Goal: Information Seeking & Learning: Learn about a topic

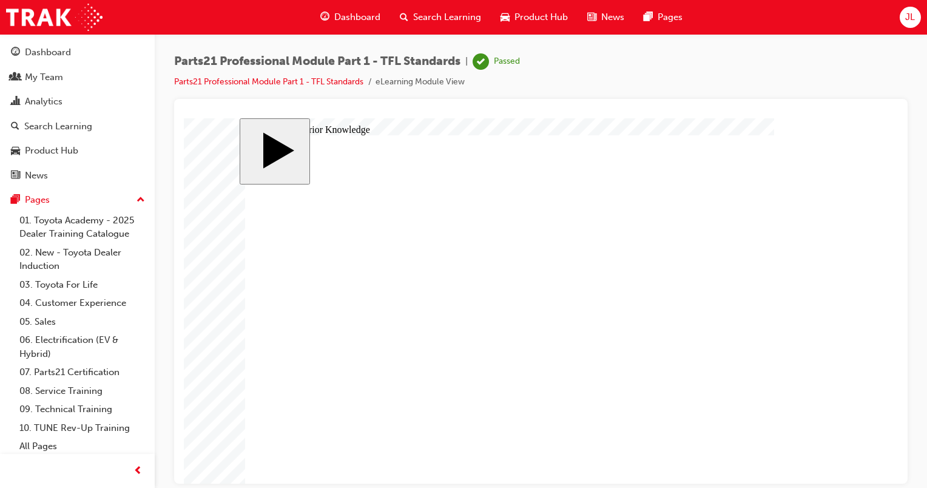
click at [61, 372] on link "07. Parts21 Certification" at bounding box center [82, 372] width 135 height 19
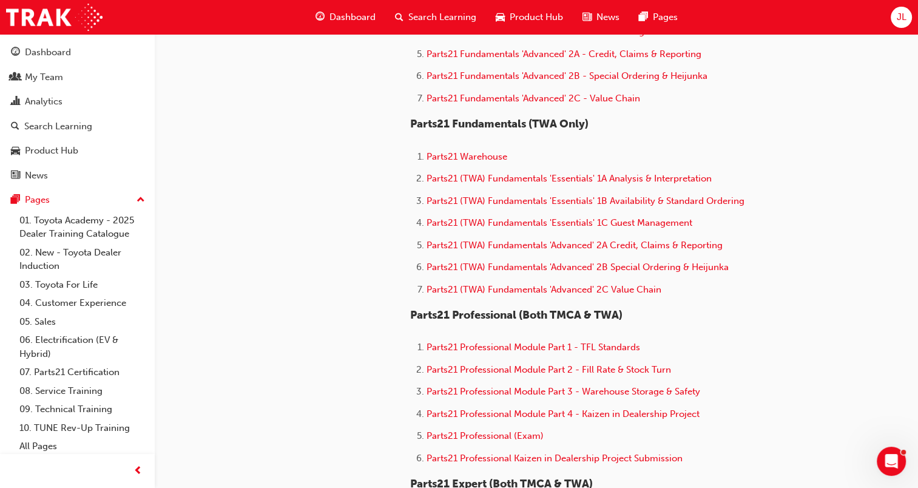
scroll to position [546, 0]
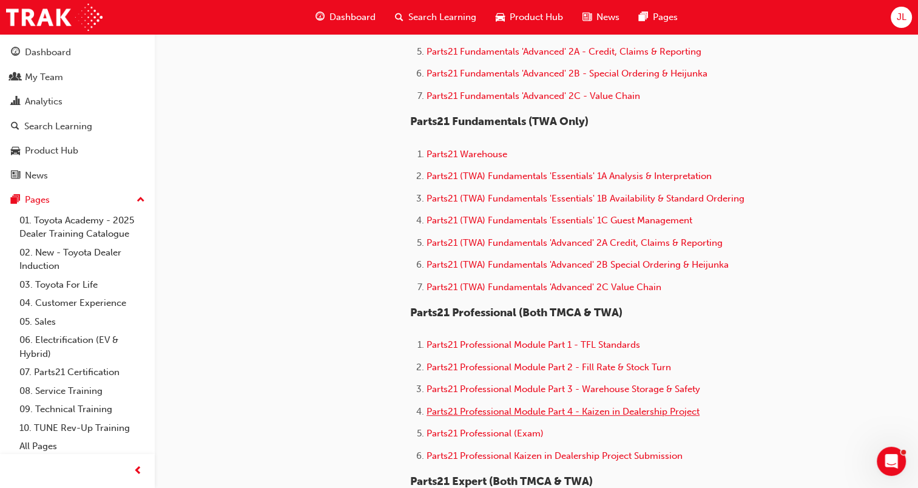
click at [626, 412] on span "Parts21 Professional Module Part 4 - Kaizen in Dealership Project" at bounding box center [562, 411] width 273 height 11
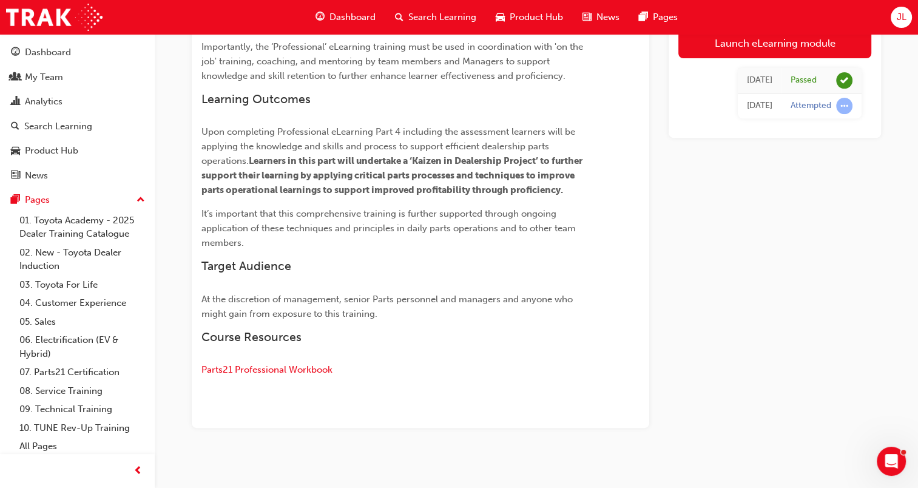
scroll to position [485, 0]
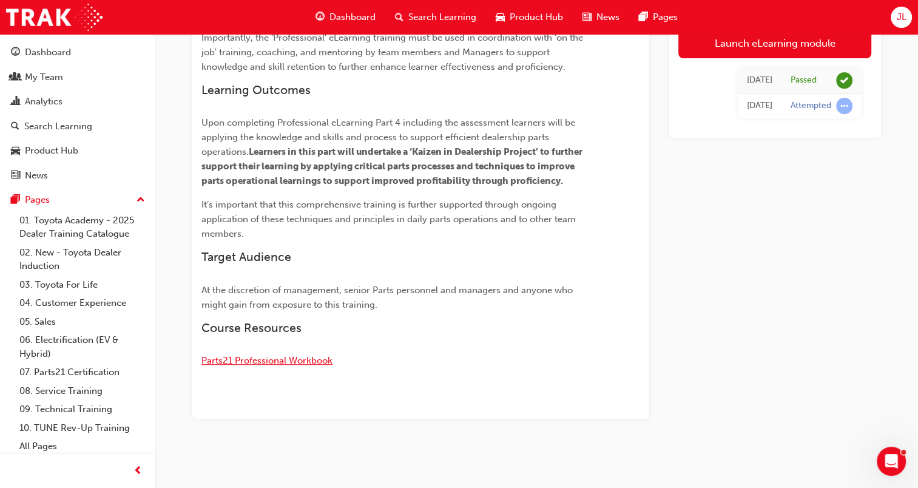
click at [276, 361] on span "Parts21 Professional Workbook" at bounding box center [266, 360] width 131 height 11
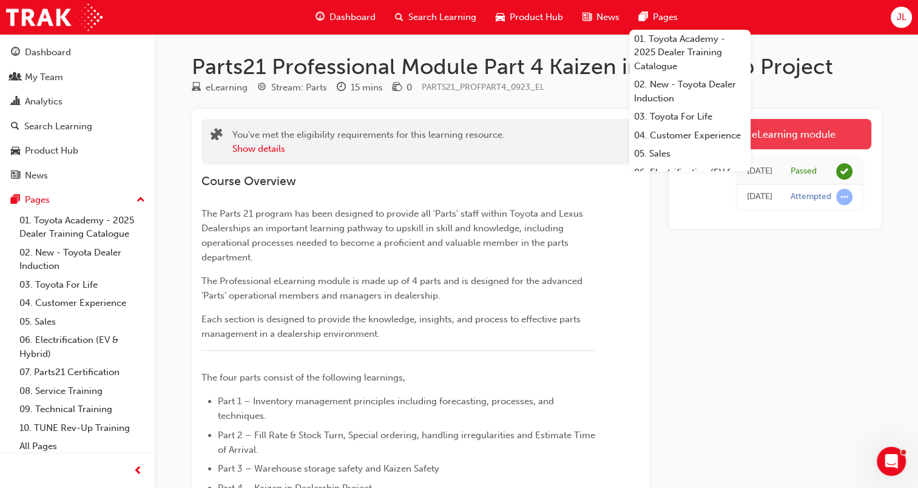
click at [783, 138] on link "Launch eLearning module" at bounding box center [774, 134] width 193 height 30
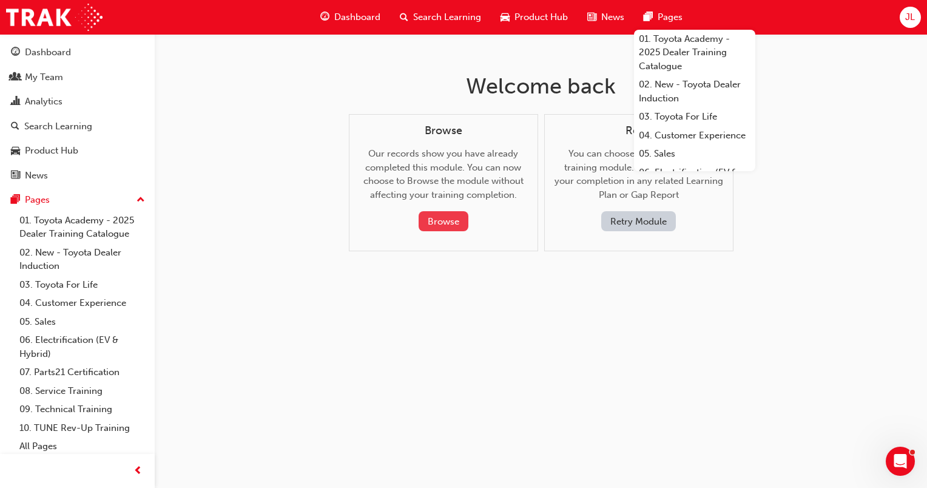
click at [456, 223] on button "Browse" at bounding box center [443, 221] width 50 height 20
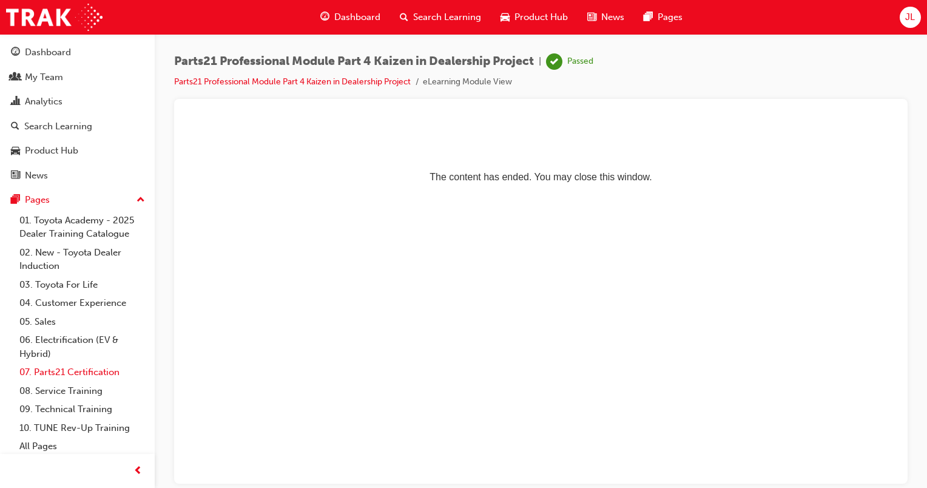
click at [70, 369] on link "07. Parts21 Certification" at bounding box center [82, 372] width 135 height 19
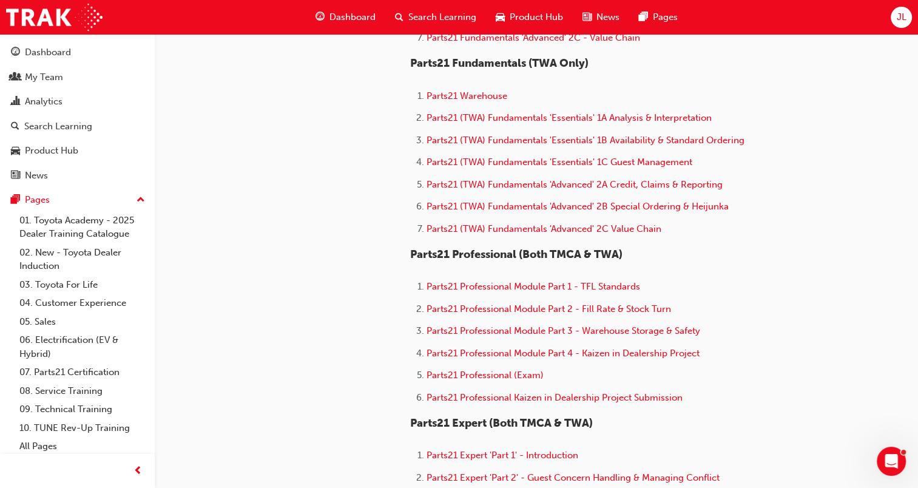
scroll to position [606, 0]
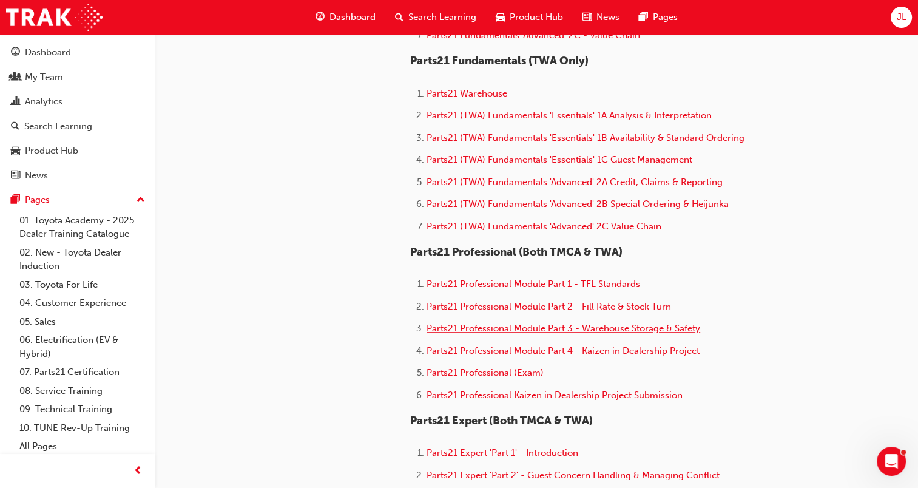
click at [592, 328] on span "Parts21 Professional Module Part 3 - Warehouse Storage & Safety" at bounding box center [562, 328] width 273 height 11
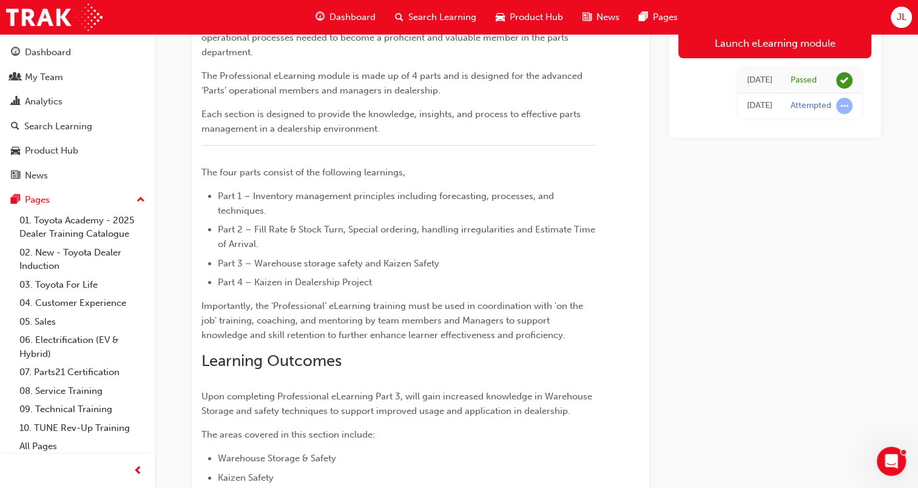
scroll to position [194, 0]
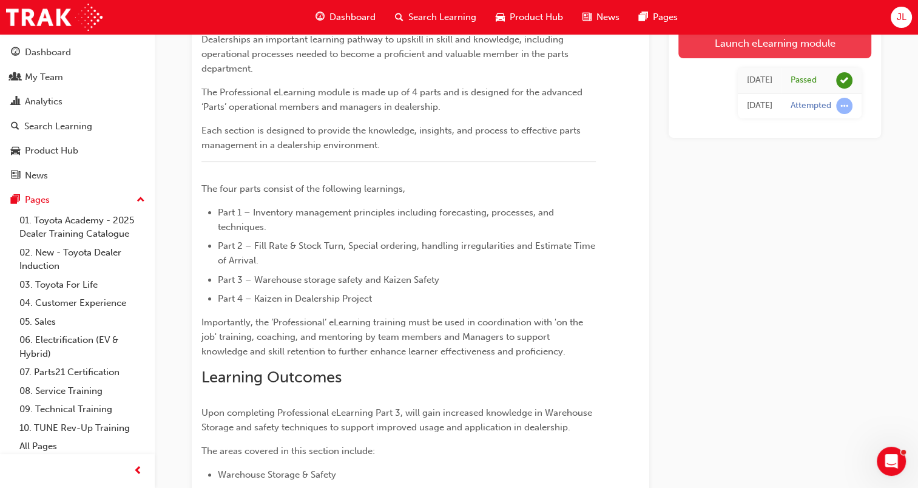
click at [771, 47] on link "Launch eLearning module" at bounding box center [774, 43] width 193 height 30
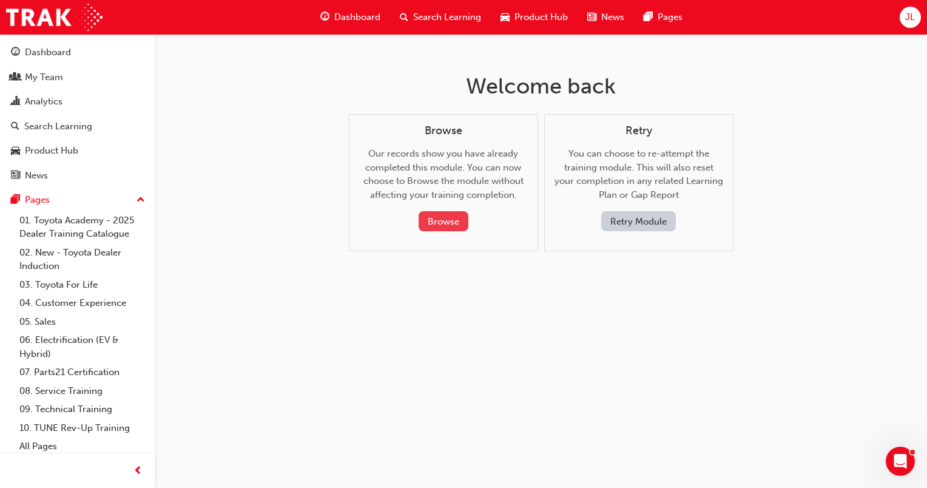
click at [452, 221] on button "Browse" at bounding box center [443, 221] width 50 height 20
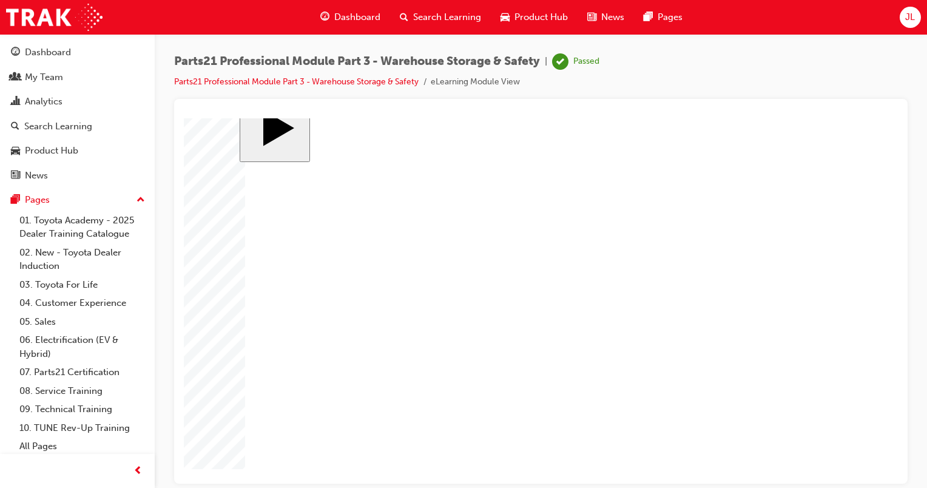
scroll to position [29, 0]
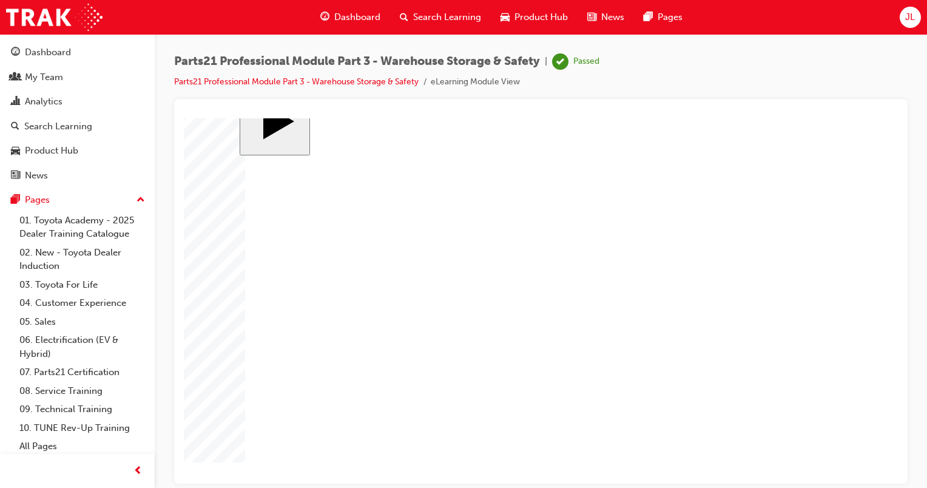
type input "12"
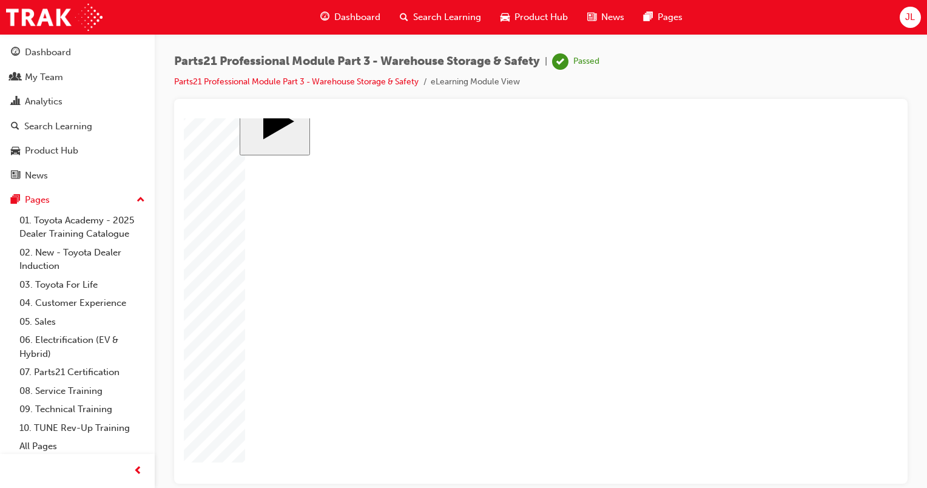
type input "11"
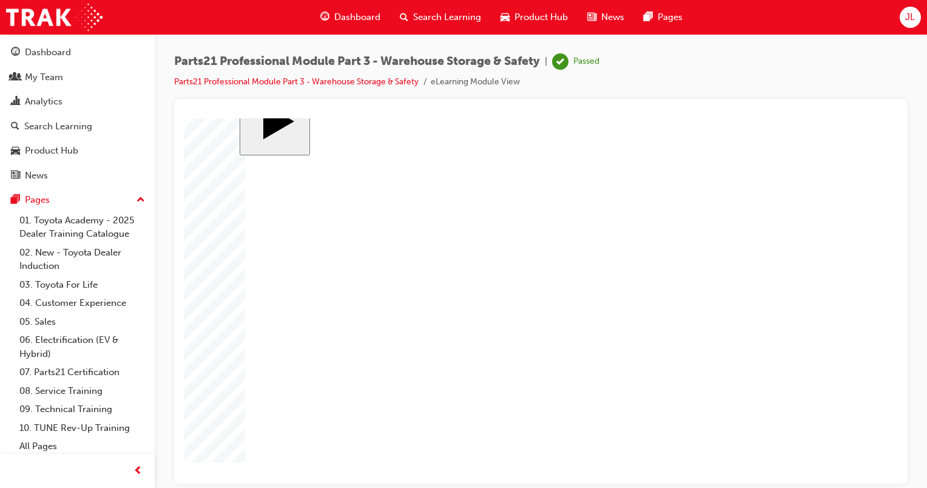
drag, startPoint x: 406, startPoint y: 301, endPoint x: 648, endPoint y: 237, distance: 249.8
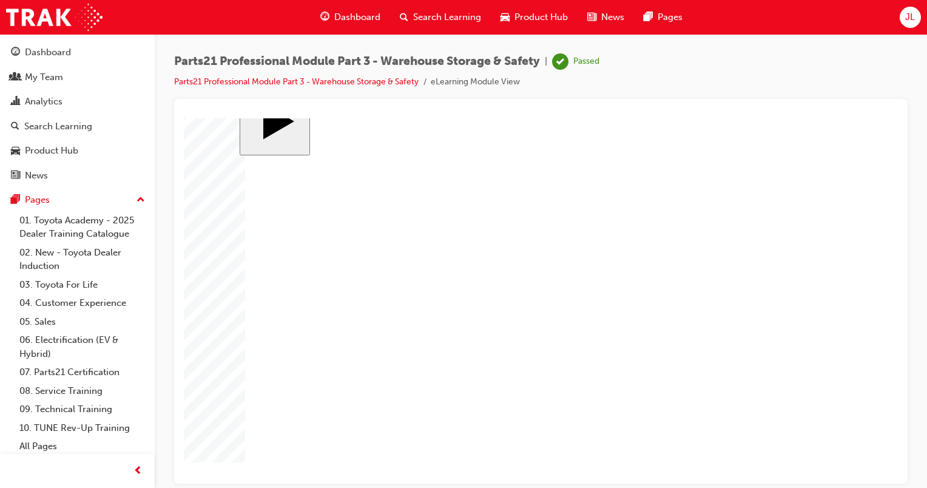
drag, startPoint x: 432, startPoint y: 363, endPoint x: 697, endPoint y: 303, distance: 271.7
drag, startPoint x: 411, startPoint y: 240, endPoint x: 693, endPoint y: 355, distance: 304.6
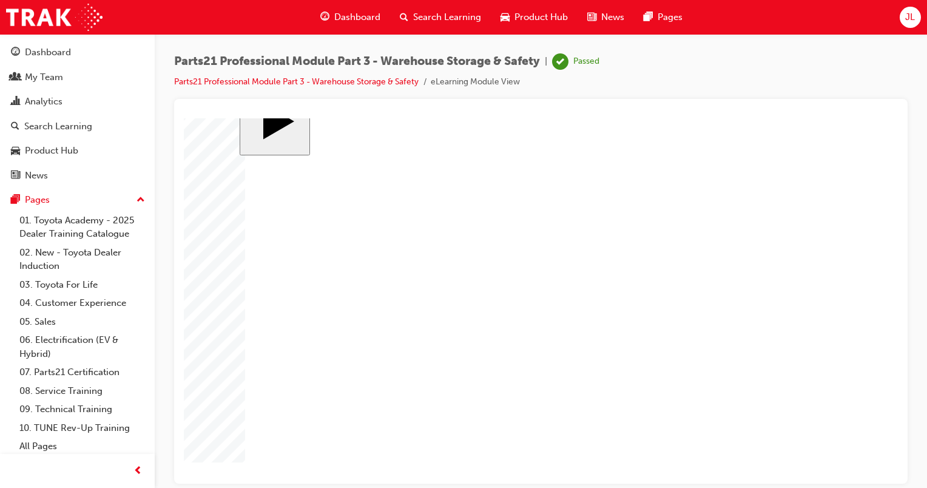
radio input "true"
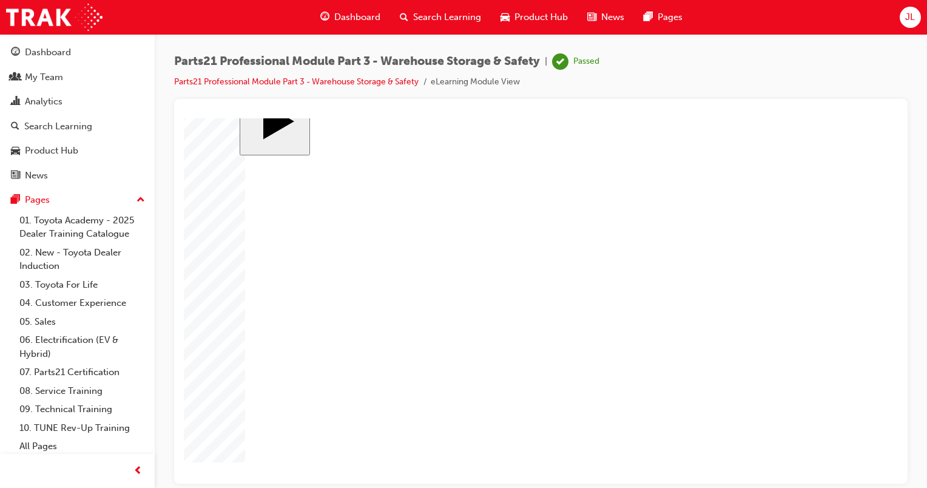
drag, startPoint x: 741, startPoint y: 435, endPoint x: 788, endPoint y: 431, distance: 47.5
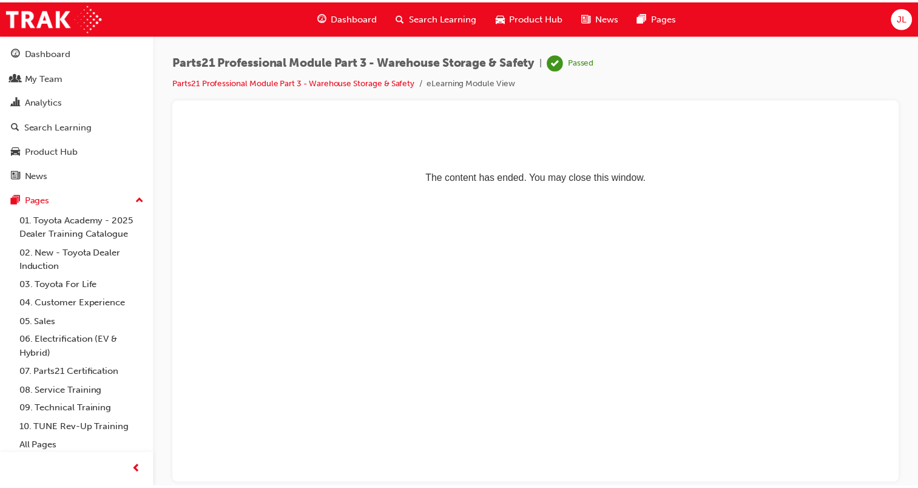
scroll to position [0, 0]
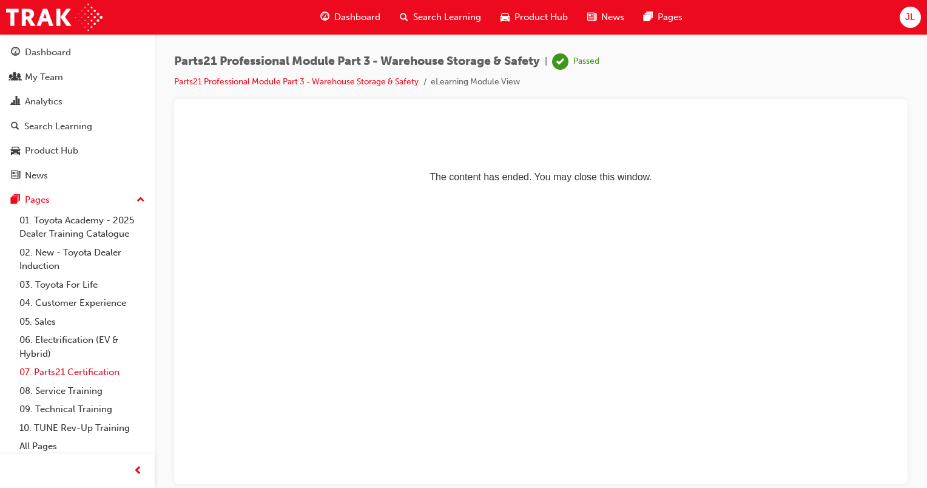
click at [93, 372] on link "07. Parts21 Certification" at bounding box center [82, 372] width 135 height 19
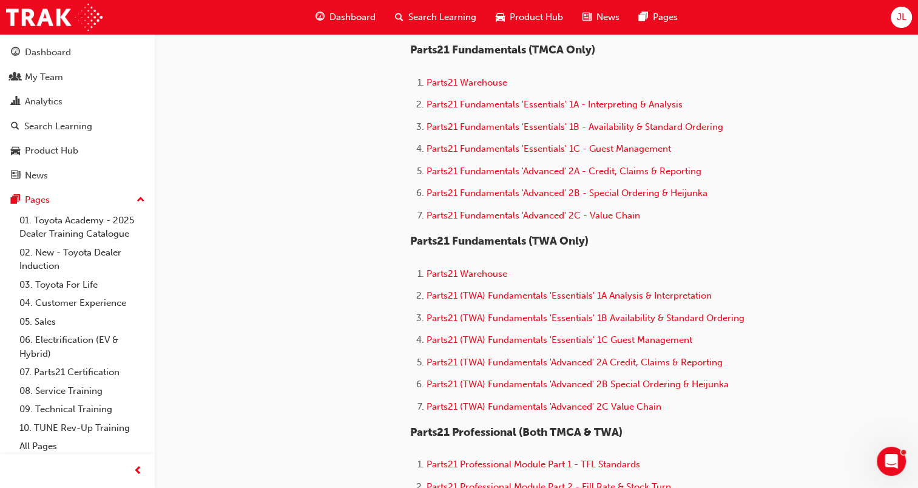
scroll to position [853, 0]
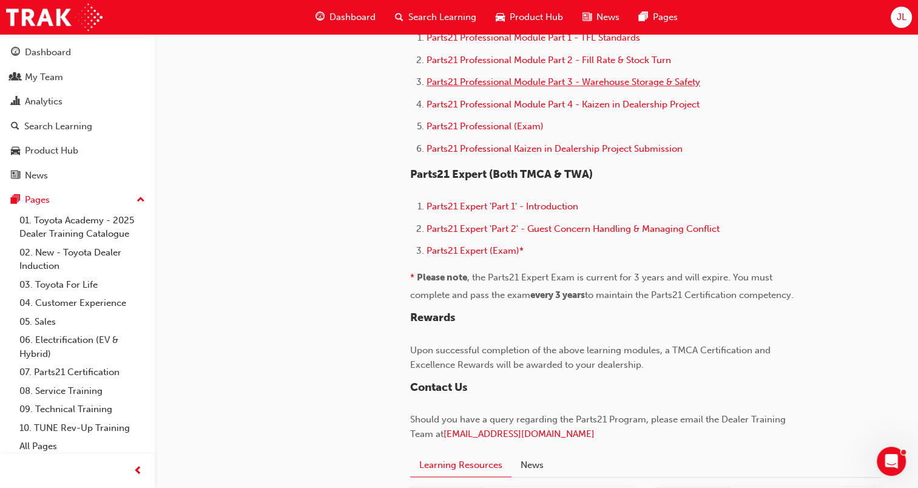
click at [662, 79] on span "Parts21 Professional Module Part 3 - Warehouse Storage & Safety" at bounding box center [562, 81] width 273 height 11
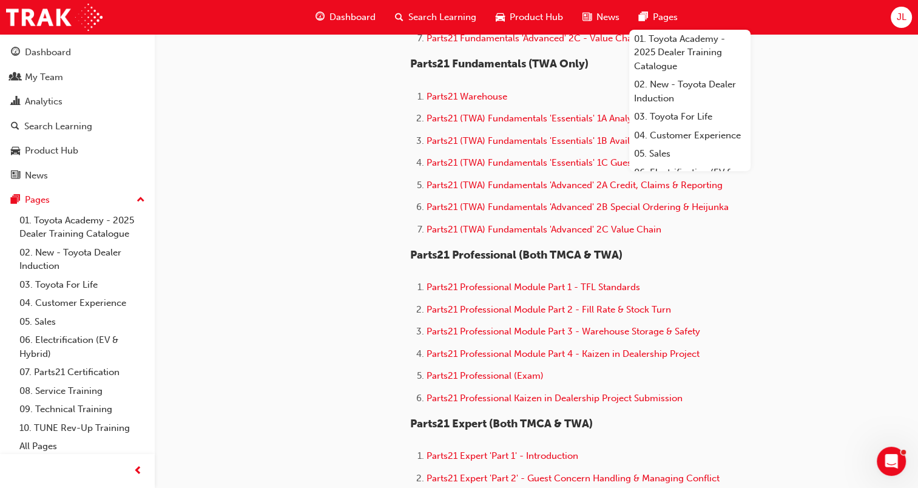
scroll to position [636, 0]
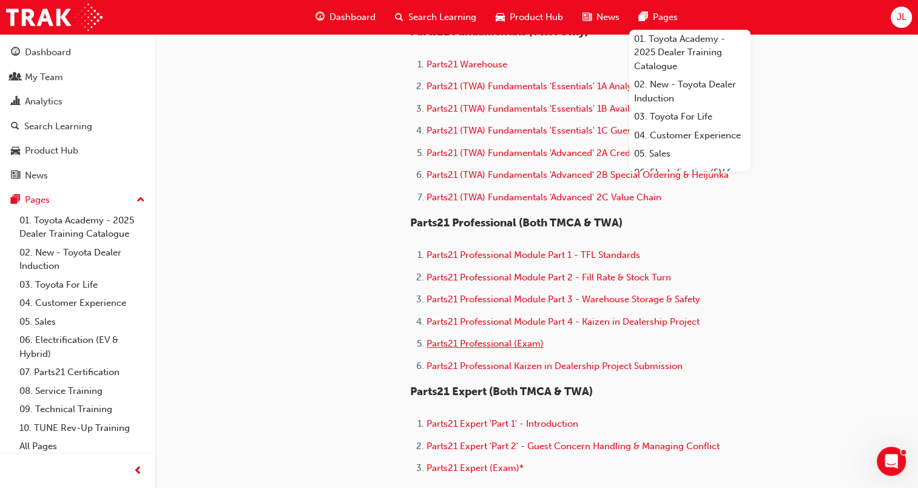
click at [480, 341] on span "Parts21 Professional (Exam)" at bounding box center [484, 343] width 117 height 11
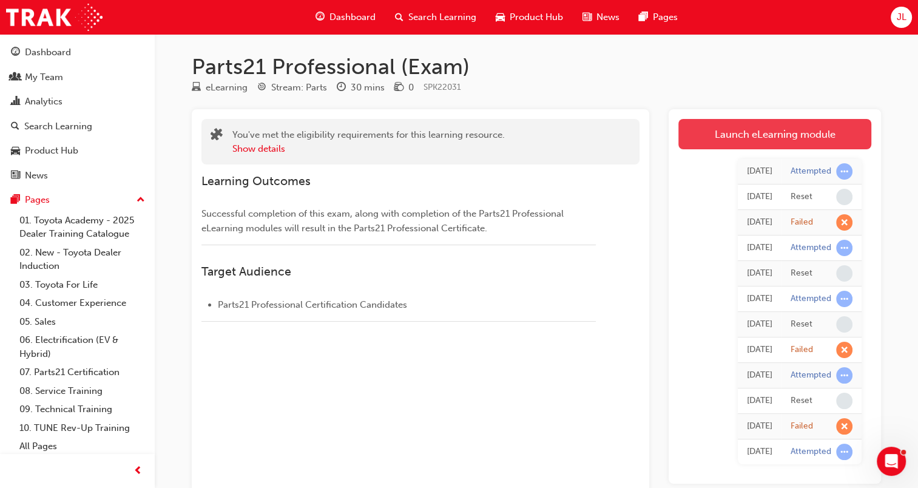
click at [771, 133] on link "Launch eLearning module" at bounding box center [774, 134] width 193 height 30
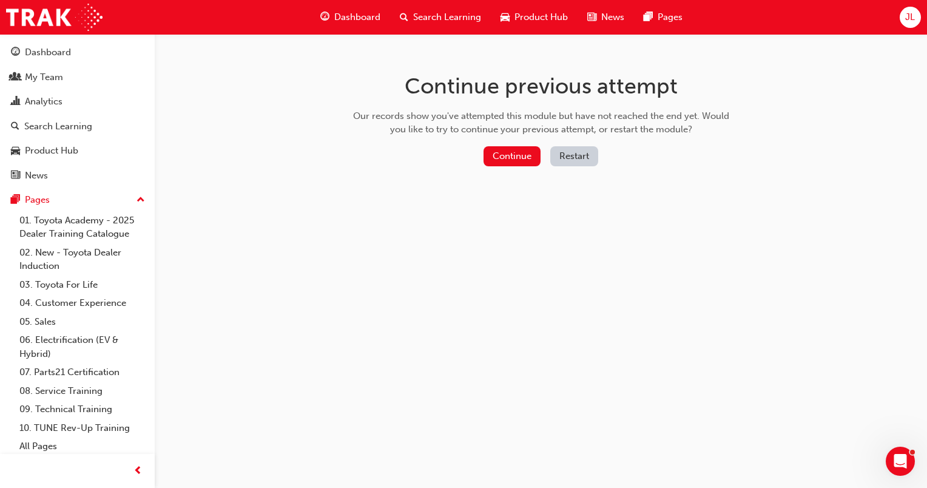
click at [566, 157] on button "Restart" at bounding box center [574, 156] width 48 height 20
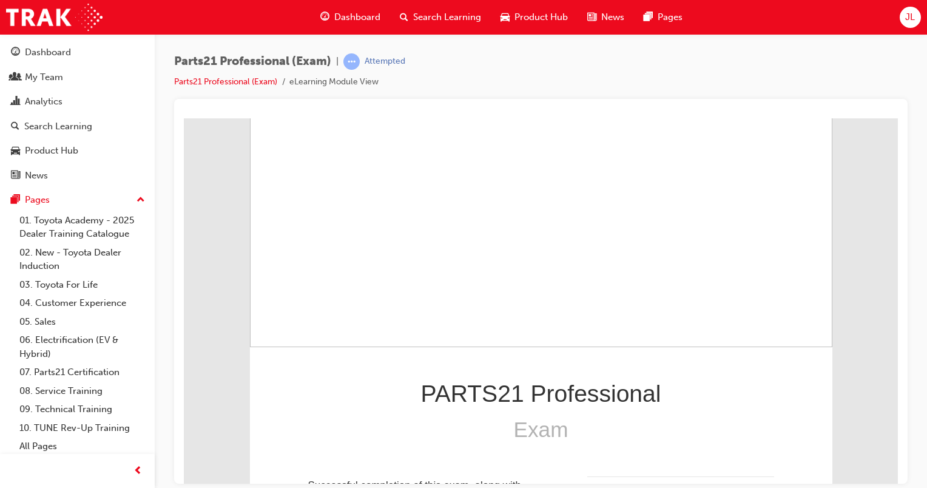
scroll to position [172, 0]
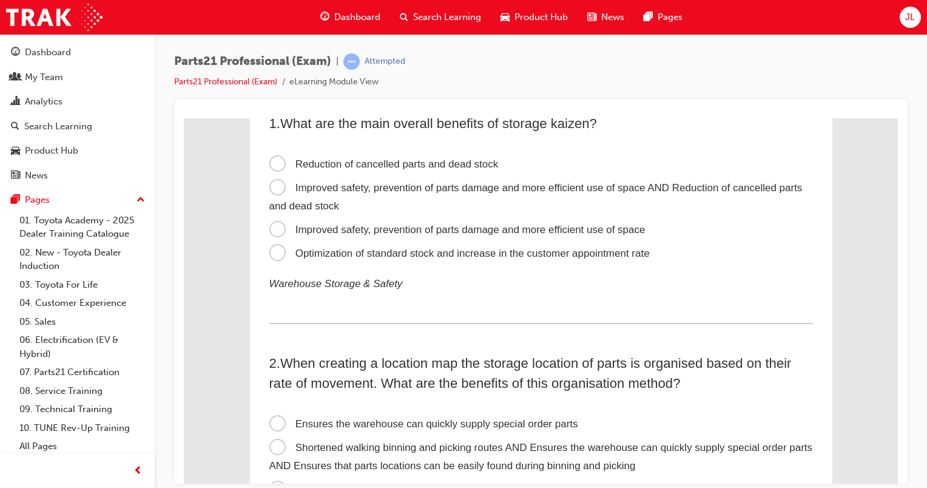
scroll to position [0, 0]
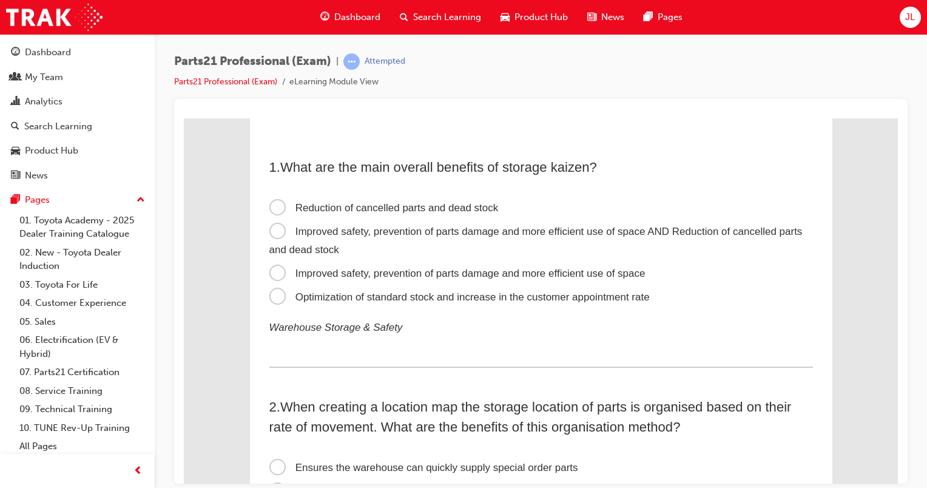
click at [272, 232] on span "Improved safety, prevention of parts damage and more efficient use of space AND…" at bounding box center [535, 240] width 533 height 30
click at [184, 118] on input "Improved safety, prevention of parts damage and more efficient use of space AND…" at bounding box center [184, 118] width 0 height 0
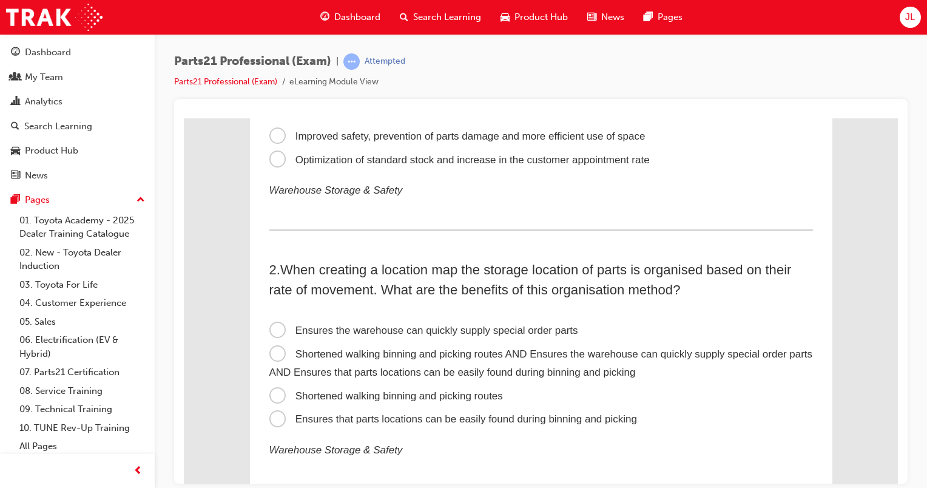
scroll to position [201, 0]
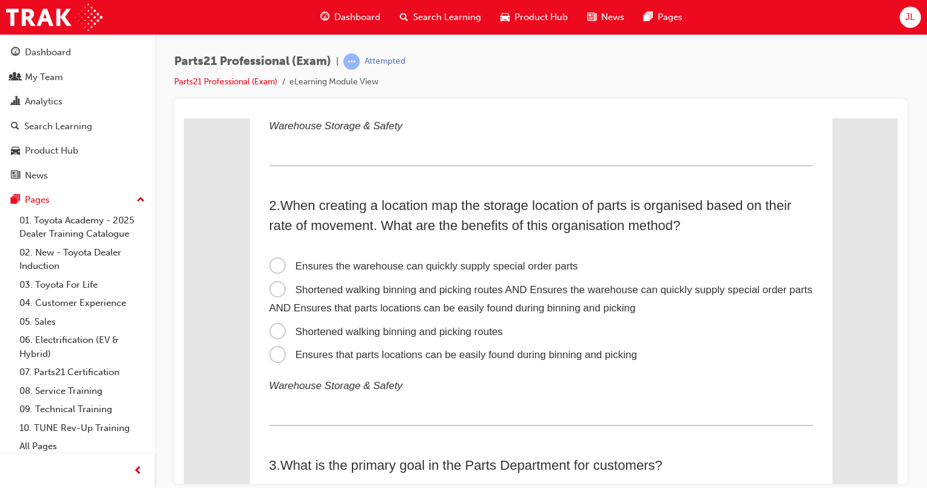
click at [272, 349] on span "Ensures that parts locations can be easily found during binning and picking" at bounding box center [452, 354] width 367 height 12
click at [184, 118] on input "Ensures that parts locations can be easily found during binning and picking" at bounding box center [184, 118] width 0 height 0
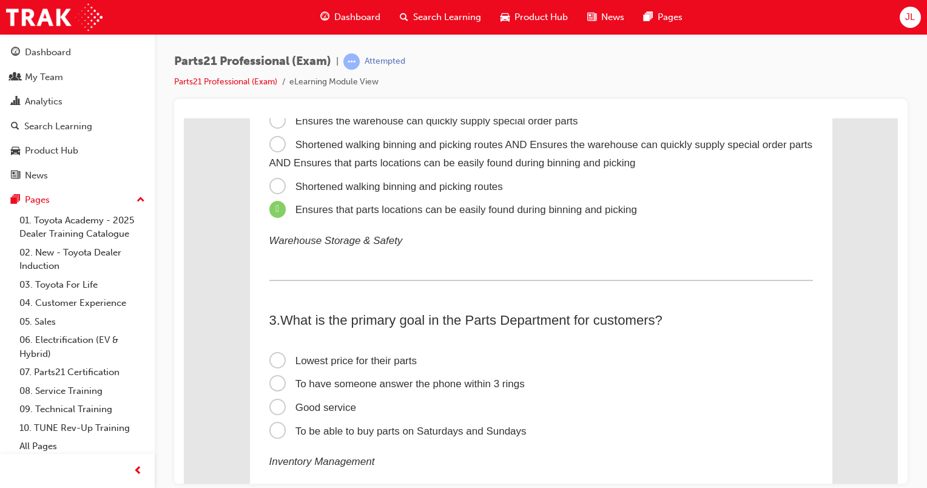
scroll to position [362, 0]
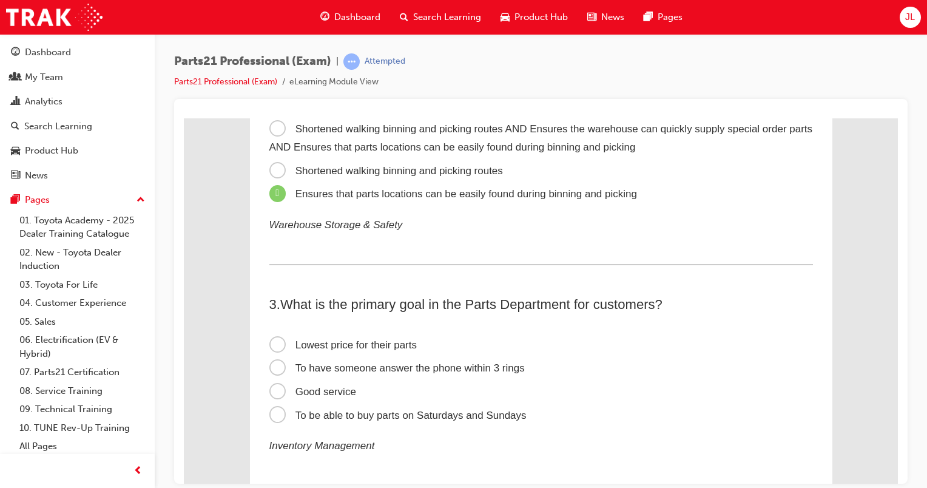
click at [275, 391] on span "Good service" at bounding box center [312, 391] width 87 height 12
click at [184, 118] on input "Good service" at bounding box center [184, 118] width 0 height 0
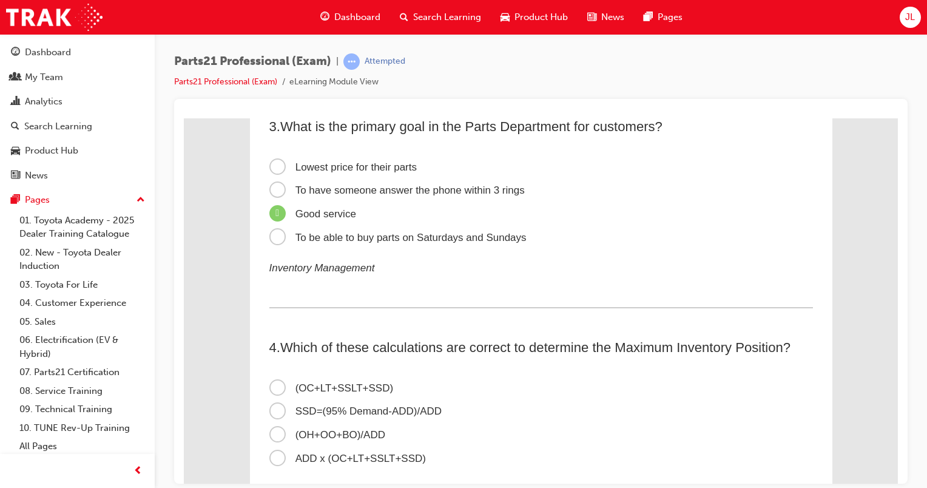
scroll to position [564, 0]
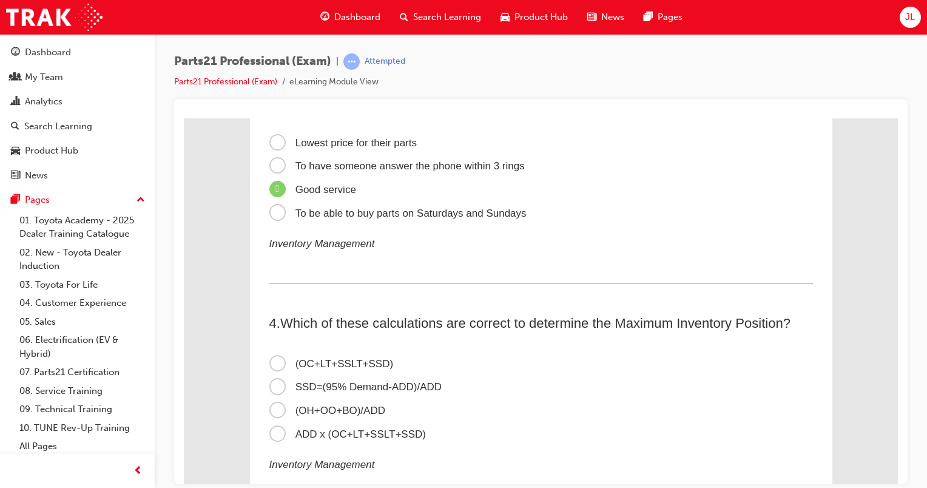
click at [273, 362] on span "(OC+LT+SSLT+SSD)" at bounding box center [331, 363] width 124 height 12
click at [184, 118] on input "(OC+LT+SSLT+SSD)" at bounding box center [184, 118] width 0 height 0
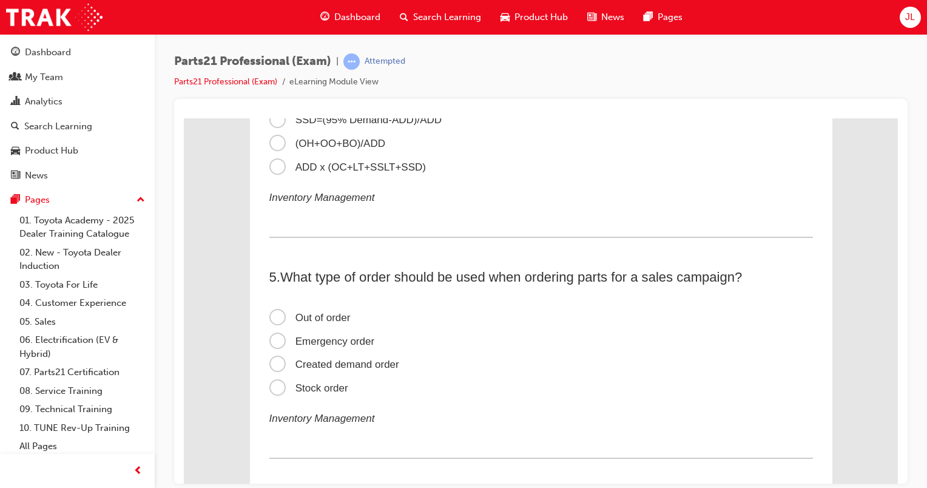
scroll to position [855, 0]
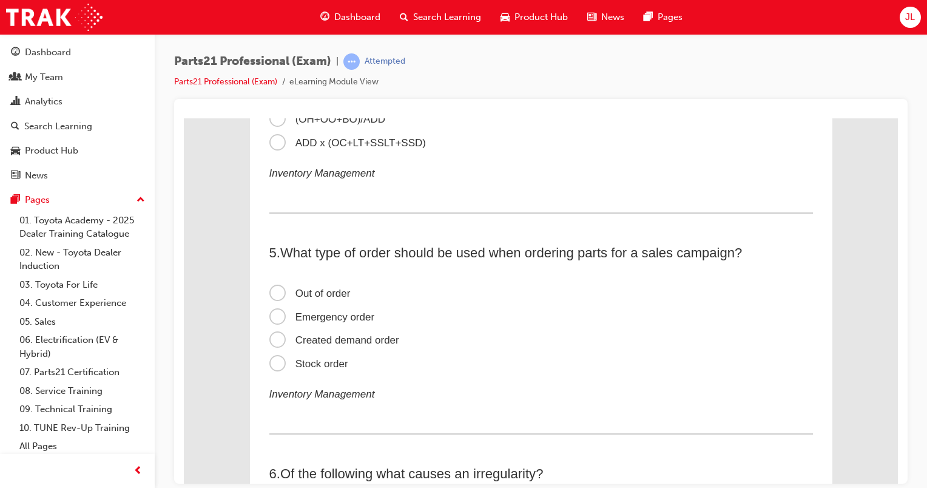
click at [275, 367] on span "Stock order" at bounding box center [308, 363] width 79 height 12
click at [184, 118] on input "Stock order" at bounding box center [184, 118] width 0 height 0
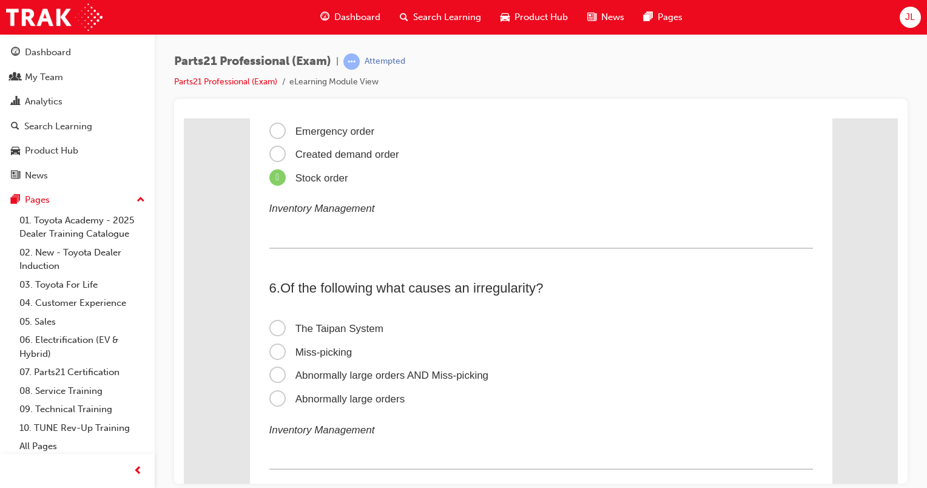
scroll to position [1096, 0]
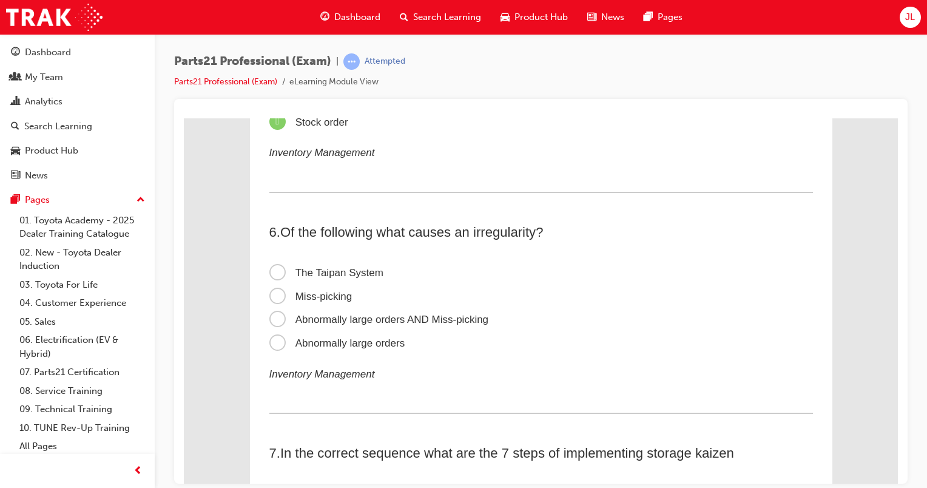
click at [310, 300] on span "Miss-picking" at bounding box center [310, 296] width 83 height 12
click at [184, 118] on input "Miss-picking" at bounding box center [184, 118] width 0 height 0
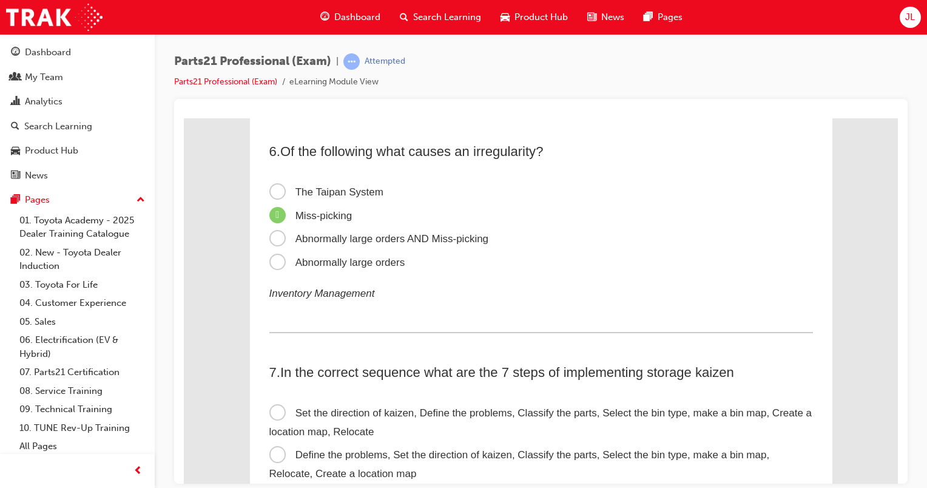
scroll to position [1193, 0]
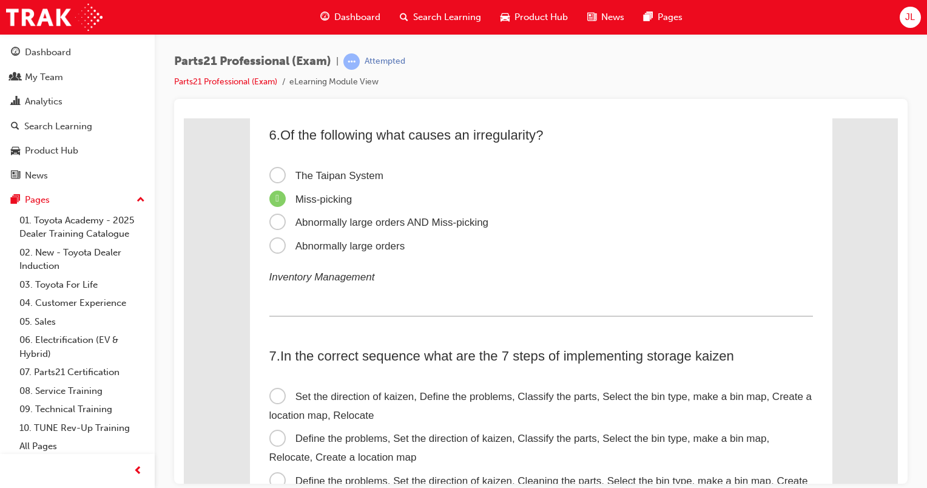
click at [269, 227] on span "Abnormally large orders AND Miss-picking" at bounding box center [379, 222] width 220 height 12
click at [184, 118] on input "Abnormally large orders AND Miss-picking" at bounding box center [184, 118] width 0 height 0
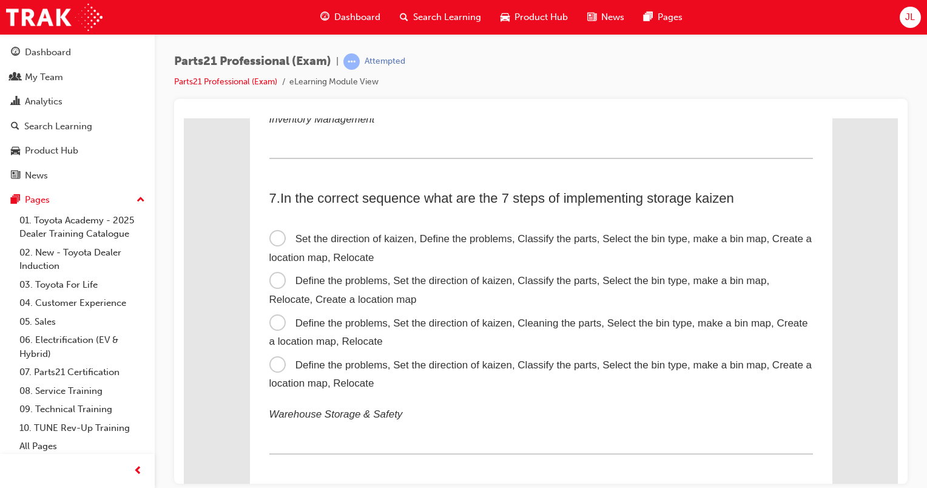
scroll to position [1362, 0]
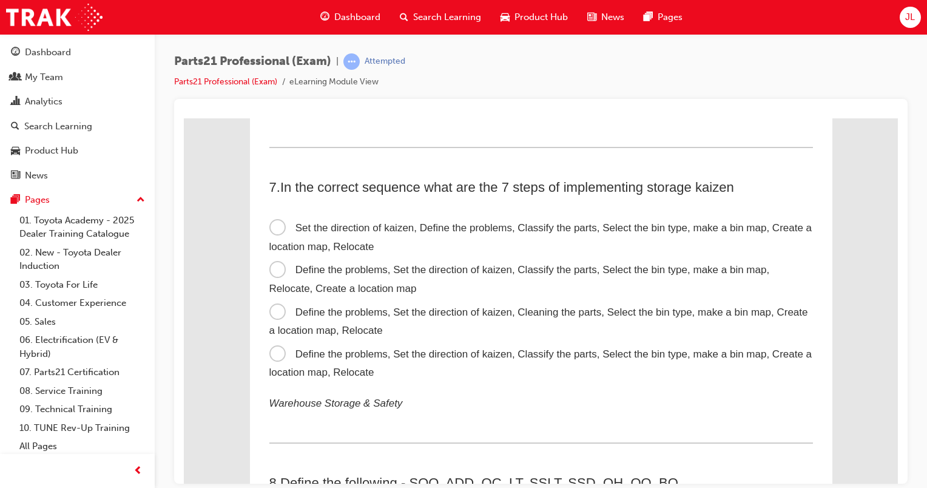
click at [274, 313] on span "Define the problems, Set the direction of kaizen, Cleaning the parts, Select th…" at bounding box center [538, 321] width 538 height 30
click at [184, 118] on input "Define the problems, Set the direction of kaizen, Cleaning the parts, Select th…" at bounding box center [184, 118] width 0 height 0
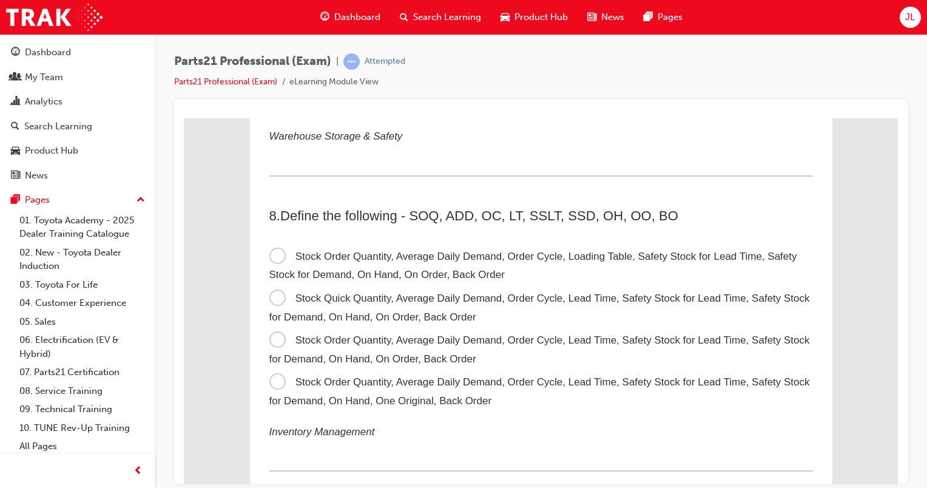
scroll to position [1653, 0]
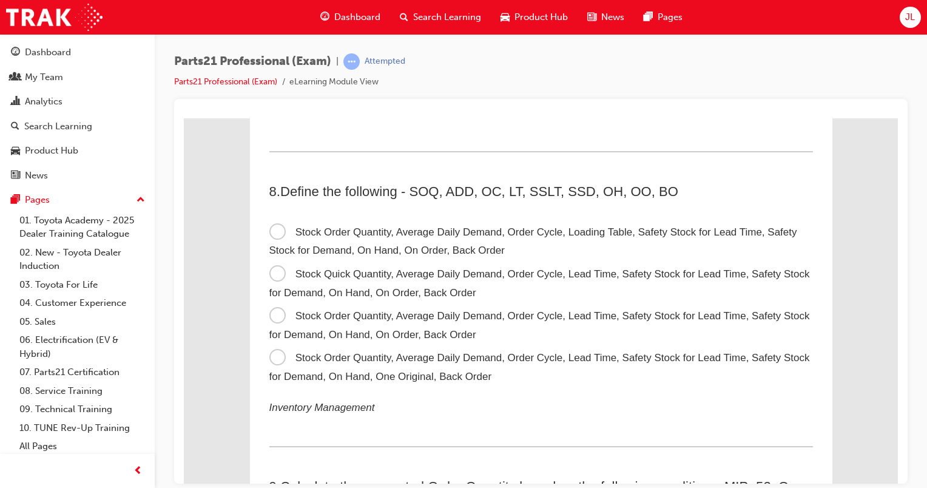
click at [269, 317] on span "Stock Order Quantity, Average Daily Demand, Order Cycle, Lead Time, Safety Stoc…" at bounding box center [539, 324] width 540 height 30
click at [184, 118] on input "Stock Order Quantity, Average Daily Demand, Order Cycle, Lead Time, Safety Stoc…" at bounding box center [184, 118] width 0 height 0
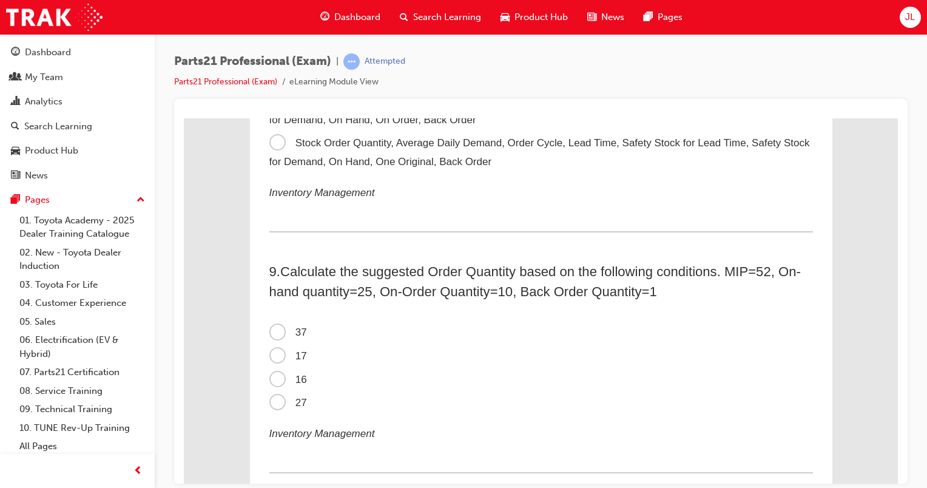
scroll to position [1896, 0]
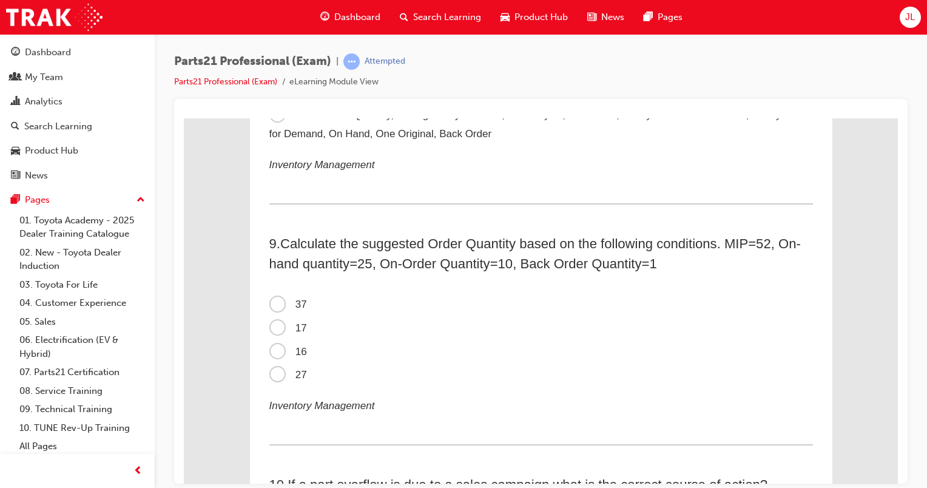
click at [277, 379] on span "27" at bounding box center [288, 374] width 38 height 12
click at [184, 118] on input "27" at bounding box center [184, 118] width 0 height 0
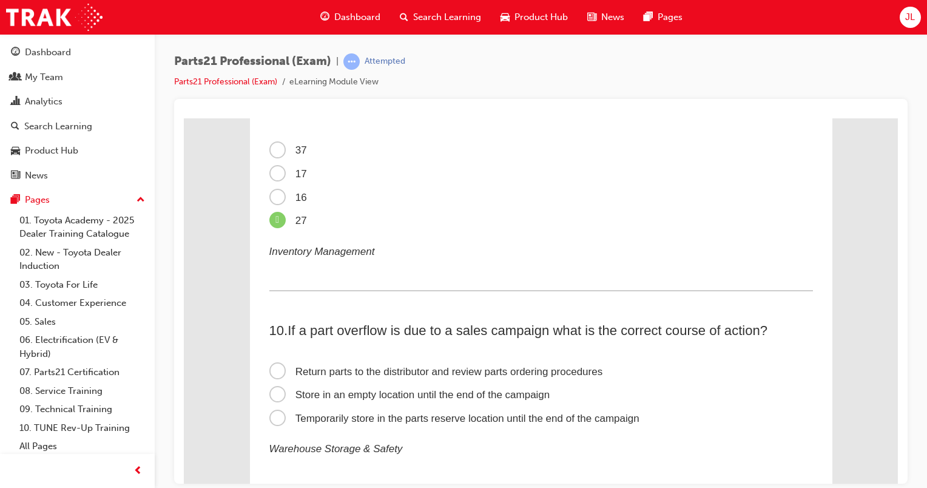
scroll to position [2138, 0]
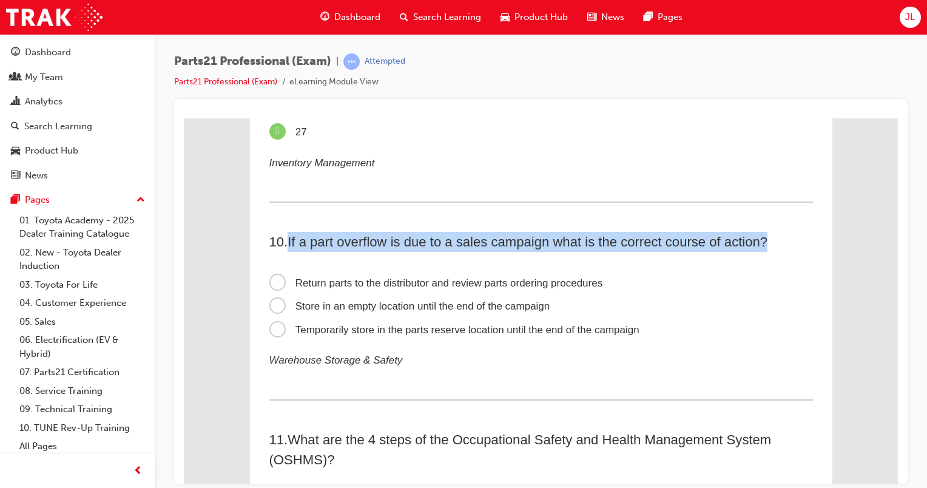
drag, startPoint x: 286, startPoint y: 243, endPoint x: 771, endPoint y: 243, distance: 485.1
click at [771, 243] on h2 "10 . If a part overflow is due to a sales campaign what is the correct course o…" at bounding box center [540, 241] width 543 height 20
drag, startPoint x: 771, startPoint y: 243, endPoint x: 757, endPoint y: 249, distance: 15.5
copy span "If a part overflow is due to a sales campaign what is the correct course of act…"
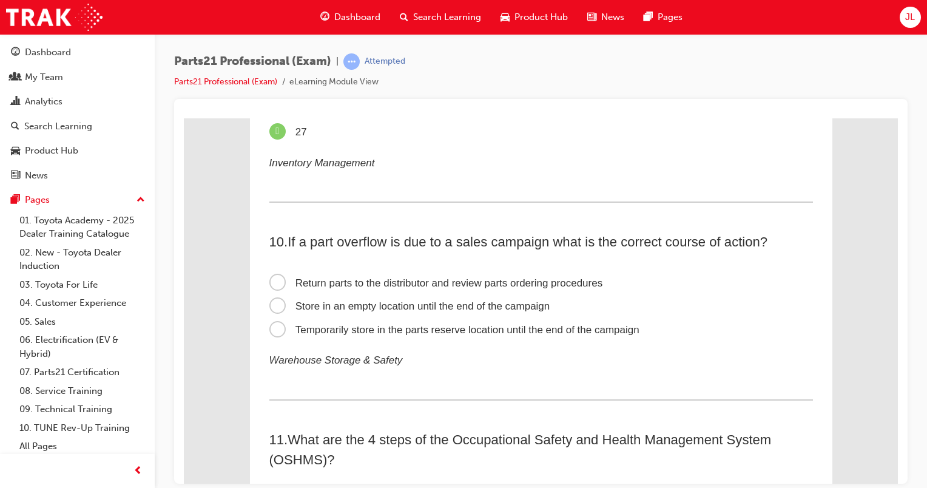
click at [314, 284] on span "Return parts to the distributor and review parts ordering procedures" at bounding box center [436, 283] width 334 height 12
click at [184, 118] on input "Return parts to the distributor and review parts ordering procedures" at bounding box center [184, 118] width 0 height 0
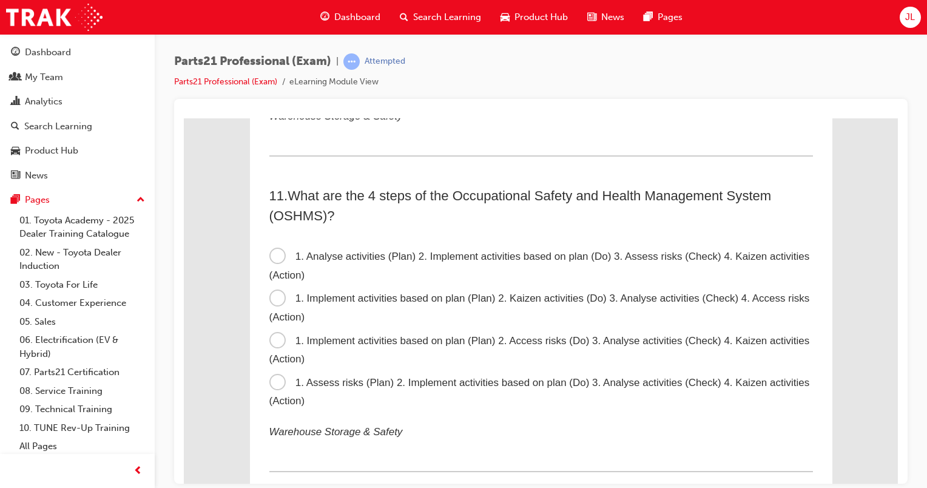
scroll to position [2441, 0]
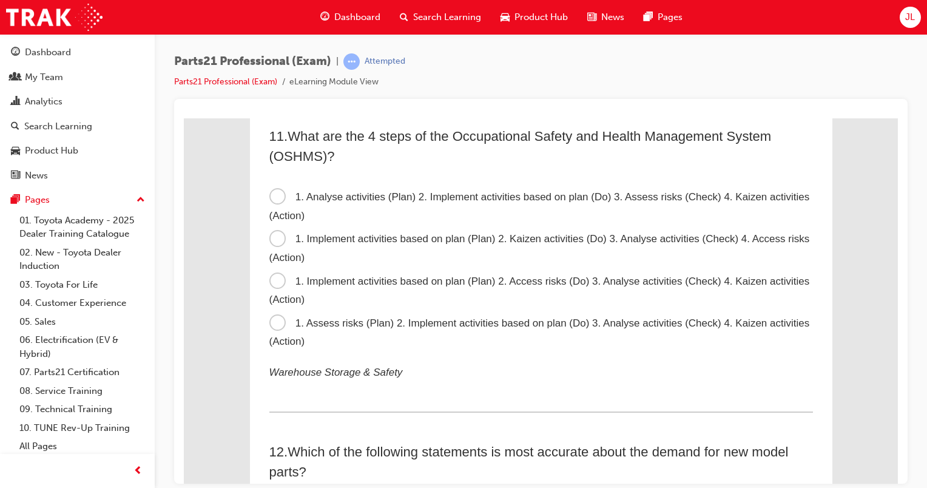
click at [374, 295] on label "1. Implement activities based on plan (Plan) 2. Access risks (Do) 3. Analyse ac…" at bounding box center [540, 290] width 543 height 42
click at [184, 118] on input "1. Implement activities based on plan (Plan) 2. Access risks (Do) 3. Analyse ac…" at bounding box center [184, 118] width 0 height 0
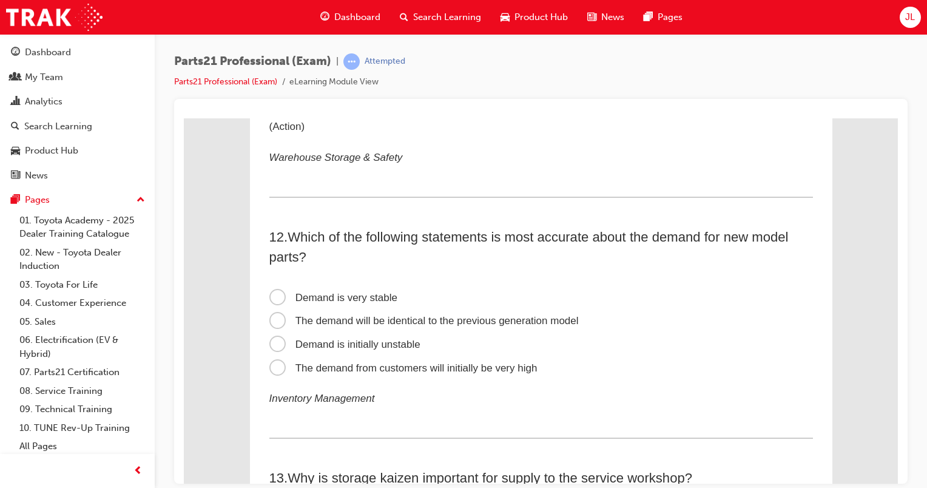
scroll to position [2684, 0]
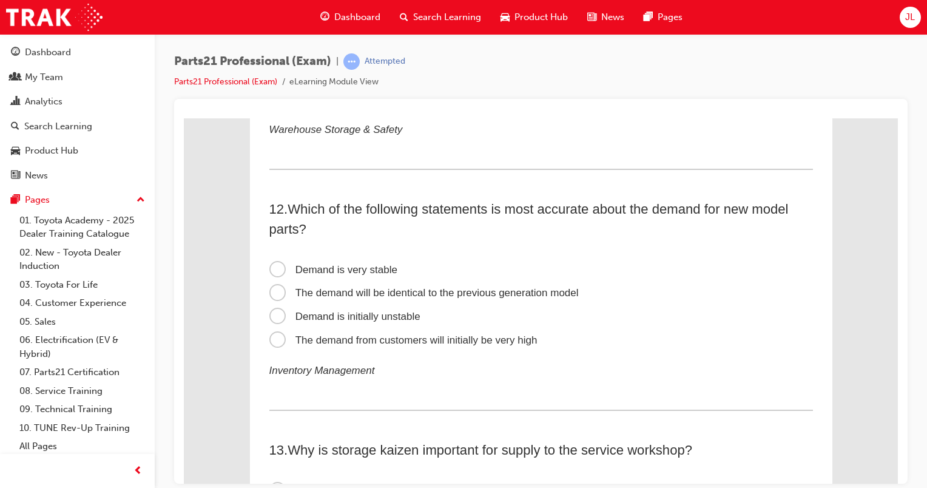
click at [378, 298] on span "The demand will be identical to the previous generation model" at bounding box center [423, 292] width 309 height 12
click at [184, 118] on input "The demand will be identical to the previous generation model" at bounding box center [184, 118] width 0 height 0
click at [274, 321] on span "Demand is initially unstable" at bounding box center [344, 316] width 151 height 12
click at [184, 118] on input "Demand is initially unstable" at bounding box center [184, 118] width 0 height 0
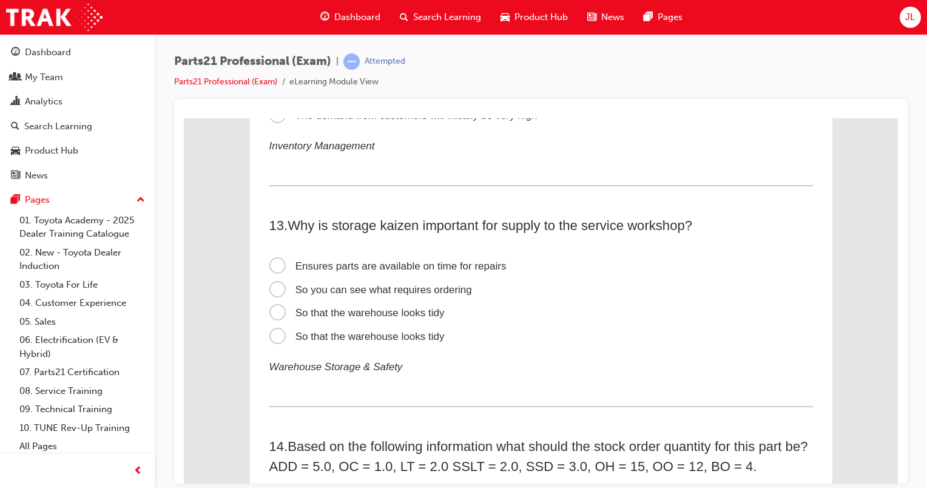
scroll to position [2927, 0]
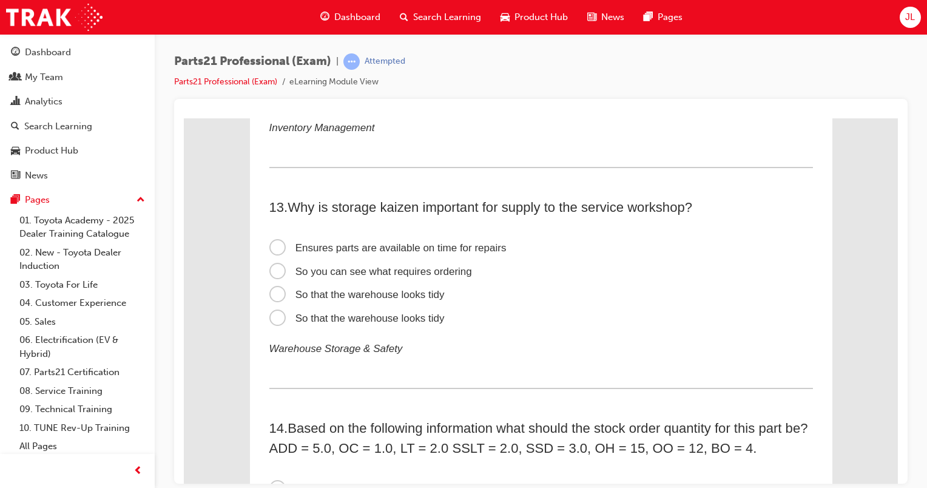
click at [421, 275] on span "So you can see what requires ordering" at bounding box center [370, 271] width 203 height 12
click at [184, 118] on input "So you can see what requires ordering" at bounding box center [184, 118] width 0 height 0
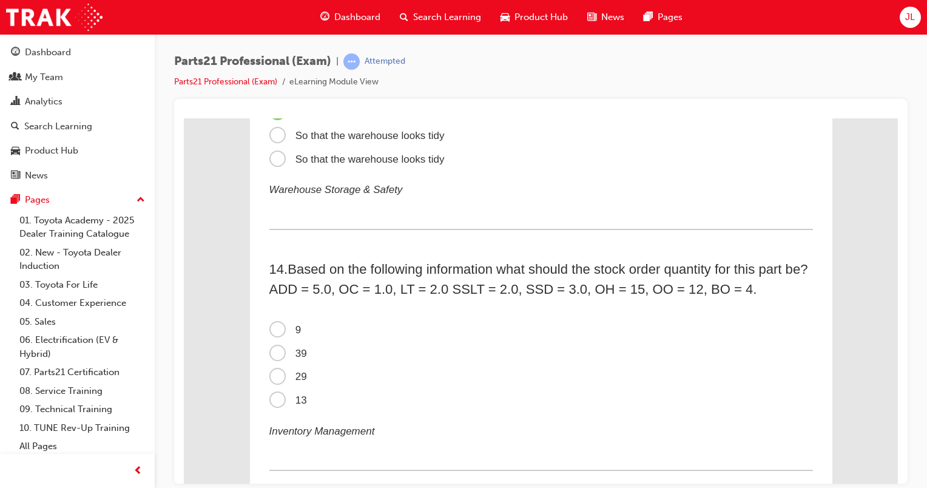
scroll to position [3108, 0]
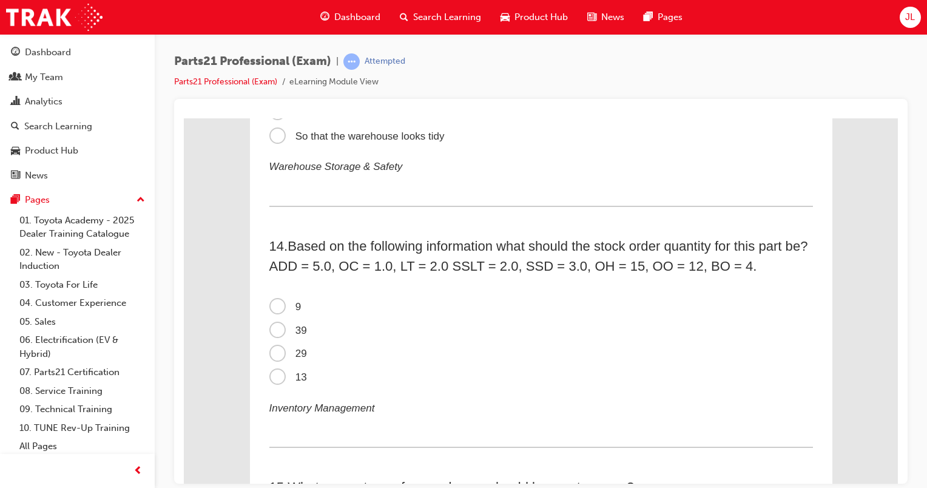
click at [281, 358] on span "29" at bounding box center [288, 353] width 38 height 12
click at [184, 118] on input "29" at bounding box center [184, 118] width 0 height 0
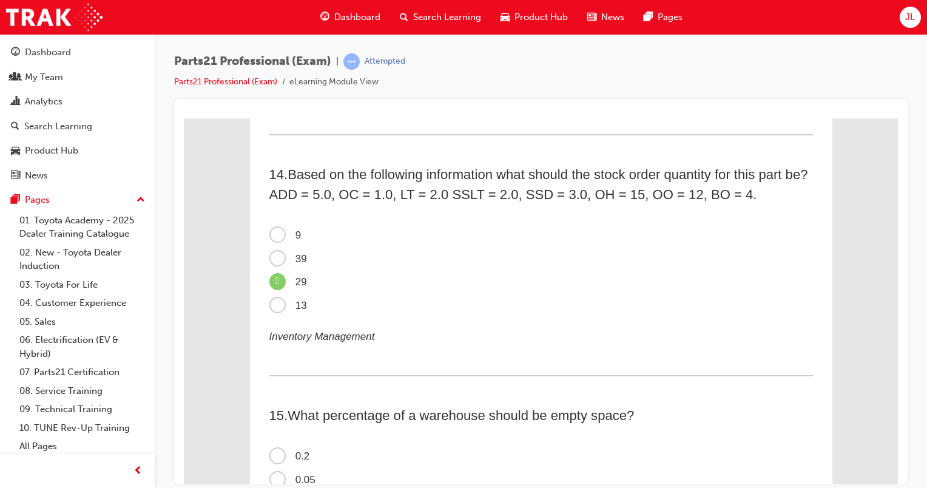
scroll to position [3290, 0]
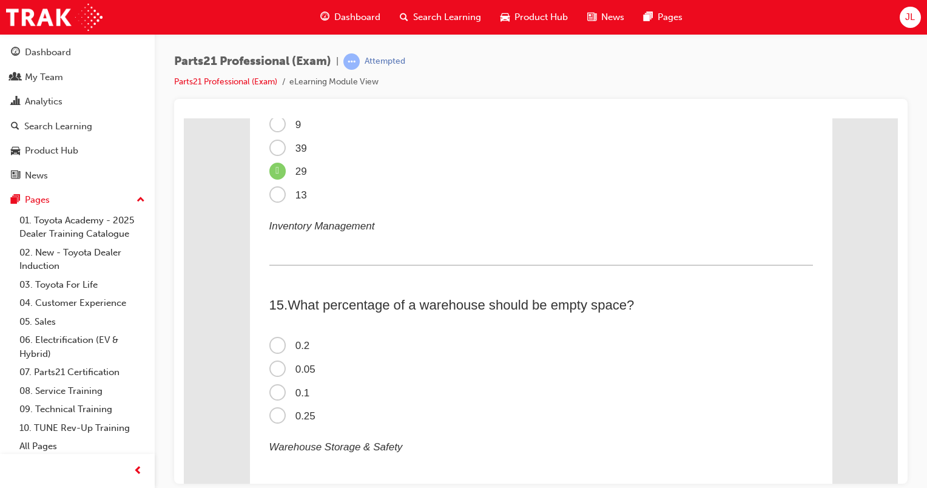
click at [296, 421] on span "0.25" at bounding box center [292, 415] width 46 height 12
click at [184, 118] on input "0.25" at bounding box center [184, 118] width 0 height 0
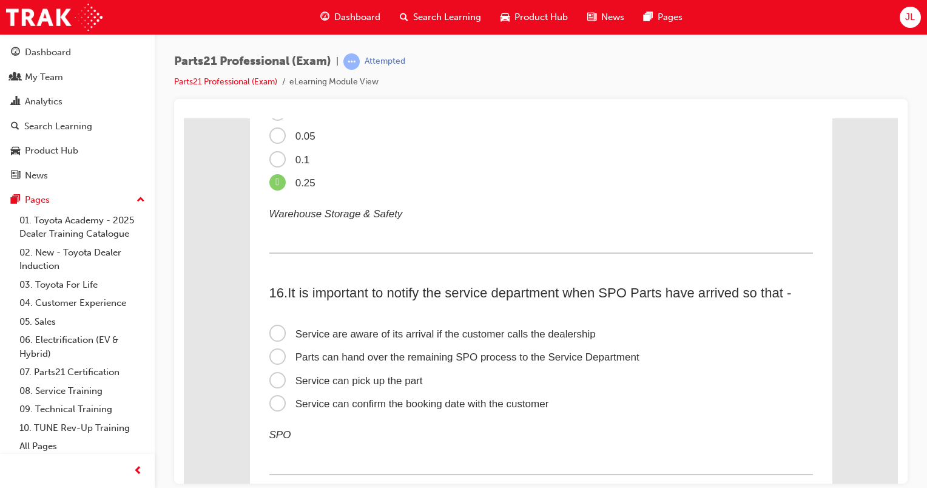
scroll to position [3533, 0]
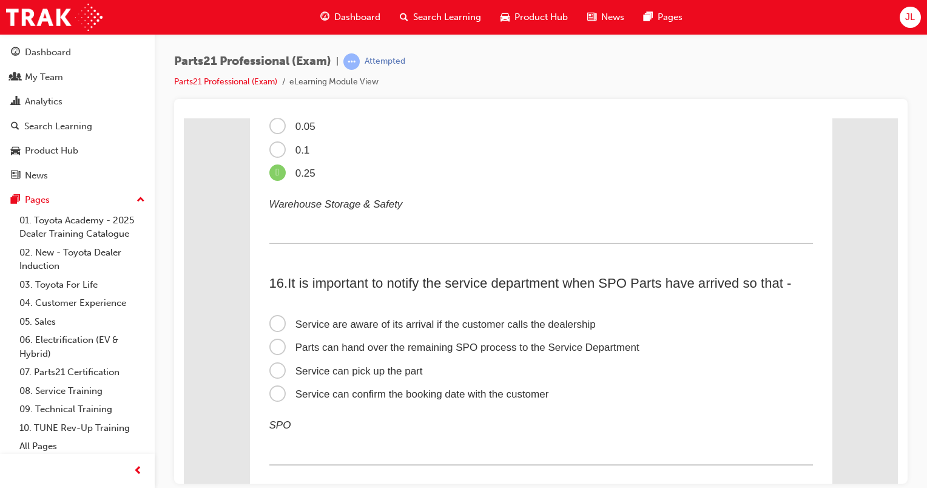
click at [378, 399] on span "Service can confirm the booking date with the customer" at bounding box center [409, 393] width 280 height 12
click at [184, 118] on input "Service can confirm the booking date with the customer" at bounding box center [184, 118] width 0 height 0
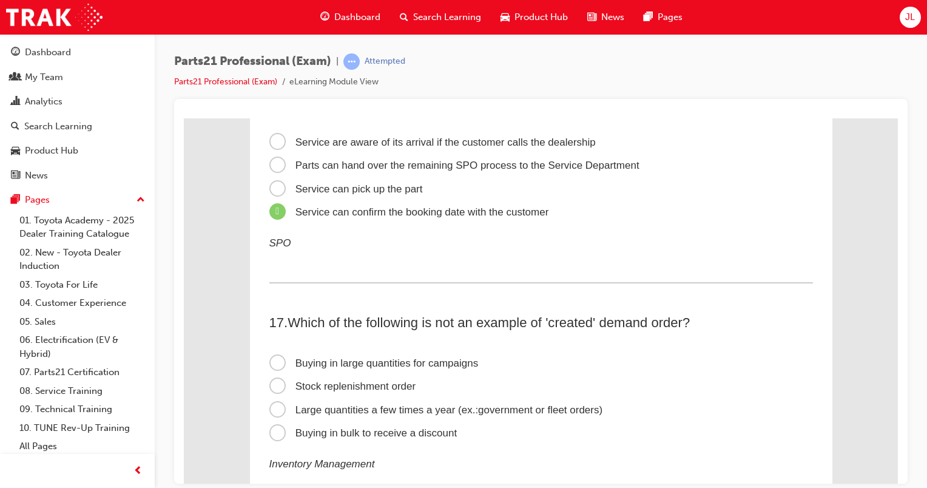
scroll to position [3776, 0]
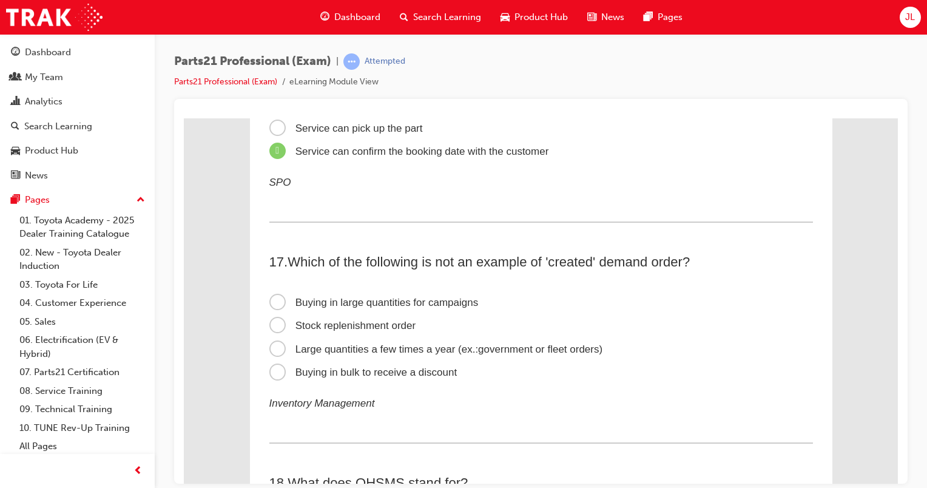
click at [359, 330] on span "Stock replenishment order" at bounding box center [342, 325] width 147 height 12
click at [184, 118] on input "Stock replenishment order" at bounding box center [184, 118] width 0 height 0
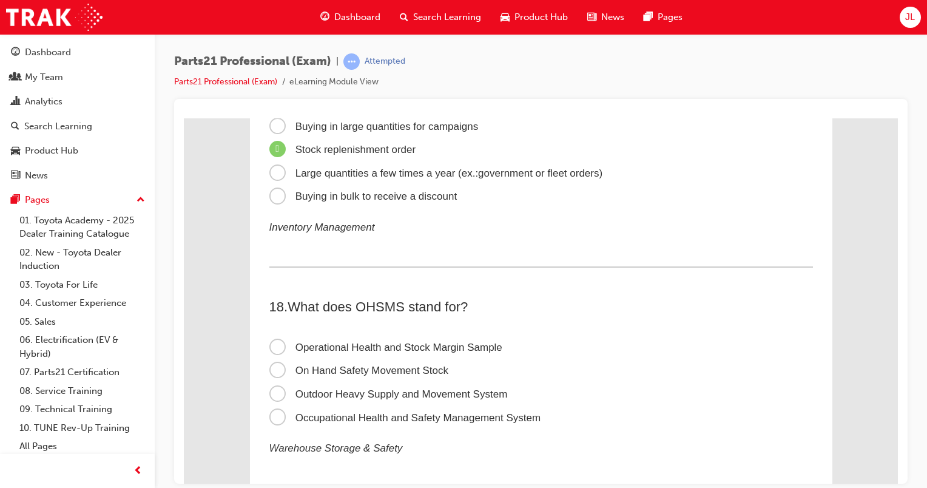
scroll to position [4018, 0]
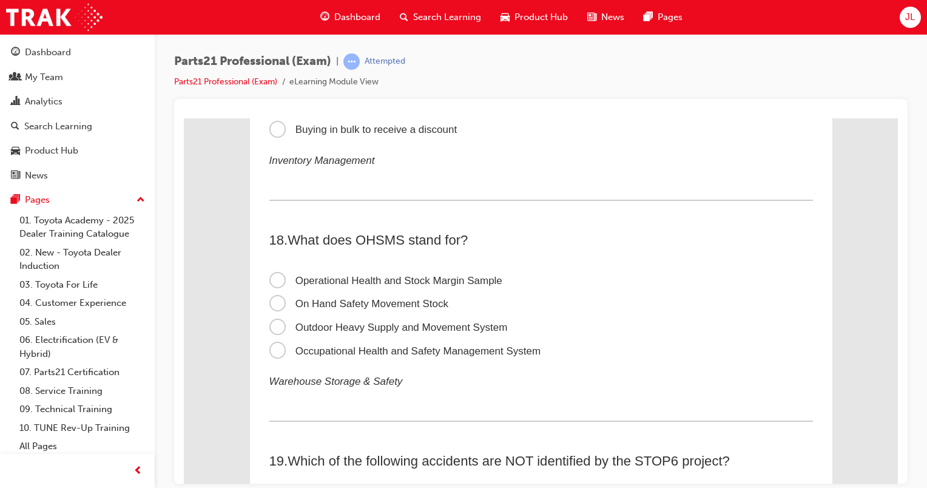
click at [480, 356] on span "Occupational Health and Safety Management System" at bounding box center [405, 350] width 272 height 12
click at [184, 118] on input "Occupational Health and Safety Management System" at bounding box center [184, 118] width 0 height 0
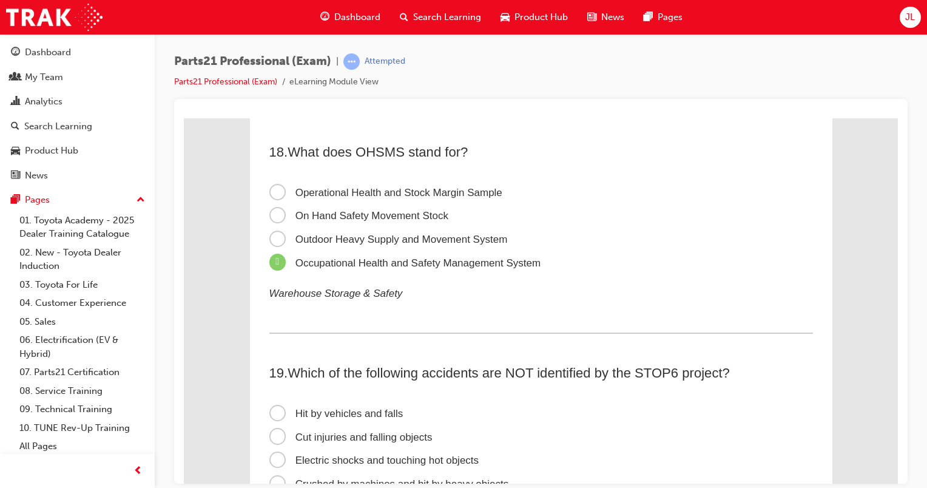
scroll to position [4200, 0]
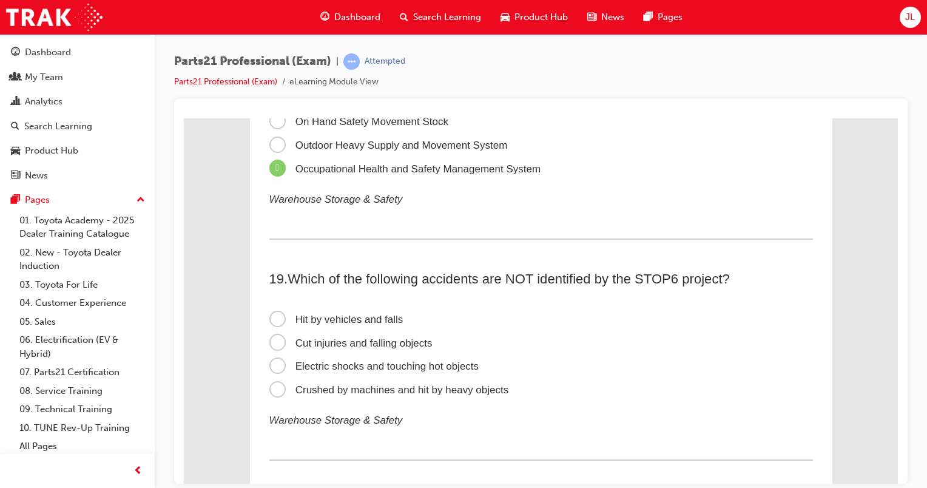
click at [348, 348] on span "Cut injuries and falling objects" at bounding box center [350, 343] width 163 height 12
click at [184, 118] on input "Cut injuries and falling objects" at bounding box center [184, 118] width 0 height 0
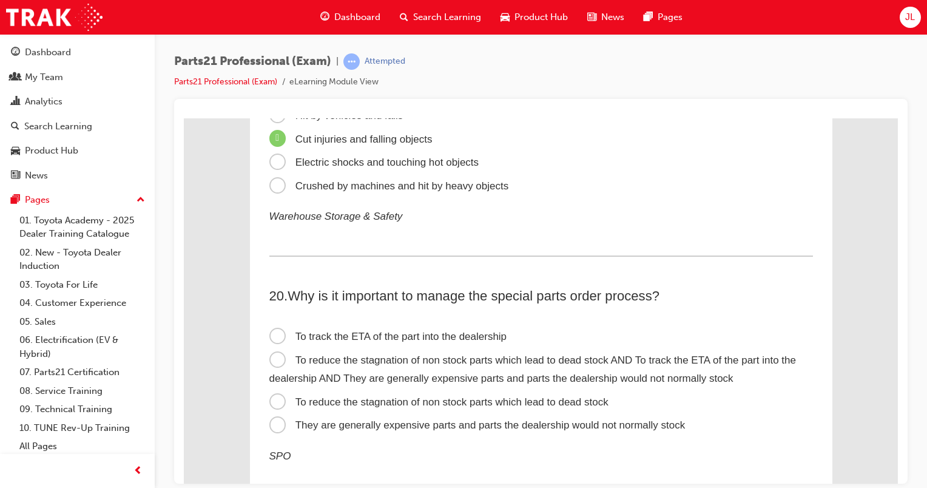
scroll to position [4443, 0]
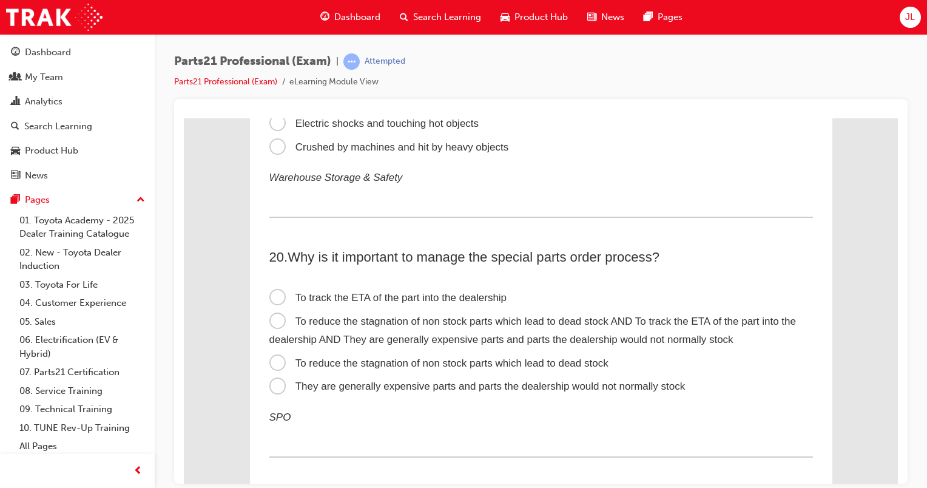
click at [278, 332] on span "To reduce the stagnation of non stock parts which lead to dead stock AND To tra…" at bounding box center [532, 330] width 526 height 30
click at [184, 118] on input "To reduce the stagnation of non stock parts which lead to dead stock AND To tra…" at bounding box center [184, 118] width 0 height 0
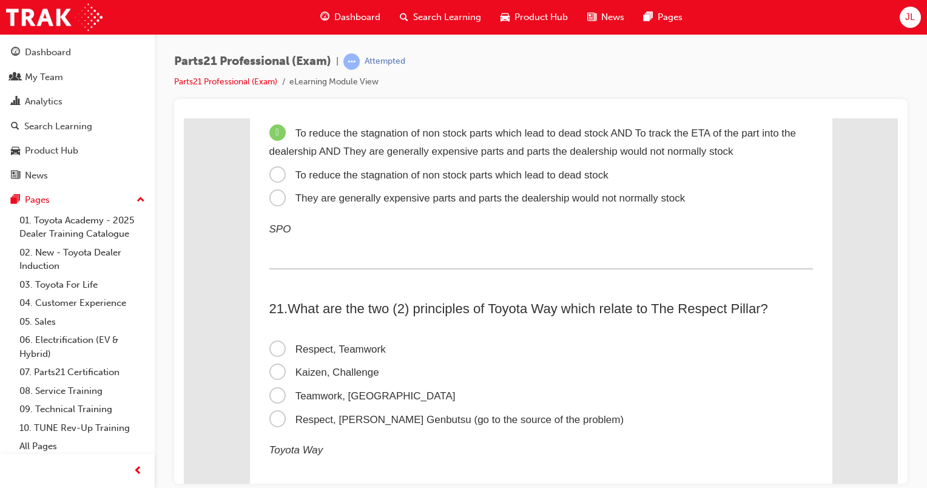
scroll to position [4685, 0]
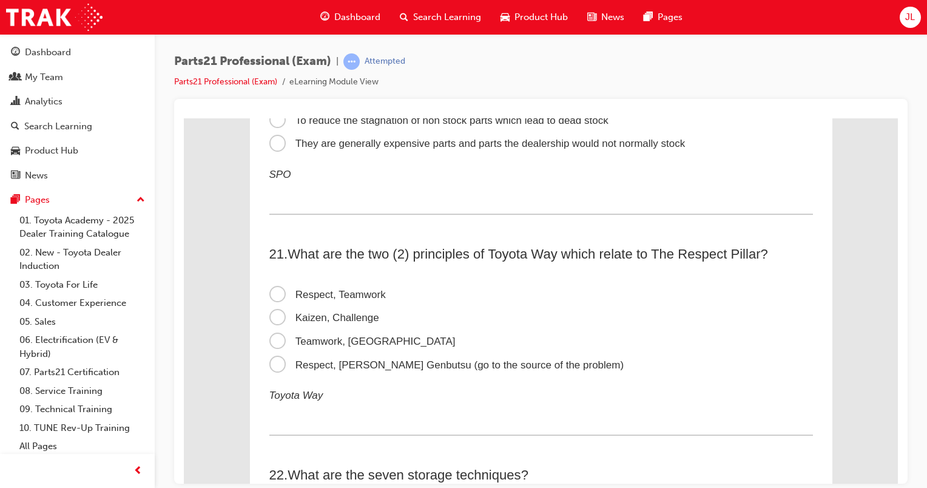
click at [273, 370] on span "Respect, Genchi Genbutsu (go to the source of the problem)" at bounding box center [446, 364] width 355 height 12
click at [184, 118] on input "Respect, Genchi Genbutsu (go to the source of the problem)" at bounding box center [184, 118] width 0 height 0
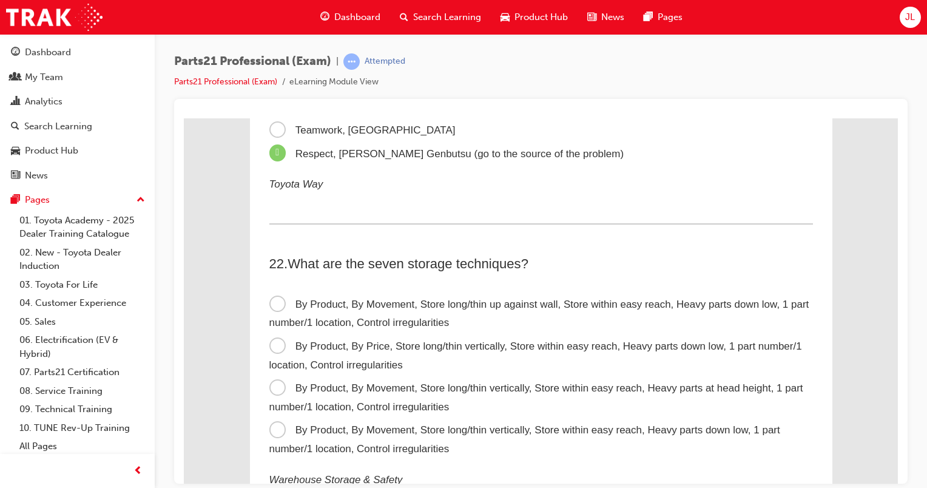
scroll to position [4928, 0]
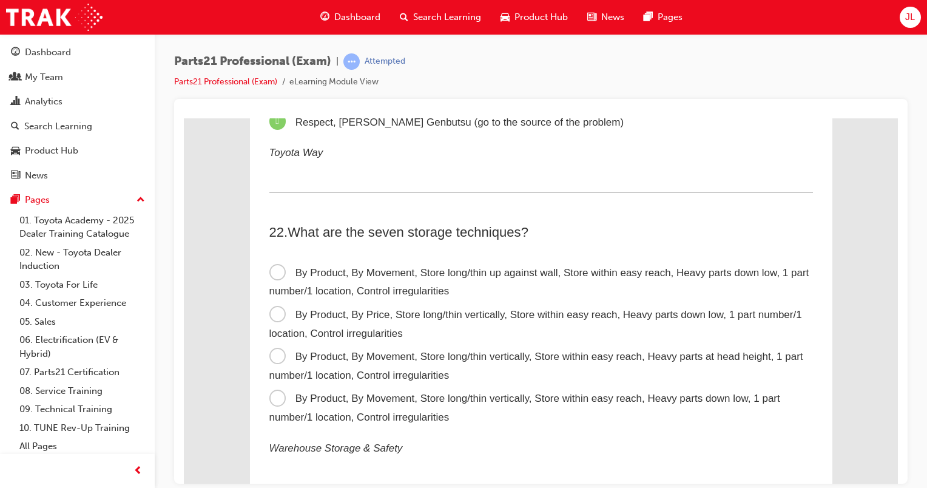
click at [272, 322] on span "By Product, By Price, Store long/thin vertically, Store within easy reach, Heav…" at bounding box center [535, 323] width 532 height 30
click at [184, 118] on input "By Product, By Price, Store long/thin vertically, Store within easy reach, Heav…" at bounding box center [184, 118] width 0 height 0
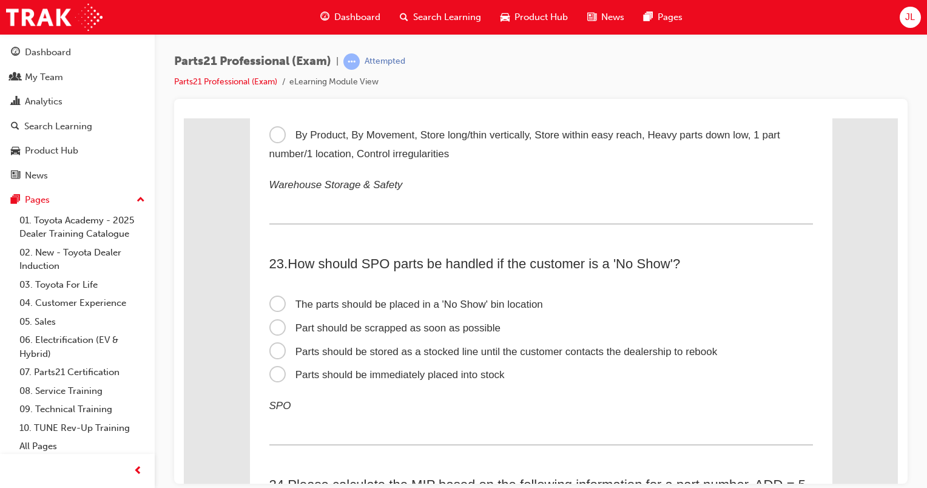
scroll to position [5231, 0]
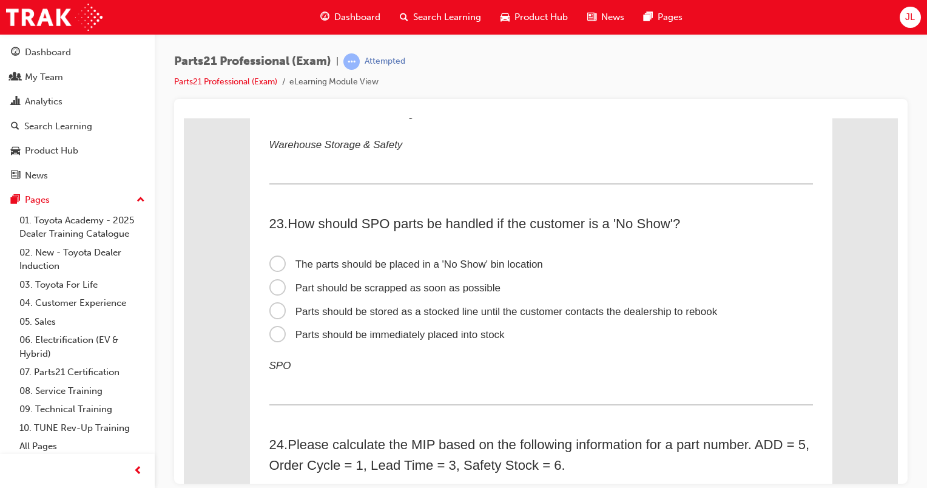
click at [429, 269] on span "The parts should be placed in a 'No Show' bin location" at bounding box center [405, 264] width 273 height 12
click at [184, 118] on input "The parts should be placed in a 'No Show' bin location" at bounding box center [184, 118] width 0 height 0
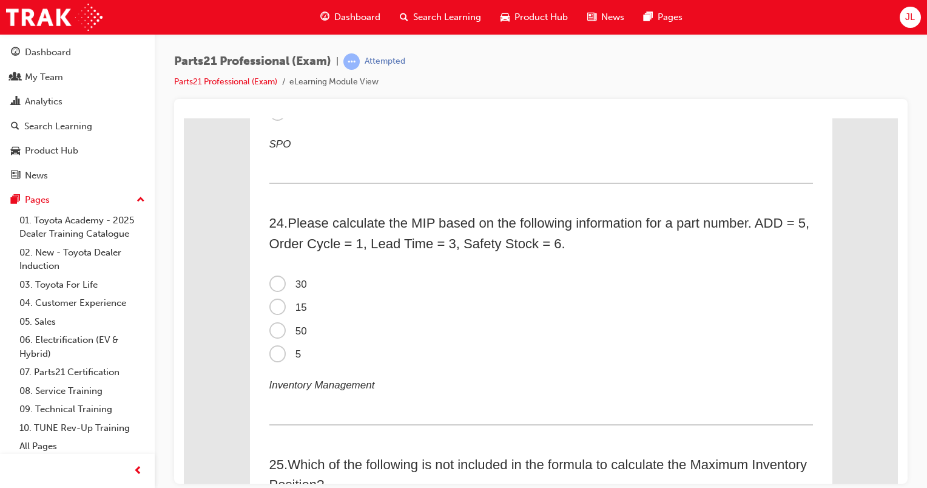
scroll to position [5473, 0]
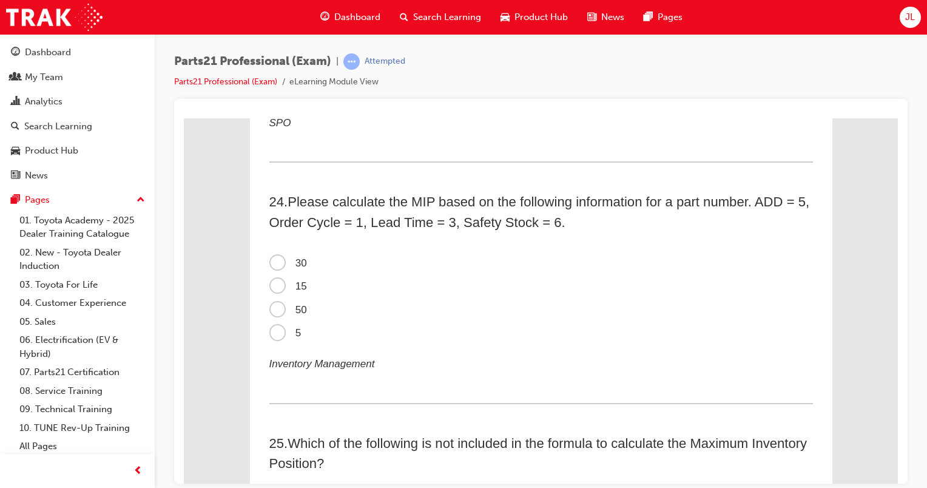
click at [277, 291] on span "15" at bounding box center [288, 286] width 38 height 12
click at [184, 118] on input "15" at bounding box center [184, 118] width 0 height 0
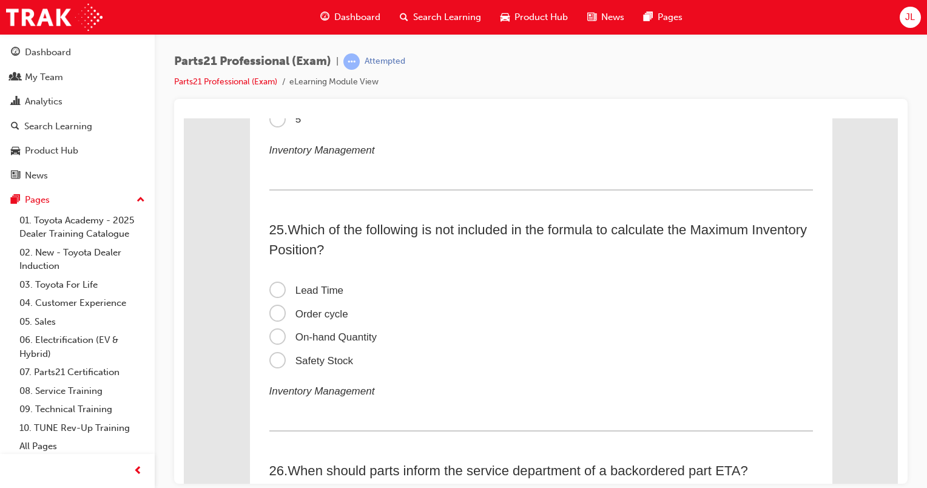
scroll to position [5716, 0]
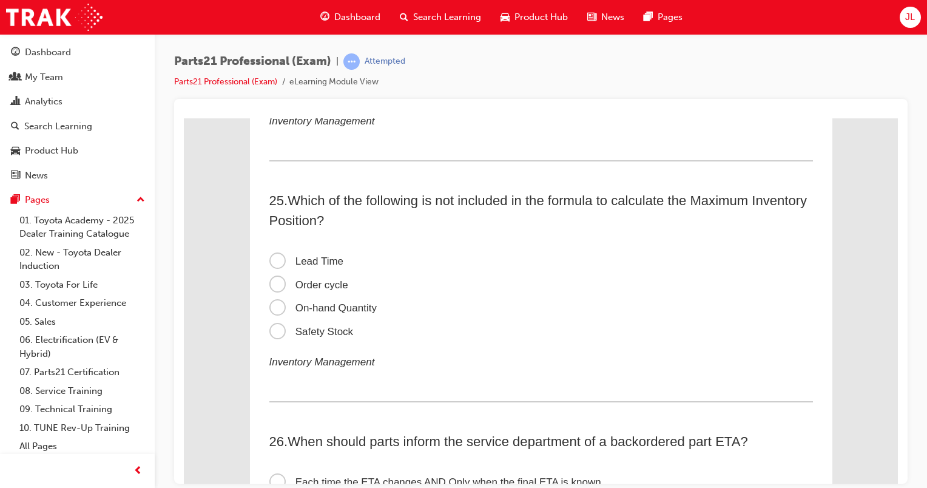
click at [303, 266] on span "Lead Time" at bounding box center [306, 261] width 75 height 12
click at [184, 118] on input "Lead Time" at bounding box center [184, 118] width 0 height 0
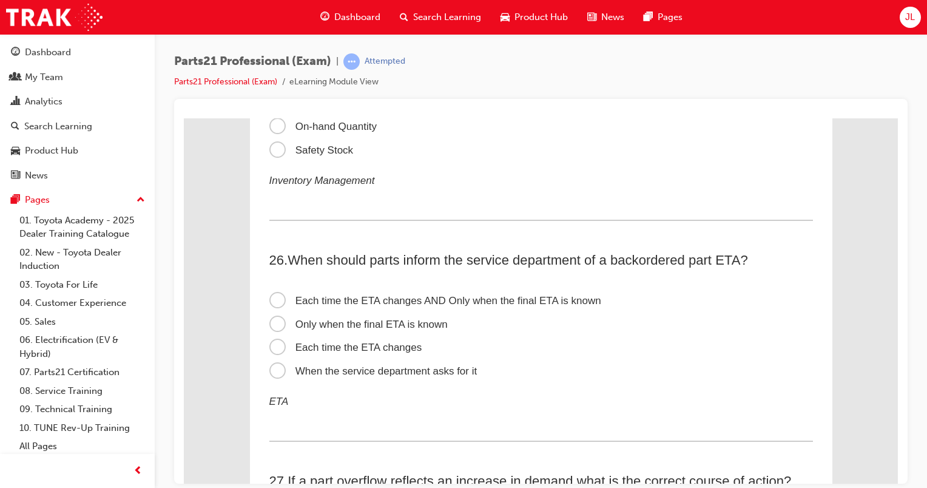
scroll to position [5898, 0]
click at [322, 352] on span "Each time the ETA changes" at bounding box center [345, 346] width 153 height 12
click at [184, 118] on input "Each time the ETA changes" at bounding box center [184, 118] width 0 height 0
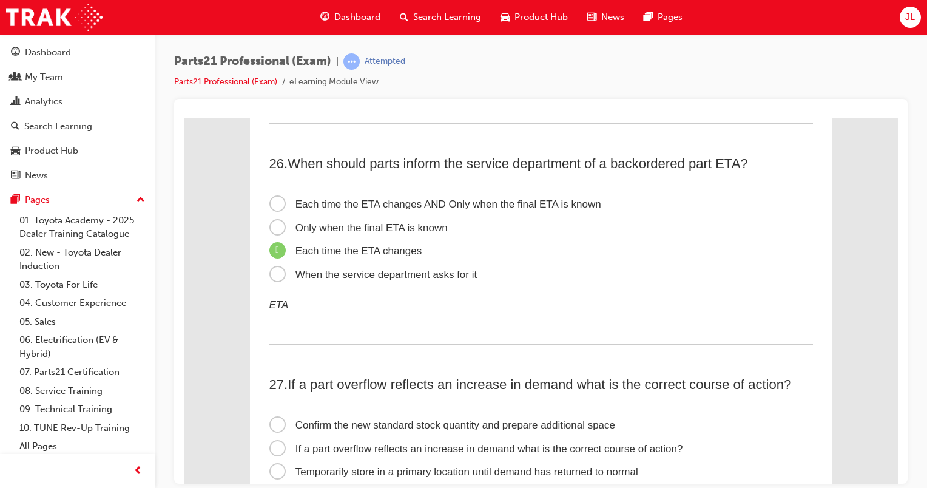
scroll to position [6080, 0]
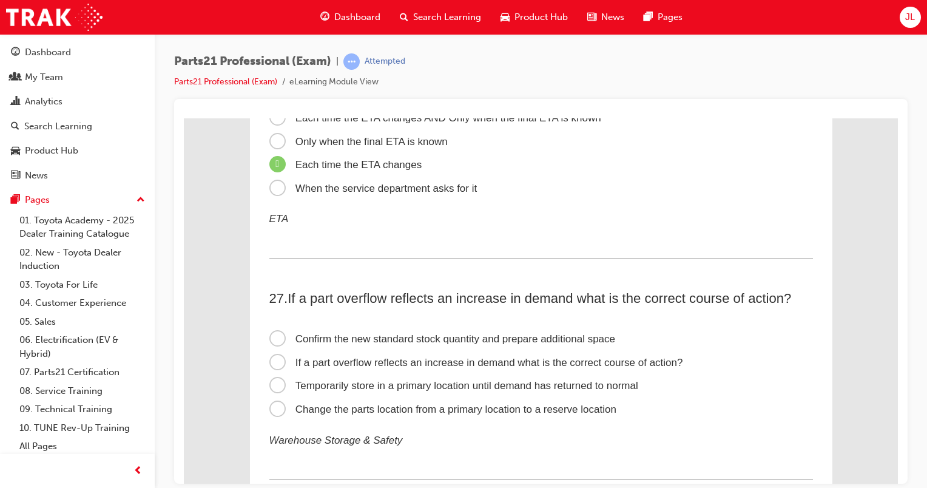
click at [376, 391] on span "Temporarily store in a primary location until demand has returned to normal" at bounding box center [453, 385] width 369 height 12
click at [184, 118] on input "Temporarily store in a primary location until demand has returned to normal" at bounding box center [184, 118] width 0 height 0
click at [273, 414] on span "Change the parts location from a primary location to a reserve location" at bounding box center [442, 409] width 347 height 12
click at [184, 118] on input "Change the parts location from a primary location to a reserve location" at bounding box center [184, 118] width 0 height 0
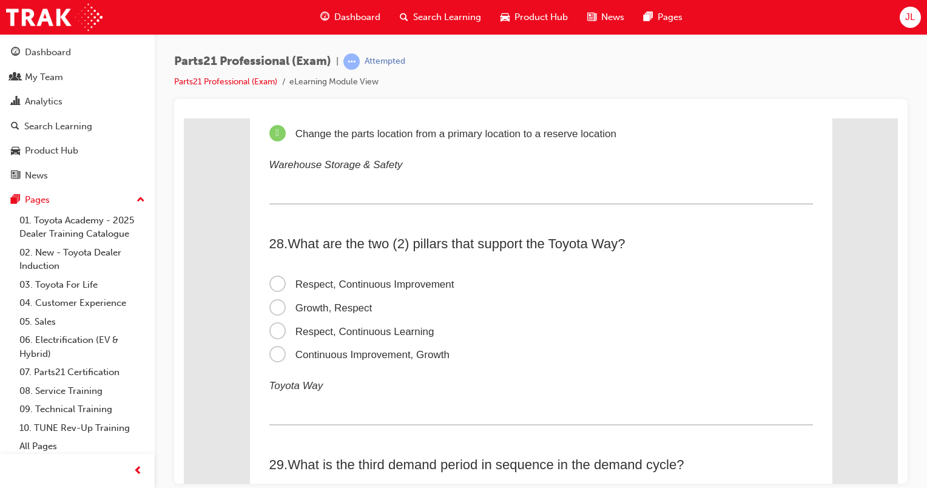
scroll to position [6383, 0]
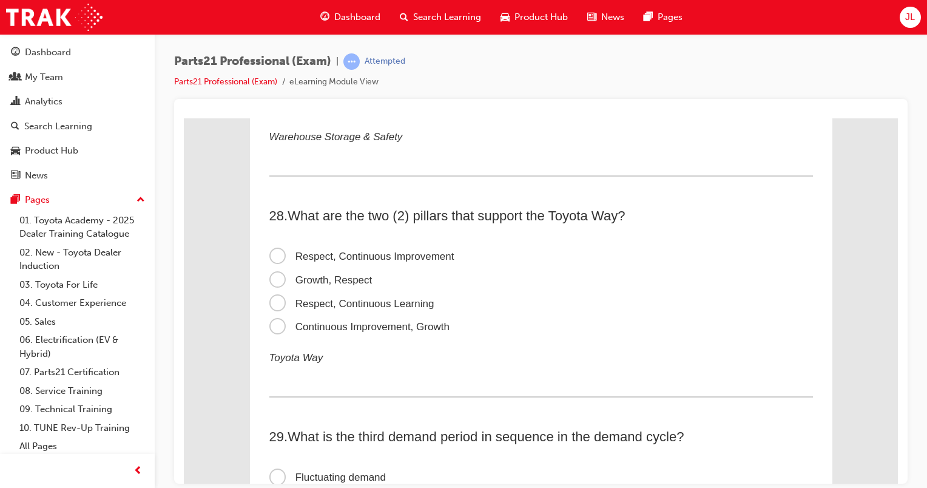
click at [362, 309] on span "Respect, Continuous Learning" at bounding box center [351, 303] width 165 height 12
click at [184, 118] on input "Respect, Continuous Learning" at bounding box center [184, 118] width 0 height 0
click at [269, 261] on span "Respect, Continuous Improvement" at bounding box center [361, 256] width 185 height 12
click at [184, 118] on input "Respect, Continuous Improvement" at bounding box center [184, 118] width 0 height 0
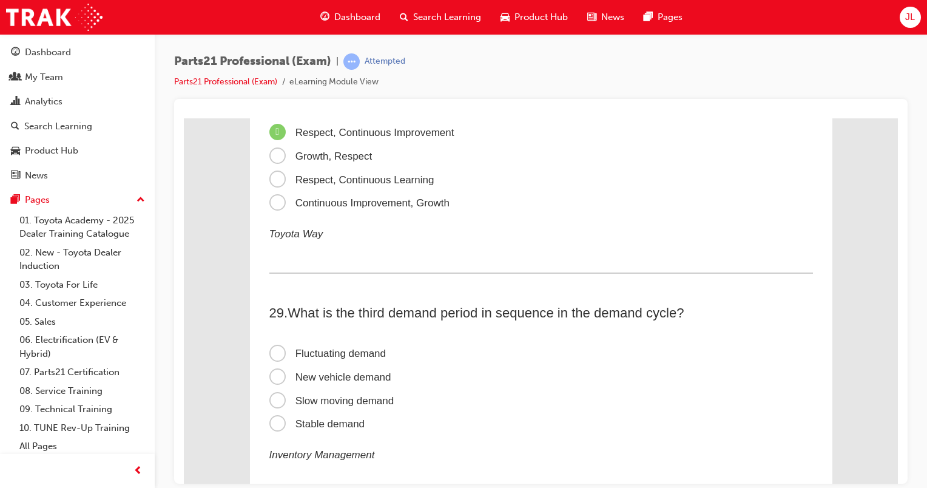
scroll to position [6565, 0]
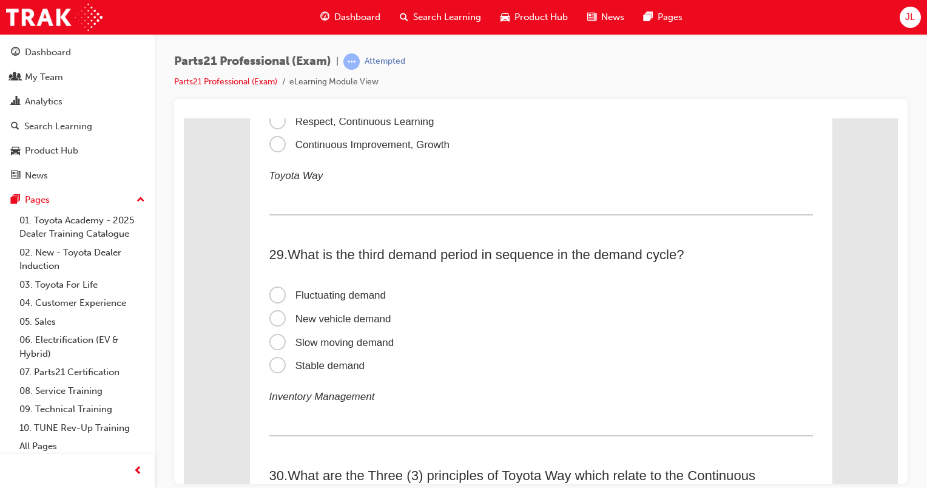
click at [341, 347] on span "Slow moving demand" at bounding box center [331, 342] width 125 height 12
click at [184, 118] on input "Slow moving demand" at bounding box center [184, 118] width 0 height 0
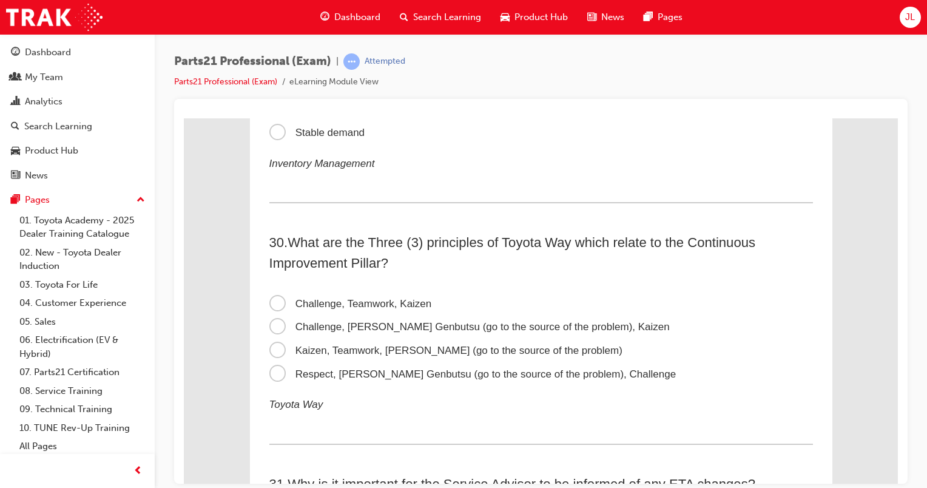
scroll to position [6808, 0]
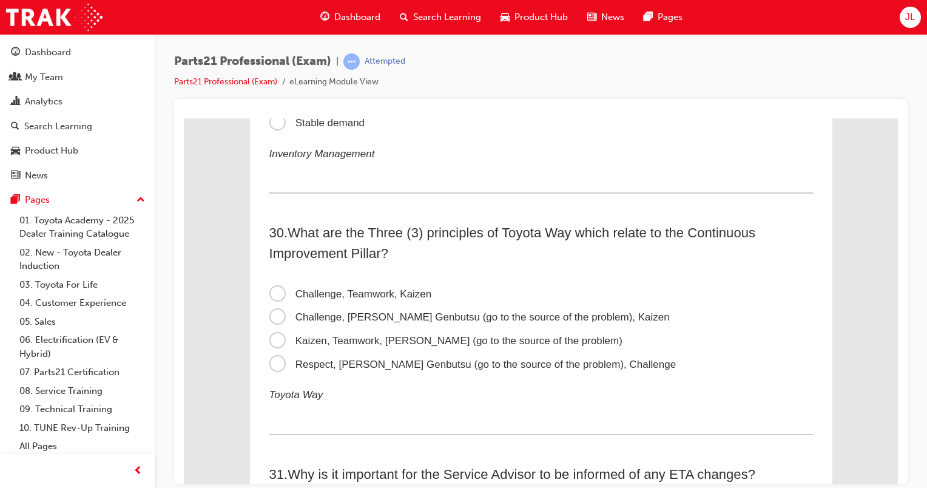
click at [272, 346] on span "Kaizen, Teamwork, Genchi Genbutsu (go to the source of the problem)" at bounding box center [445, 340] width 353 height 12
click at [184, 118] on input "Kaizen, Teamwork, Genchi Genbutsu (go to the source of the problem)" at bounding box center [184, 118] width 0 height 0
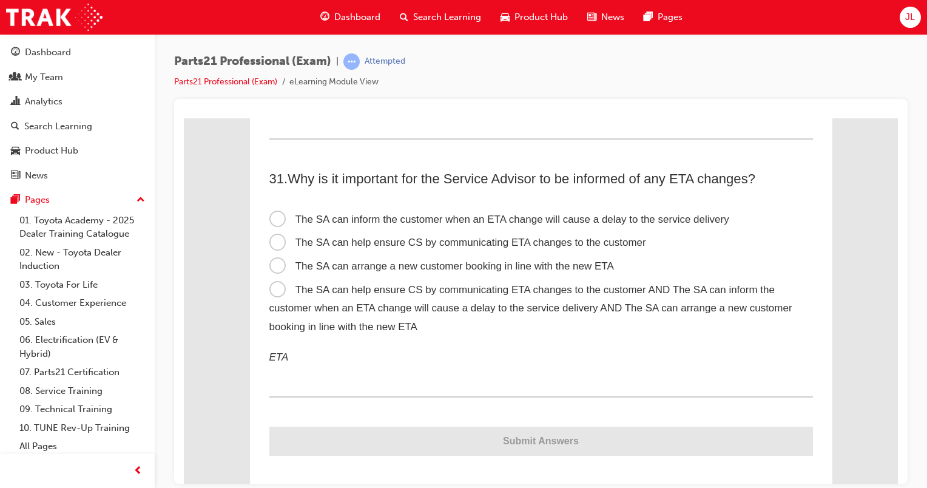
scroll to position [7111, 0]
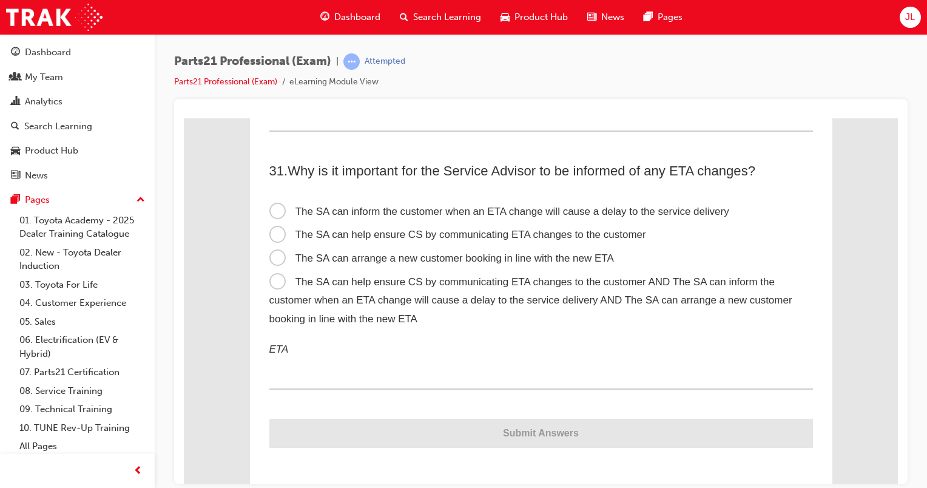
click at [723, 355] on div "31 . Why is it important for the Service Advisor to be informed of any ETA chan…" at bounding box center [540, 274] width 543 height 229
click at [278, 296] on span "The SA can help ensure CS by communicating ETA changes to the customer AND The …" at bounding box center [530, 299] width 523 height 49
click at [184, 118] on input "The SA can help ensure CS by communicating ETA changes to the customer AND The …" at bounding box center [184, 118] width 0 height 0
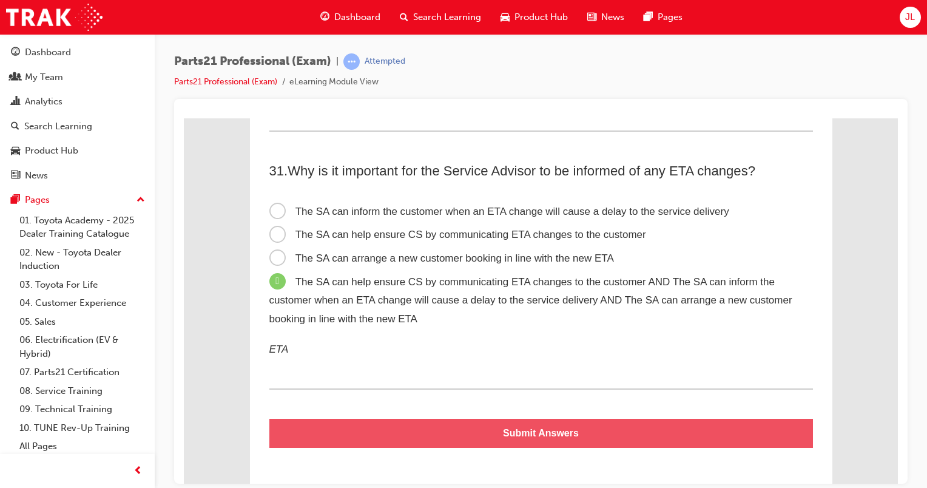
click at [571, 447] on button "Submit Answers" at bounding box center [540, 432] width 543 height 29
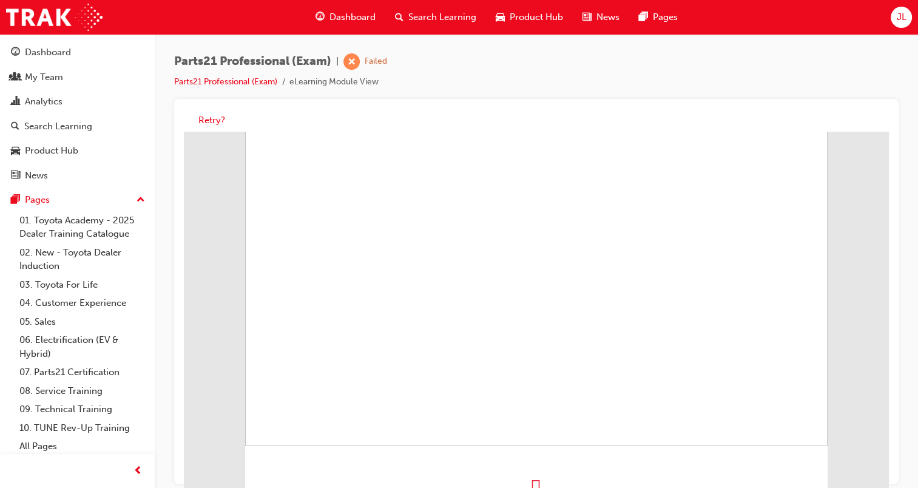
scroll to position [0, 0]
click at [204, 118] on button "Retry?" at bounding box center [211, 120] width 27 height 14
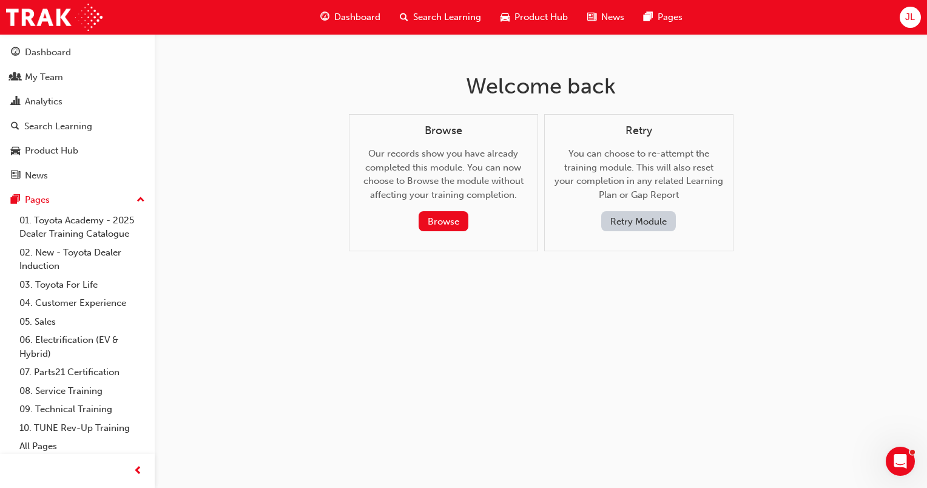
click at [634, 217] on button "Retry Module" at bounding box center [638, 221] width 75 height 20
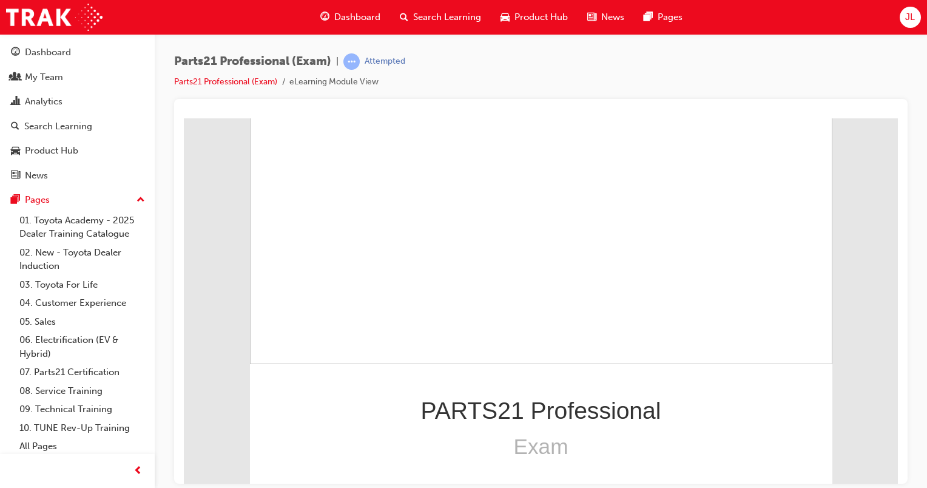
scroll to position [172, 0]
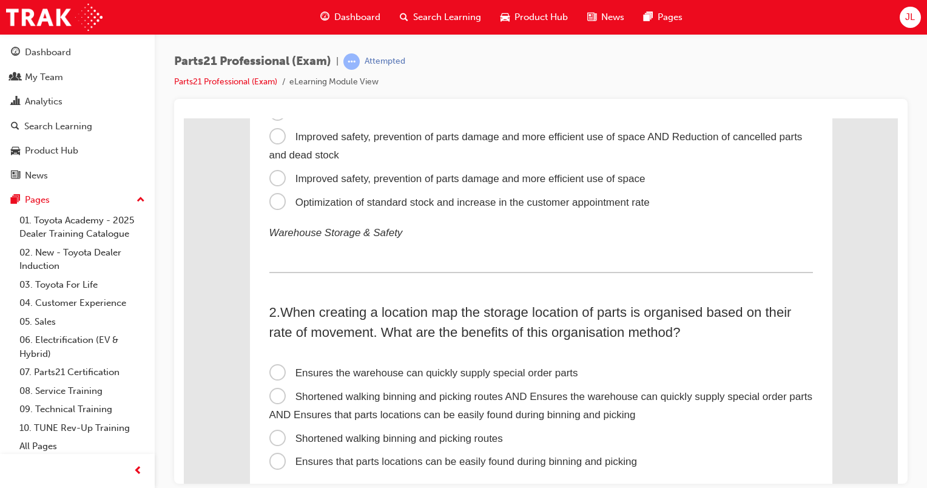
scroll to position [0, 0]
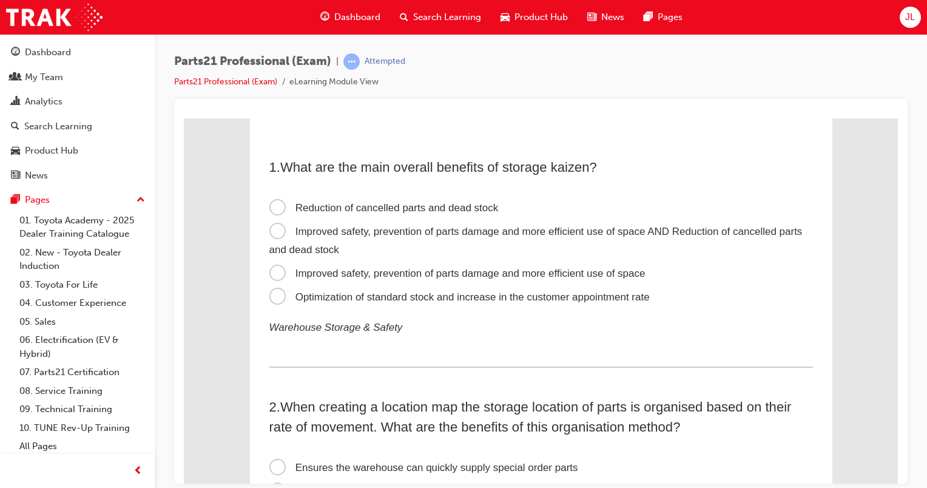
click at [553, 277] on span "Improved safety, prevention of parts damage and more efficient use of space" at bounding box center [457, 273] width 376 height 12
click at [184, 118] on input "Improved safety, prevention of parts damage and more efficient use of space" at bounding box center [184, 118] width 0 height 0
click at [269, 229] on span "Improved safety, prevention of parts damage and more efficient use of space AND…" at bounding box center [535, 240] width 533 height 30
click at [184, 118] on input "Improved safety, prevention of parts damage and more efficient use of space AND…" at bounding box center [184, 118] width 0 height 0
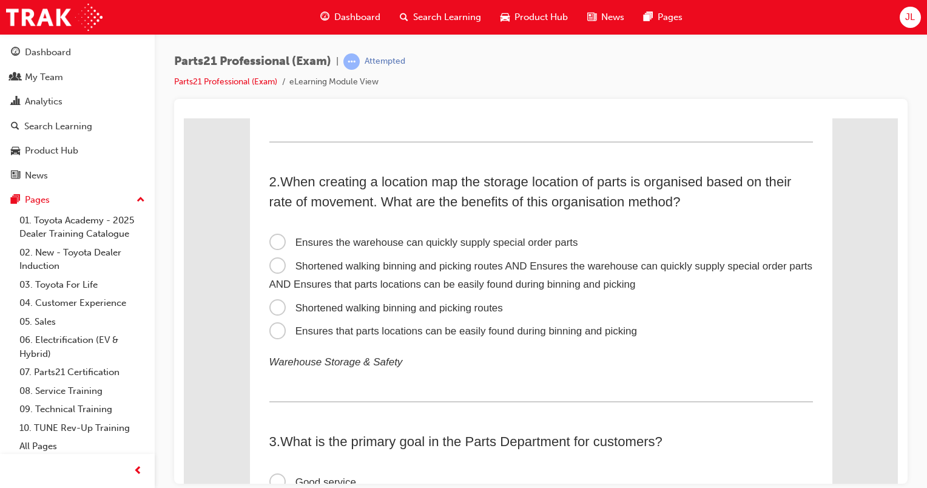
scroll to position [243, 0]
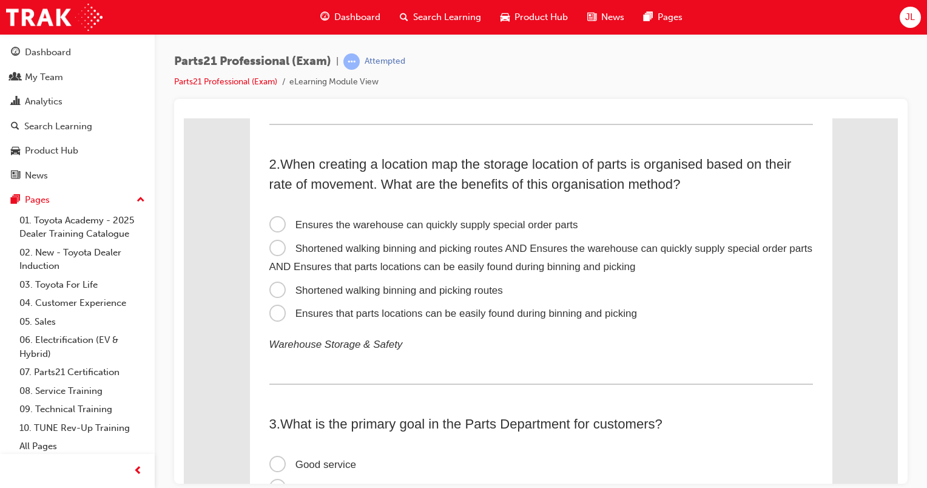
click at [301, 317] on span "Ensures that parts locations can be easily found during binning and picking" at bounding box center [452, 313] width 367 height 12
click at [184, 118] on input "Ensures that parts locations can be easily found during binning and picking" at bounding box center [184, 118] width 0 height 0
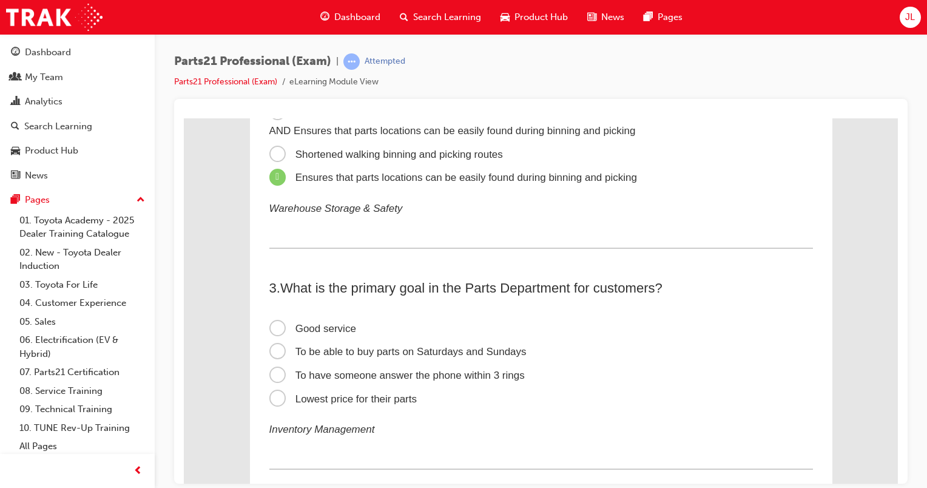
scroll to position [424, 0]
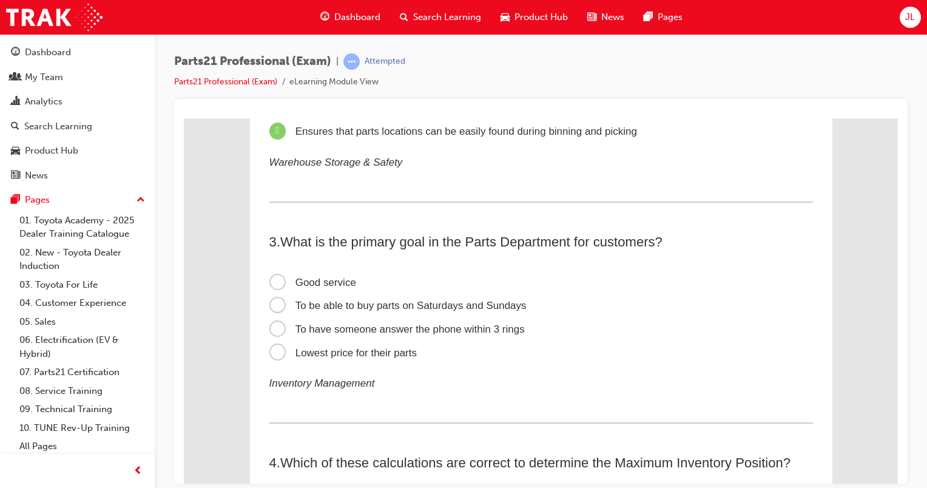
click at [307, 348] on span "Lowest price for their parts" at bounding box center [343, 352] width 148 height 12
click at [184, 118] on input "Lowest price for their parts" at bounding box center [184, 118] width 0 height 0
click at [277, 278] on span "Good service" at bounding box center [312, 282] width 87 height 12
click at [184, 118] on input "Good service" at bounding box center [184, 118] width 0 height 0
click at [272, 352] on span "Lowest price for their parts" at bounding box center [343, 352] width 148 height 12
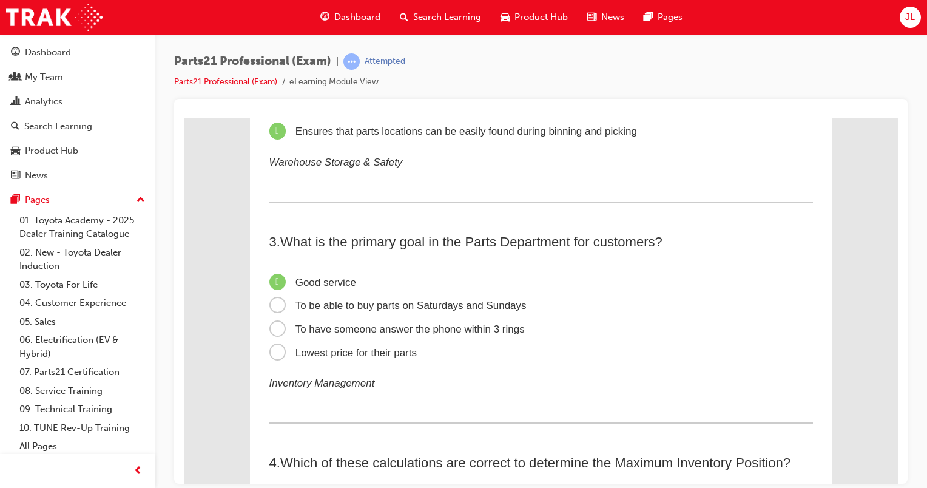
click at [184, 118] on input "Lowest price for their parts" at bounding box center [184, 118] width 0 height 0
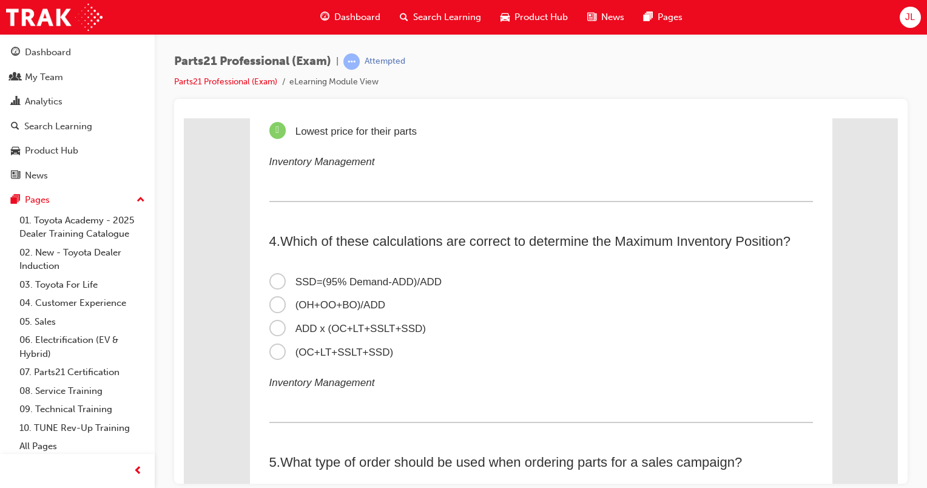
scroll to position [667, 0]
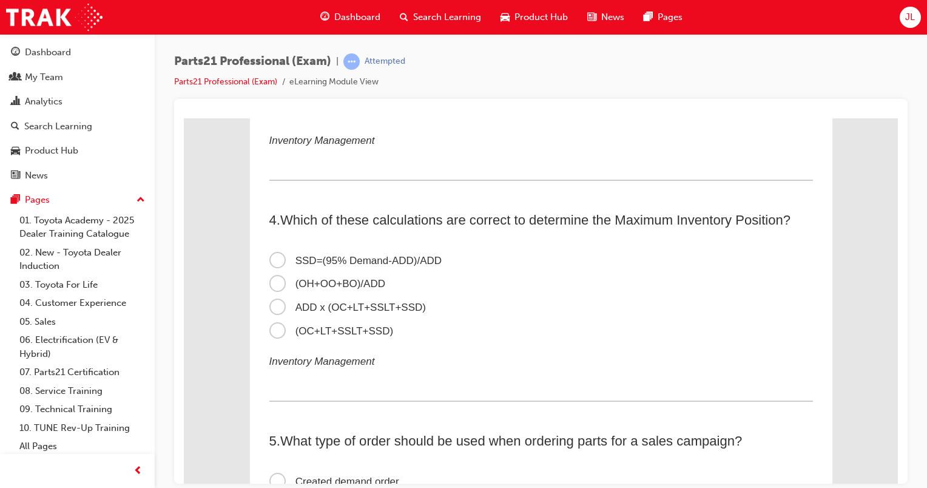
click at [273, 261] on span "SSD=(95% Demand-ADD)/ADD" at bounding box center [355, 260] width 173 height 12
click at [184, 118] on input "SSD=(95% Demand-ADD)/ADD" at bounding box center [184, 118] width 0 height 0
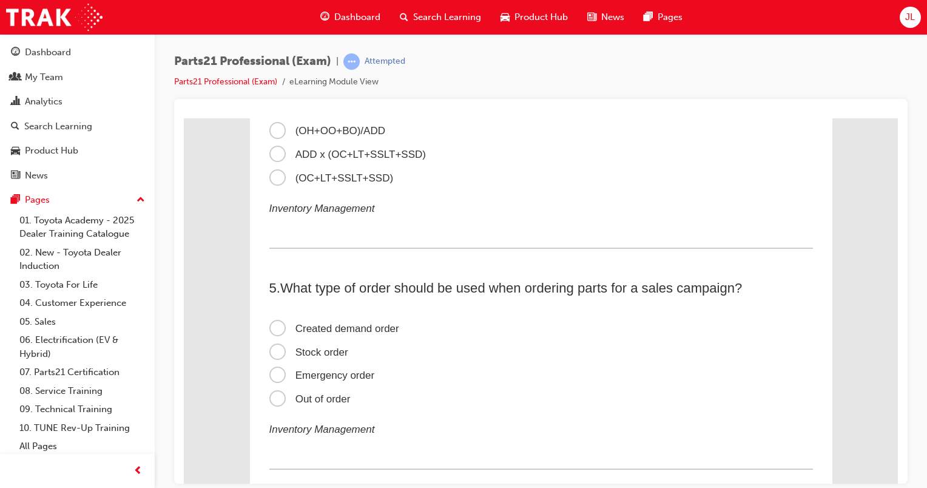
scroll to position [849, 0]
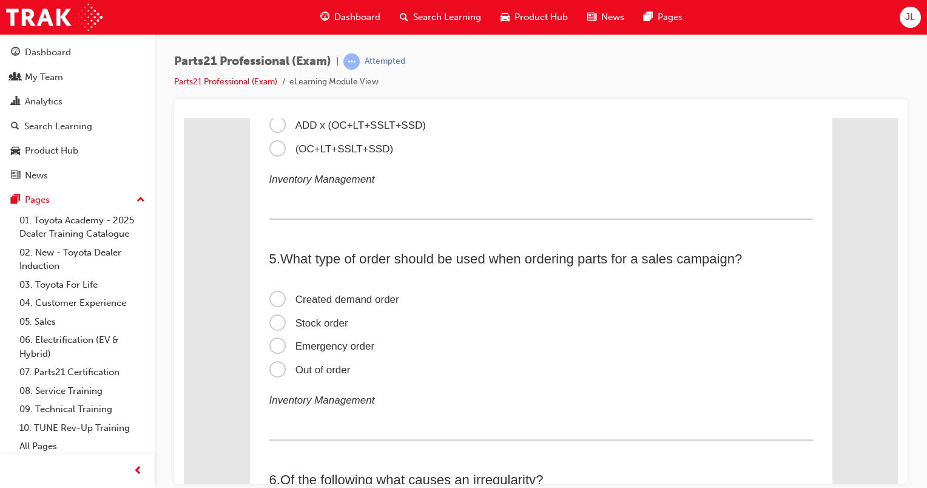
click at [342, 300] on span "Created demand order" at bounding box center [334, 299] width 130 height 12
click at [184, 118] on input "Created demand order" at bounding box center [184, 118] width 0 height 0
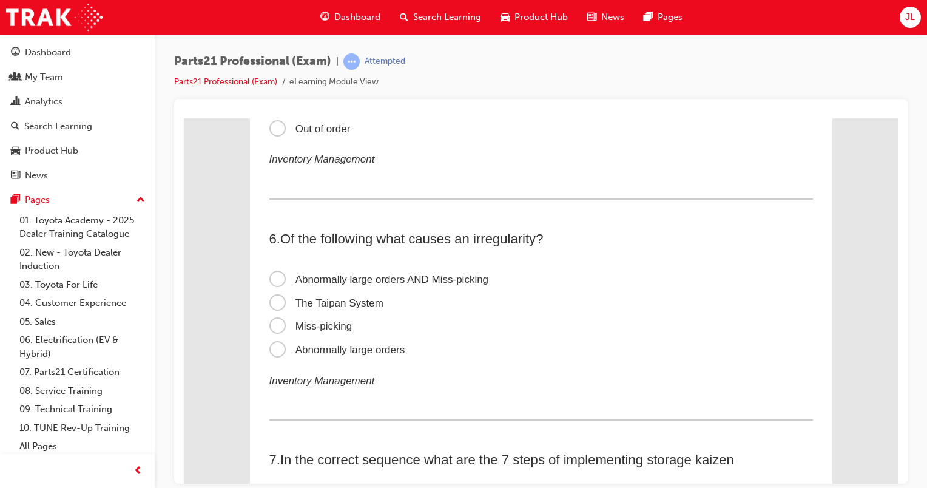
scroll to position [1092, 0]
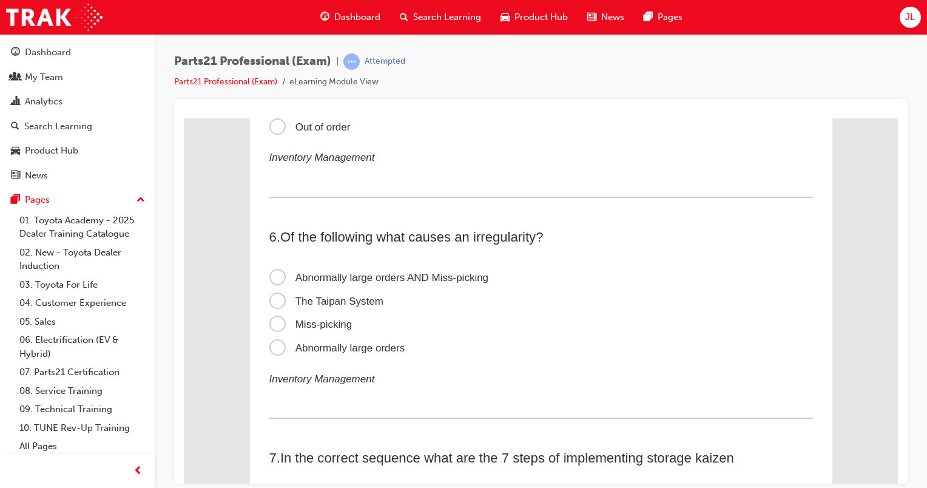
click at [284, 347] on span "Abnormally large orders" at bounding box center [337, 347] width 136 height 12
click at [184, 118] on input "Abnormally large orders" at bounding box center [184, 118] width 0 height 0
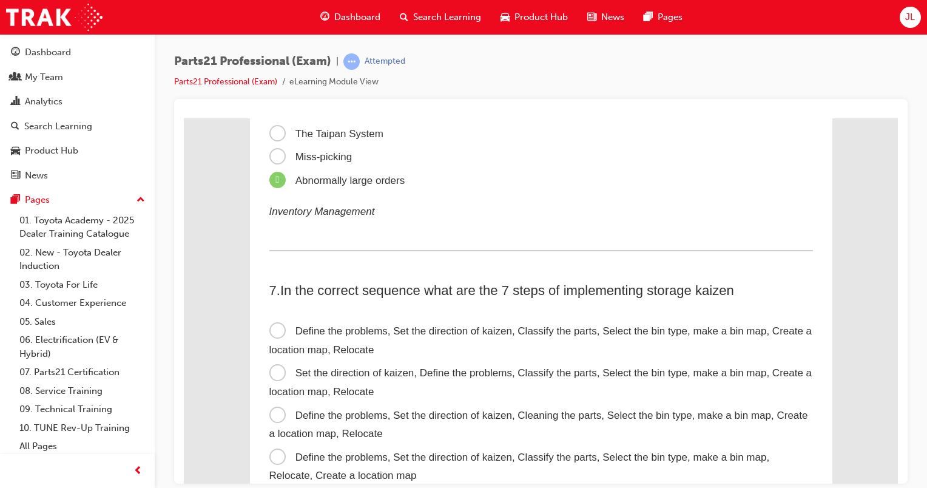
scroll to position [1334, 0]
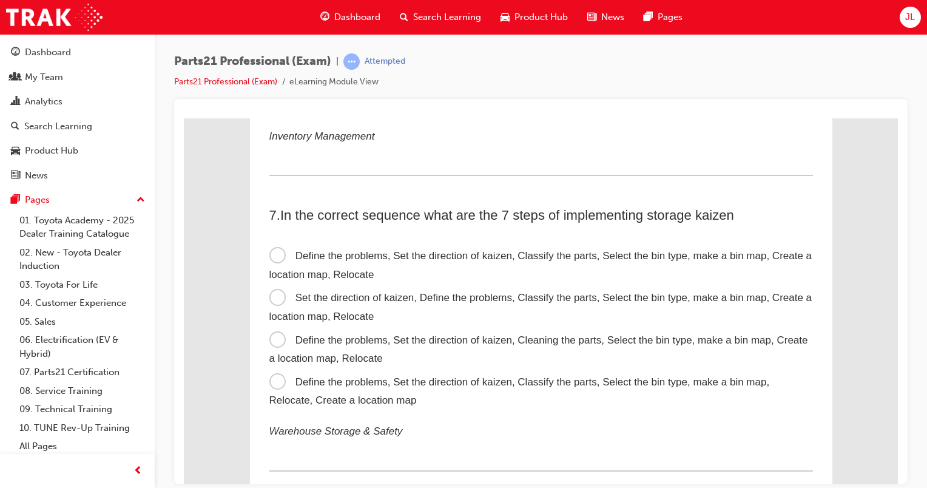
drag, startPoint x: 270, startPoint y: 332, endPoint x: 274, endPoint y: 351, distance: 19.3
click at [273, 343] on label "Define the problems, Set the direction of kaizen, Cleaning the parts, Select th…" at bounding box center [540, 349] width 543 height 42
click at [184, 118] on input "Define the problems, Set the direction of kaizen, Cleaning the parts, Select th…" at bounding box center [184, 118] width 0 height 0
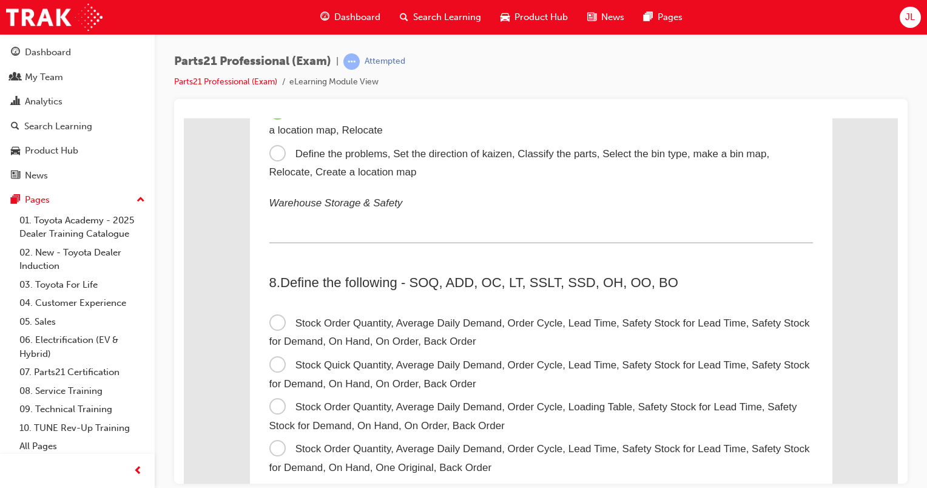
scroll to position [1577, 0]
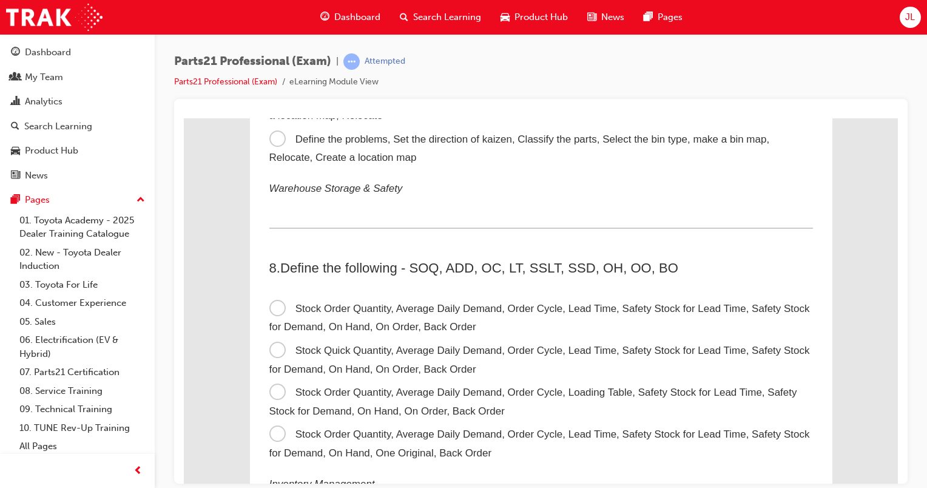
click at [391, 401] on span "Stock Order Quantity, Average Daily Demand, Order Cycle, Loading Table, Safety …" at bounding box center [533, 401] width 528 height 30
click at [184, 118] on input "Stock Order Quantity, Average Daily Demand, Order Cycle, Loading Table, Safety …" at bounding box center [184, 118] width 0 height 0
click at [272, 355] on span "Stock Quick Quantity, Average Daily Demand, Order Cycle, Lead Time, Safety Stoc…" at bounding box center [539, 359] width 540 height 30
click at [184, 118] on input "Stock Quick Quantity, Average Daily Demand, Order Cycle, Lead Time, Safety Stoc…" at bounding box center [184, 118] width 0 height 0
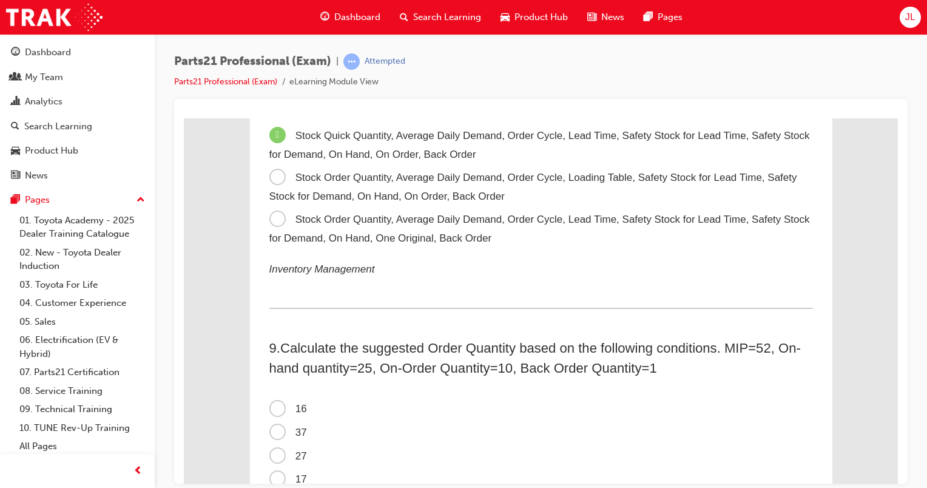
scroll to position [1819, 0]
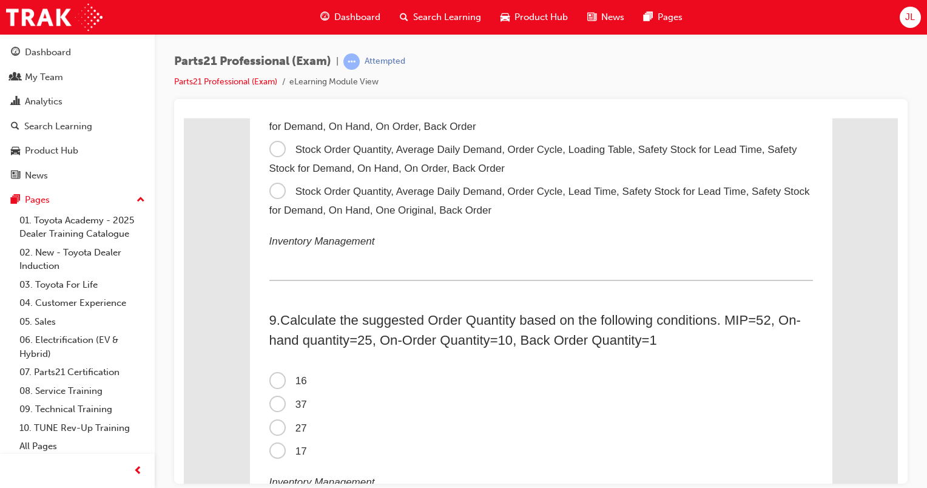
click at [273, 455] on span "17" at bounding box center [288, 451] width 38 height 12
click at [184, 118] on input "17" at bounding box center [184, 118] width 0 height 0
click at [269, 433] on span "27" at bounding box center [288, 427] width 38 height 12
click at [184, 118] on input "27" at bounding box center [184, 118] width 0 height 0
click at [269, 409] on span "37" at bounding box center [288, 404] width 38 height 12
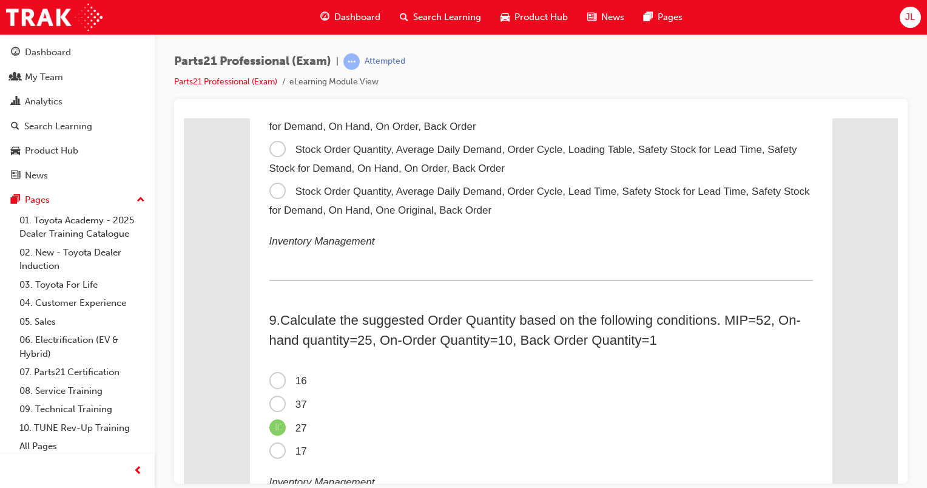
click at [184, 118] on input "37" at bounding box center [184, 118] width 0 height 0
click at [278, 386] on span "16" at bounding box center [288, 380] width 38 height 12
click at [184, 118] on input "16" at bounding box center [184, 118] width 0 height 0
click at [275, 456] on span "17" at bounding box center [288, 451] width 38 height 12
click at [184, 118] on input "17" at bounding box center [184, 118] width 0 height 0
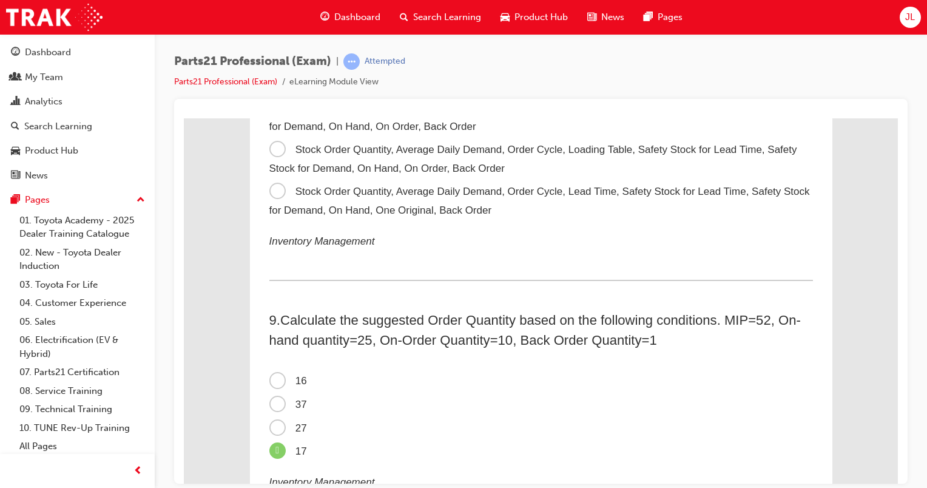
click at [272, 431] on span "27" at bounding box center [288, 427] width 38 height 12
click at [184, 118] on input "27" at bounding box center [184, 118] width 0 height 0
click at [269, 456] on span "17" at bounding box center [288, 451] width 38 height 12
click at [184, 118] on input "17" at bounding box center [184, 118] width 0 height 0
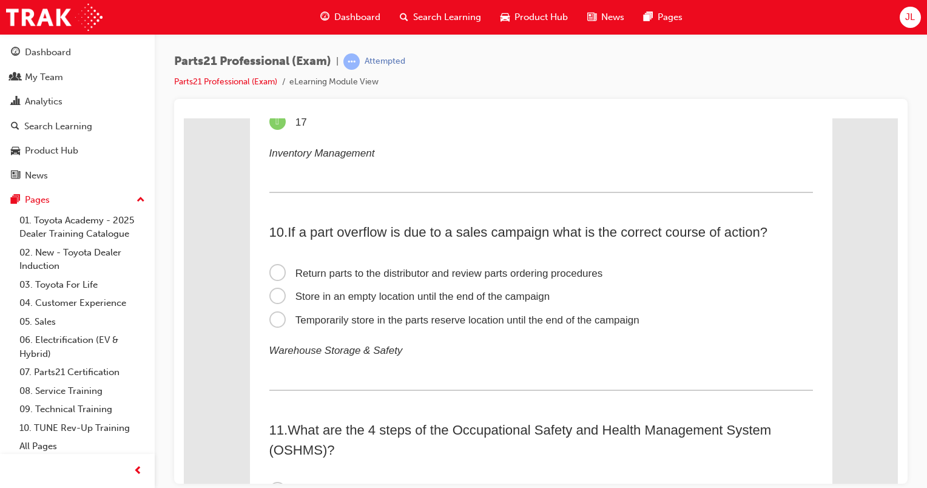
scroll to position [2183, 0]
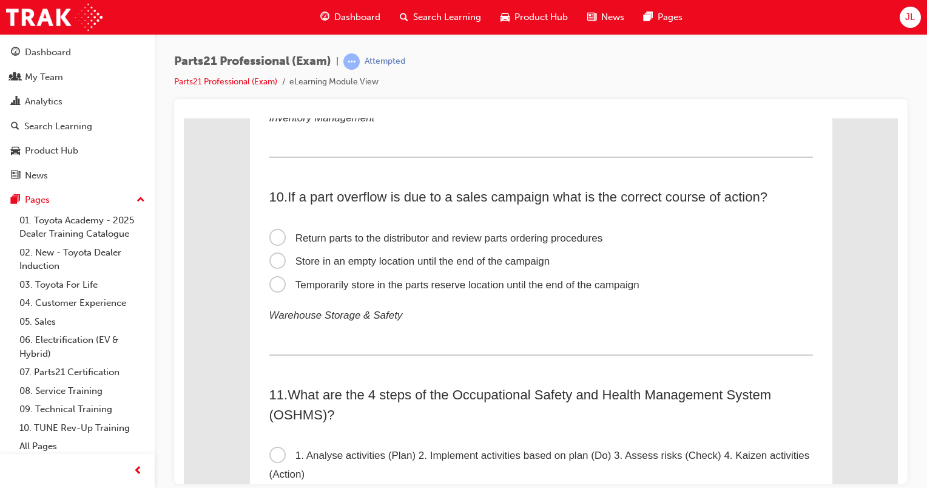
click at [306, 243] on span "Return parts to the distributor and review parts ordering procedures" at bounding box center [436, 238] width 334 height 12
click at [184, 118] on input "Return parts to the distributor and review parts ordering procedures" at bounding box center [184, 118] width 0 height 0
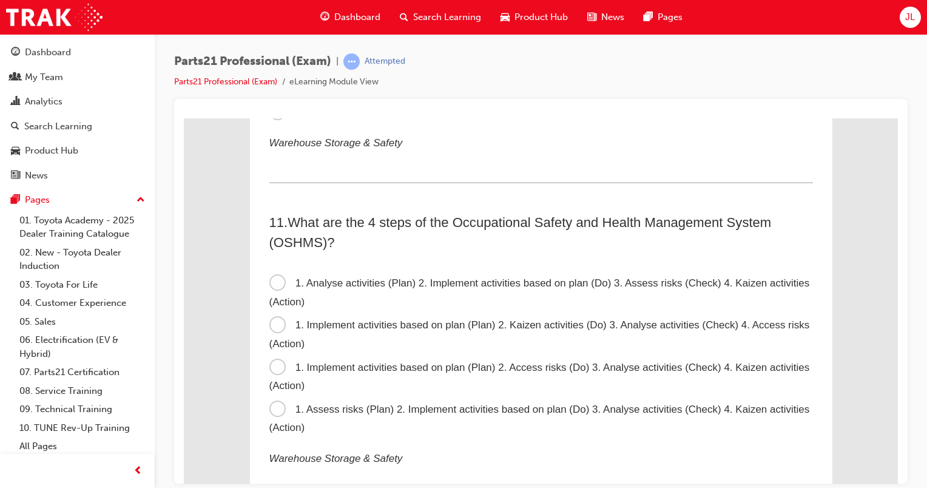
scroll to position [2365, 0]
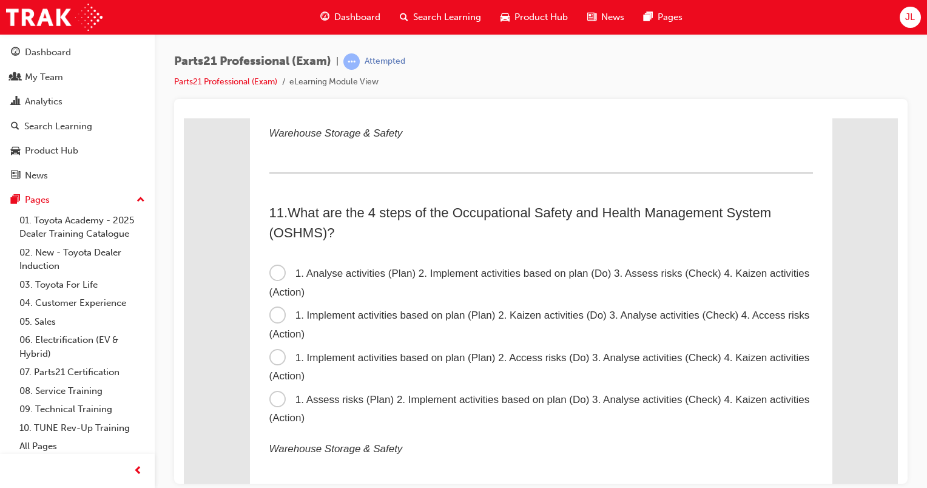
click at [296, 280] on span "1. Analyse activities (Plan) 2. Implement activities based on plan (Do) 3. Asse…" at bounding box center [539, 282] width 540 height 30
click at [184, 118] on input "1. Analyse activities (Plan) 2. Implement activities based on plan (Do) 3. Asse…" at bounding box center [184, 118] width 0 height 0
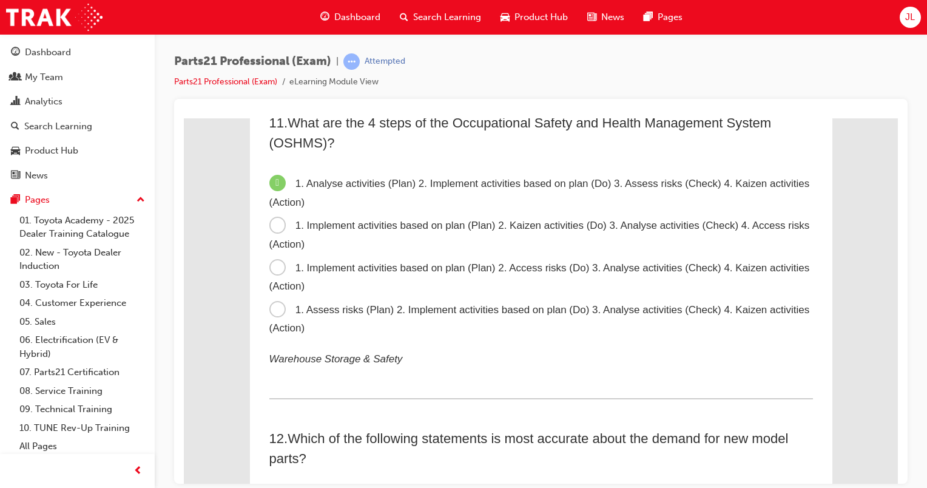
scroll to position [2608, 0]
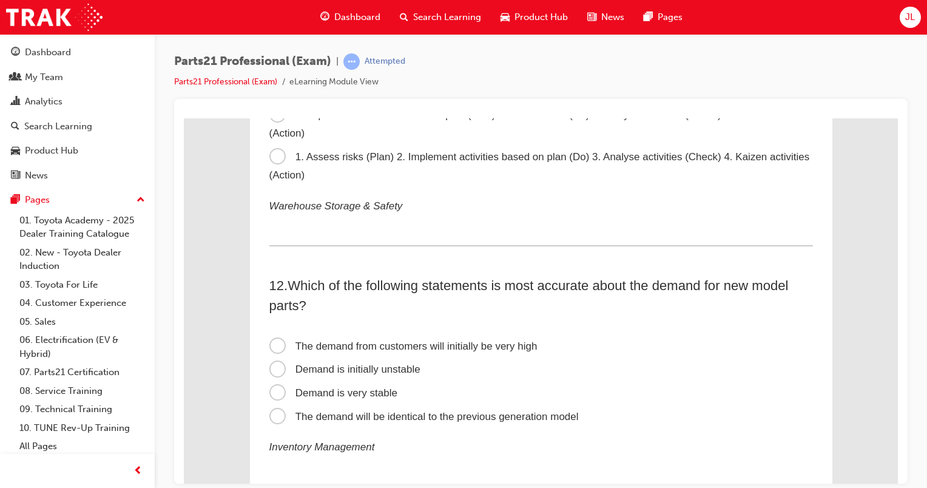
click at [351, 398] on span "Demand is very stable" at bounding box center [333, 392] width 128 height 12
click at [184, 118] on input "Demand is very stable" at bounding box center [184, 118] width 0 height 0
click at [283, 372] on span "Demand is initially unstable" at bounding box center [344, 369] width 151 height 12
click at [184, 118] on input "Demand is initially unstable" at bounding box center [184, 118] width 0 height 0
click at [272, 398] on span "Demand is very stable" at bounding box center [333, 392] width 128 height 12
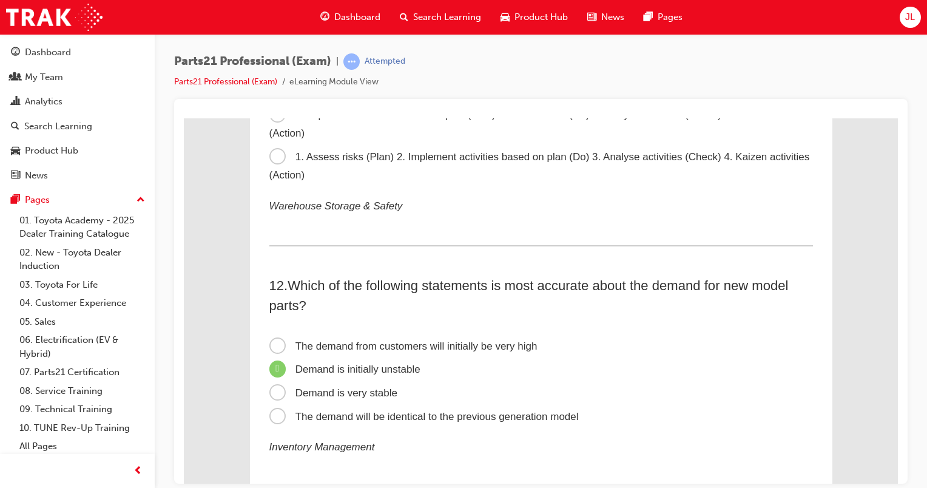
click at [184, 118] on input "Demand is very stable" at bounding box center [184, 118] width 0 height 0
click at [273, 374] on span "Demand is initially unstable" at bounding box center [344, 369] width 151 height 12
click at [184, 118] on input "Demand is initially unstable" at bounding box center [184, 118] width 0 height 0
click at [273, 398] on span "Demand is very stable" at bounding box center [333, 392] width 128 height 12
click at [184, 118] on input "Demand is very stable" at bounding box center [184, 118] width 0 height 0
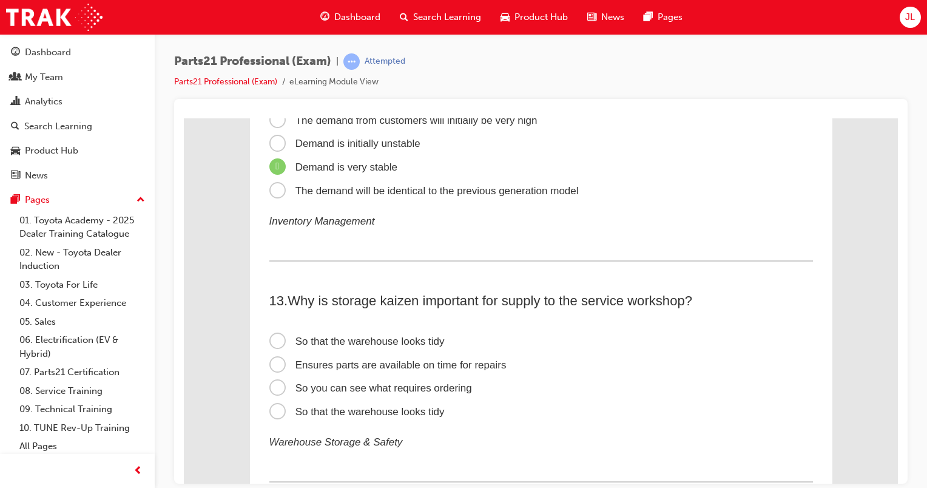
scroll to position [2850, 0]
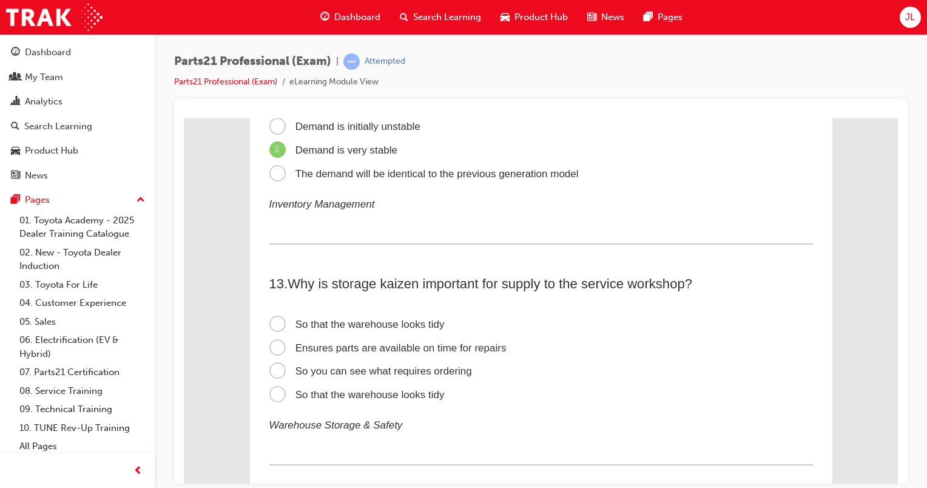
click at [333, 376] on span "So you can see what requires ordering" at bounding box center [370, 370] width 203 height 12
click at [184, 118] on input "So you can see what requires ordering" at bounding box center [184, 118] width 0 height 0
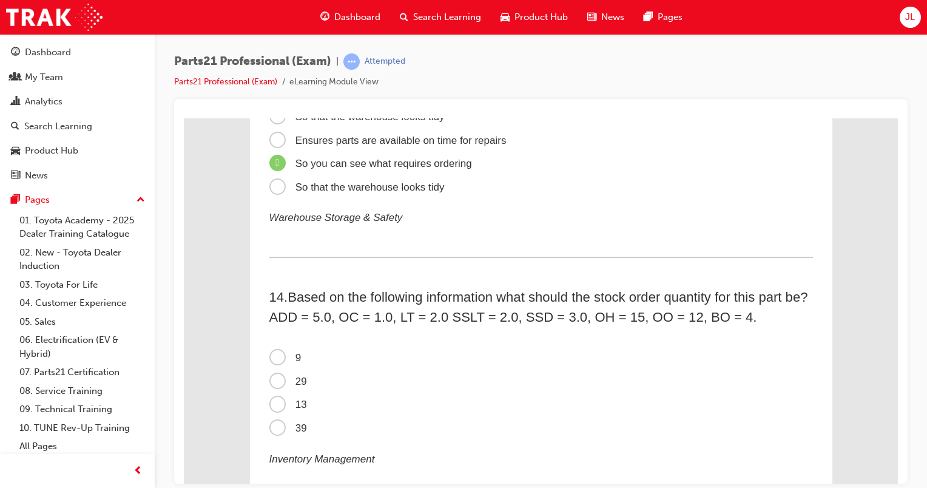
scroll to position [3093, 0]
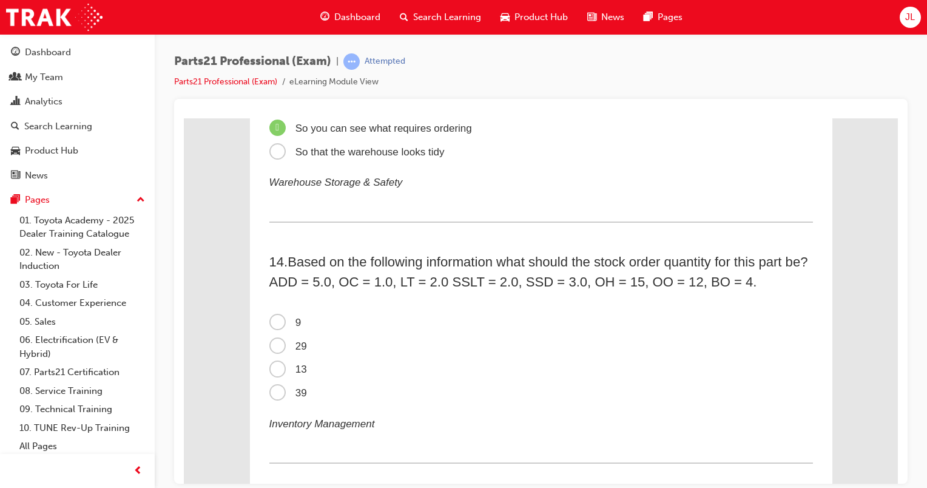
click at [272, 327] on span "9" at bounding box center [285, 322] width 32 height 12
click at [184, 118] on input "9" at bounding box center [184, 118] width 0 height 0
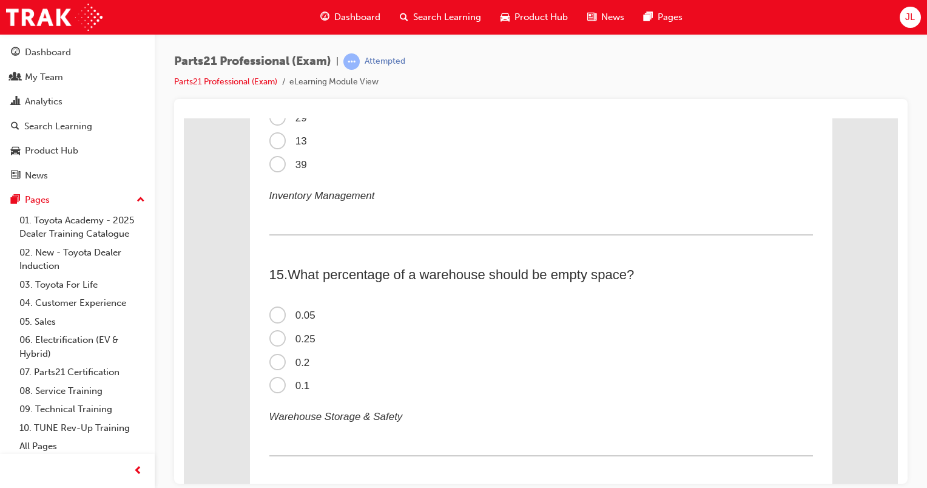
scroll to position [3335, 0]
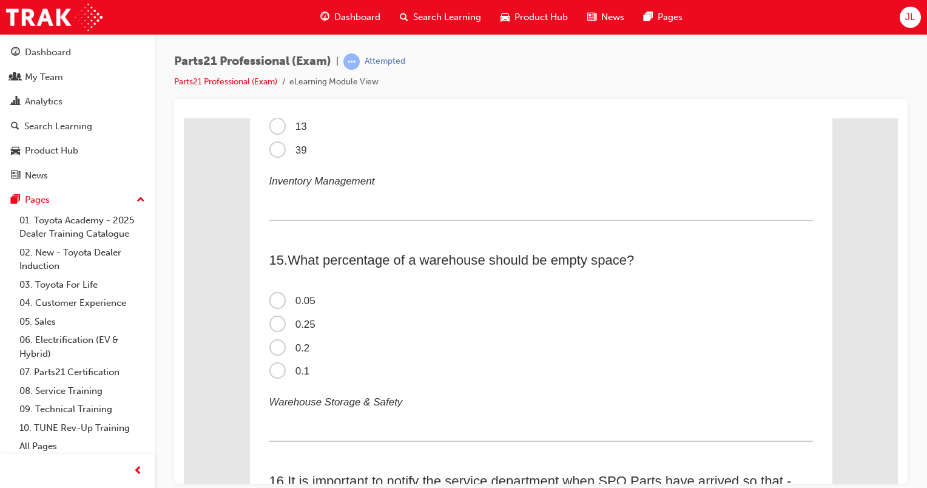
click at [269, 328] on span "0.25" at bounding box center [292, 324] width 46 height 12
click at [184, 118] on input "0.25" at bounding box center [184, 118] width 0 height 0
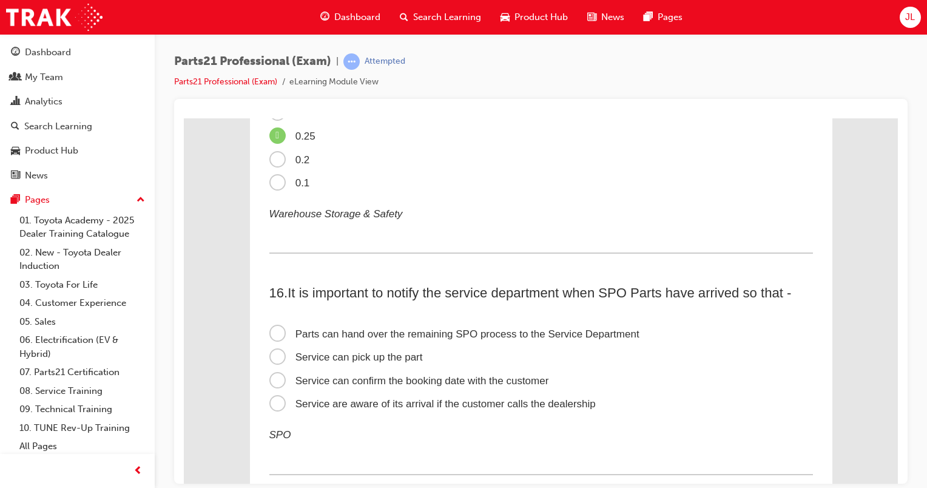
scroll to position [3578, 0]
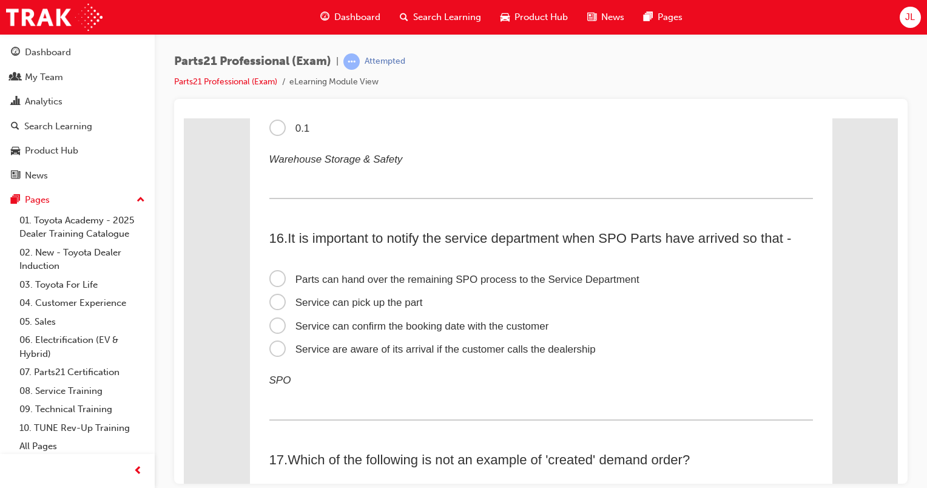
click at [369, 331] on span "Service can confirm the booking date with the customer" at bounding box center [409, 326] width 280 height 12
click at [184, 118] on input "Service can confirm the booking date with the customer" at bounding box center [184, 118] width 0 height 0
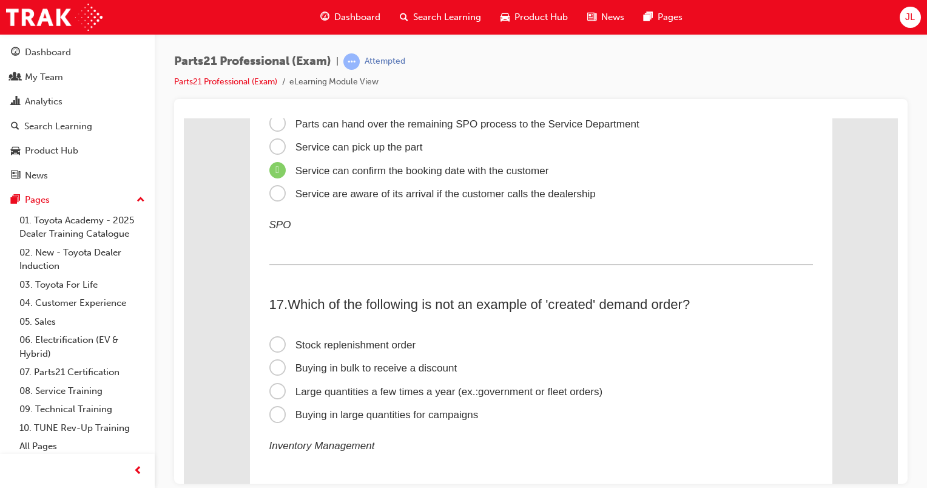
scroll to position [3760, 0]
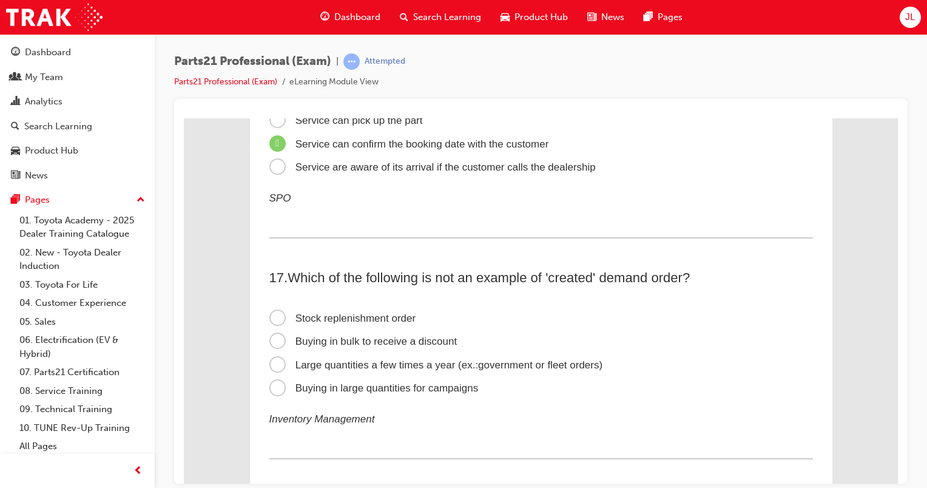
click at [386, 393] on span "Buying in large quantities for campaigns" at bounding box center [373, 387] width 209 height 12
click at [184, 118] on input "Buying in large quantities for campaigns" at bounding box center [184, 118] width 0 height 0
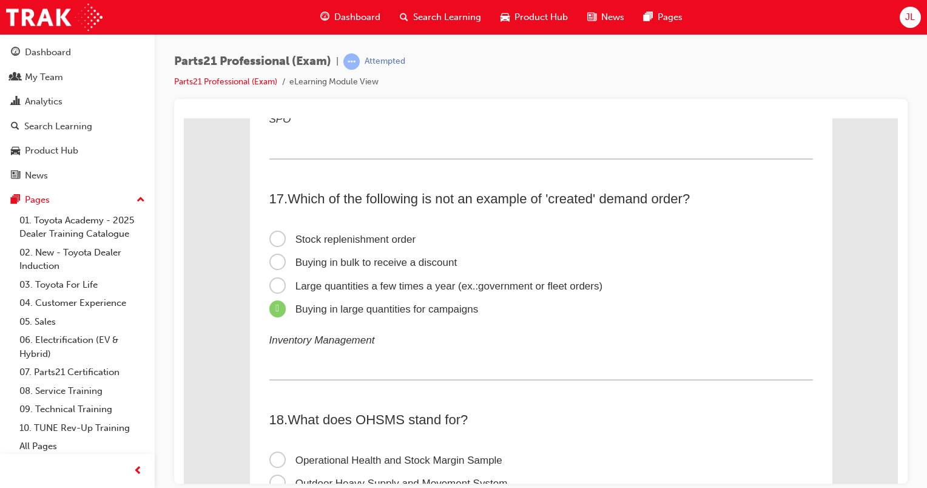
scroll to position [3942, 0]
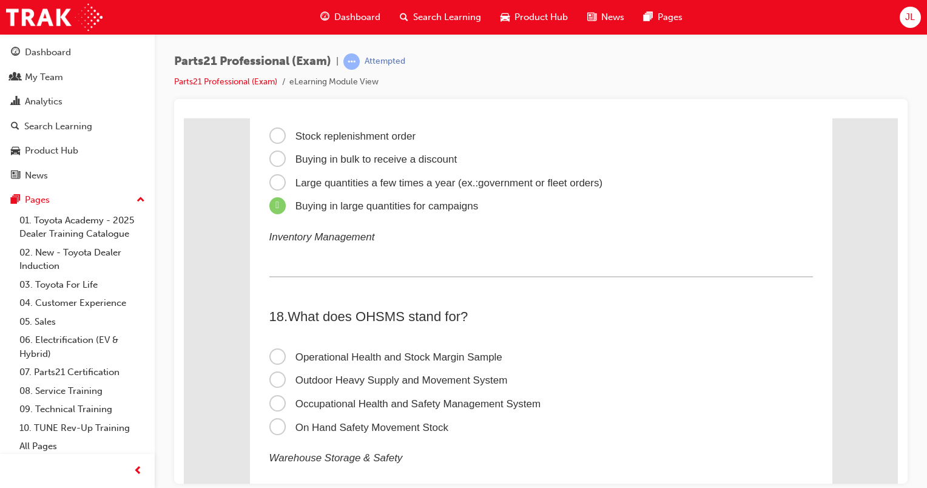
click at [432, 409] on span "Occupational Health and Safety Management System" at bounding box center [405, 403] width 272 height 12
click at [184, 118] on input "Occupational Health and Safety Management System" at bounding box center [184, 118] width 0 height 0
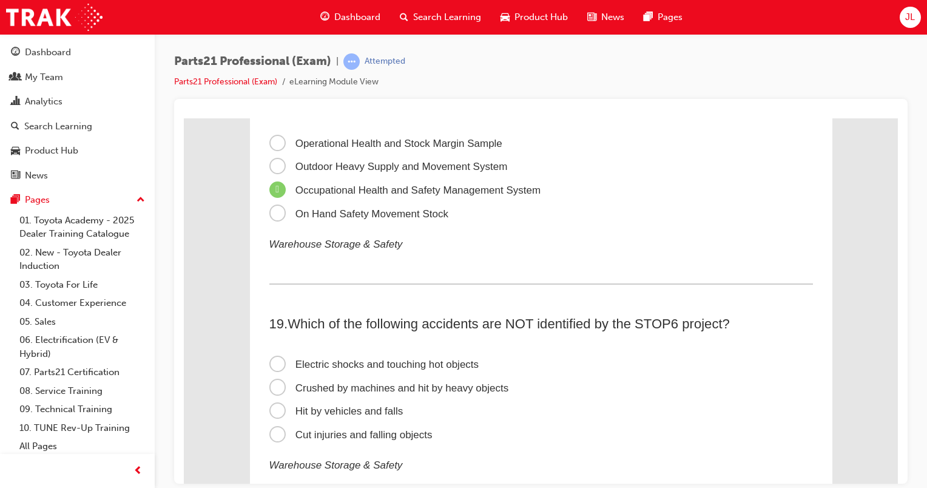
scroll to position [4184, 0]
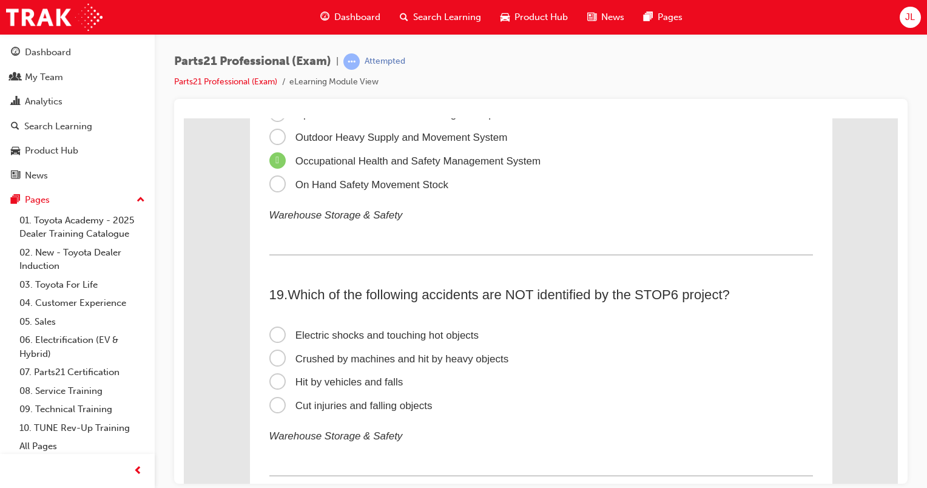
click at [330, 411] on span "Cut injuries and falling objects" at bounding box center [350, 405] width 163 height 12
click at [184, 118] on input "Cut injuries and falling objects" at bounding box center [184, 118] width 0 height 0
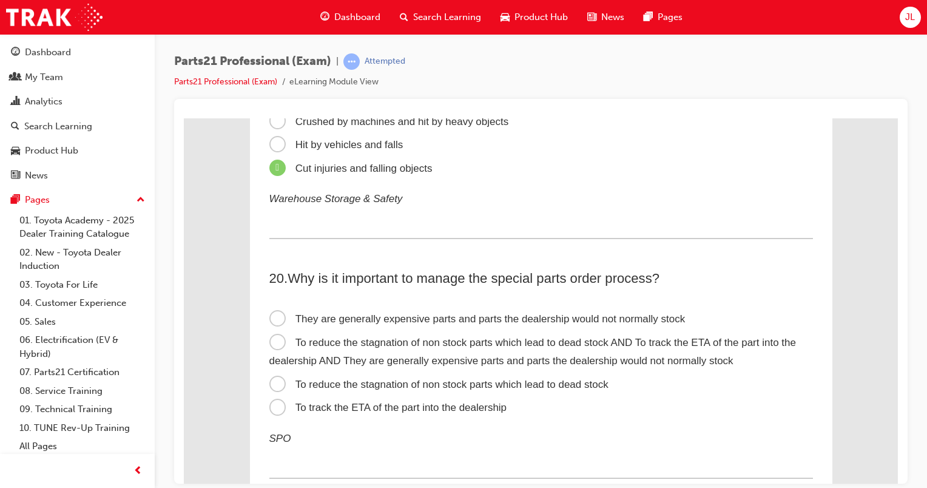
scroll to position [4487, 0]
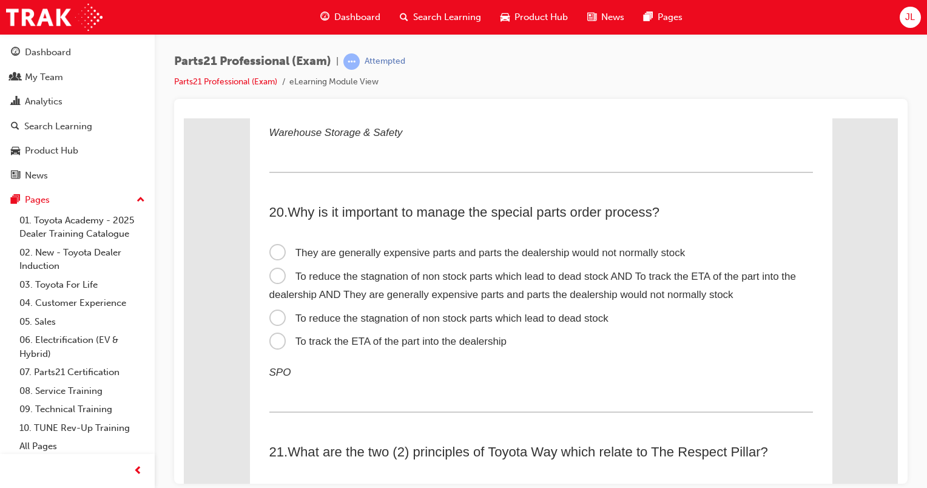
click at [274, 287] on span "To reduce the stagnation of non stock parts which lead to dead stock AND To tra…" at bounding box center [532, 285] width 526 height 30
click at [184, 118] on input "To reduce the stagnation of non stock parts which lead to dead stock AND To tra…" at bounding box center [184, 118] width 0 height 0
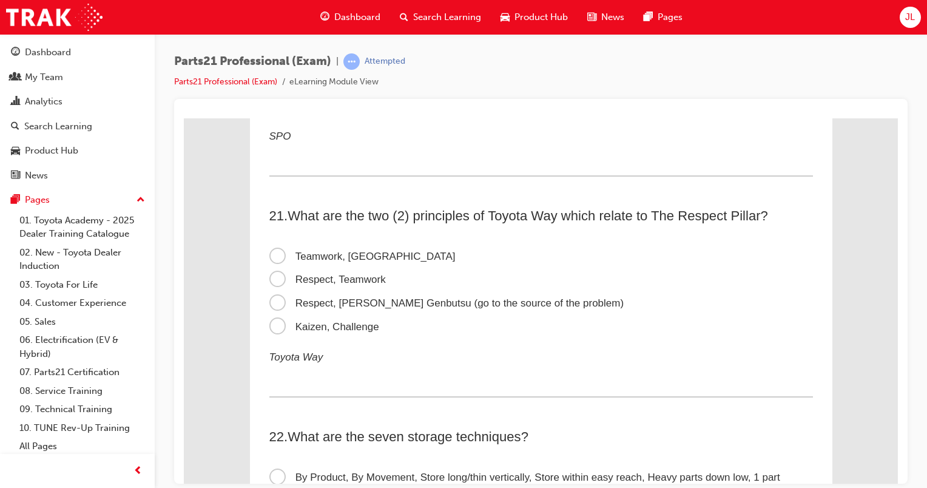
scroll to position [4730, 0]
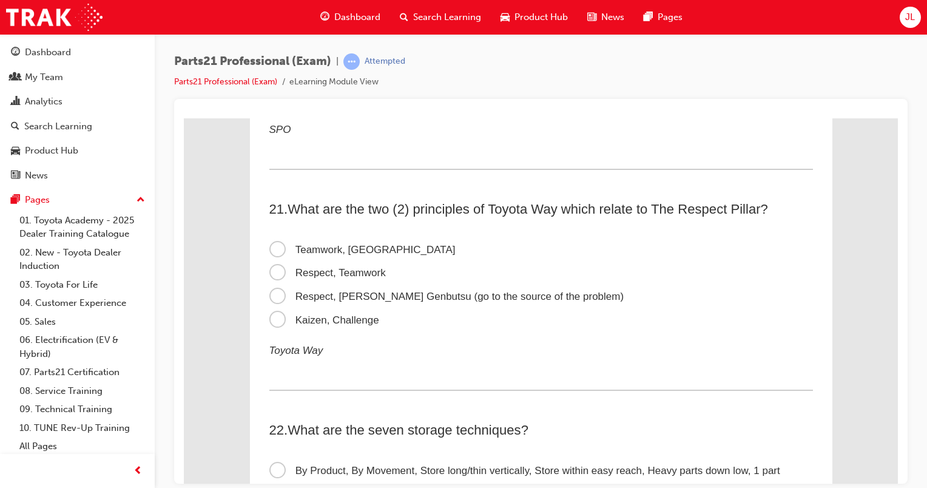
click at [385, 301] on span "Respect, Genchi Genbutsu (go to the source of the problem)" at bounding box center [446, 296] width 355 height 12
click at [184, 118] on input "Respect, Genchi Genbutsu (go to the source of the problem)" at bounding box center [184, 118] width 0 height 0
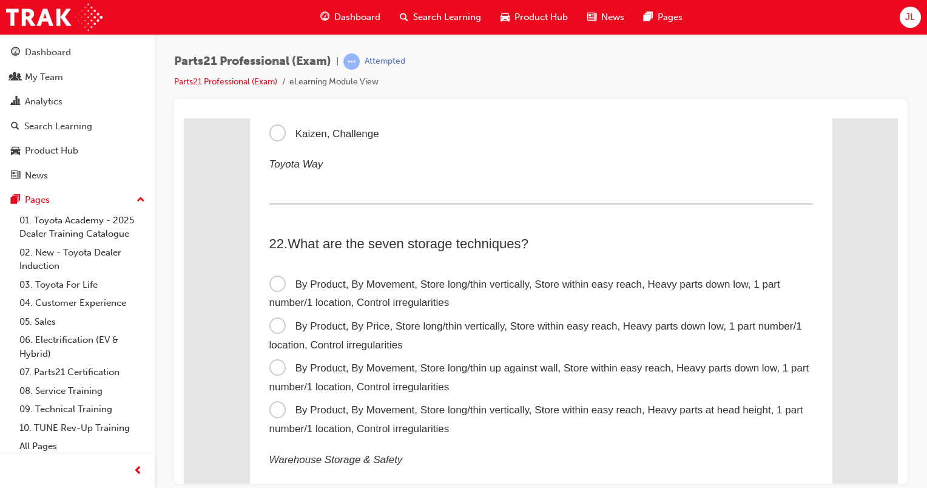
scroll to position [4973, 0]
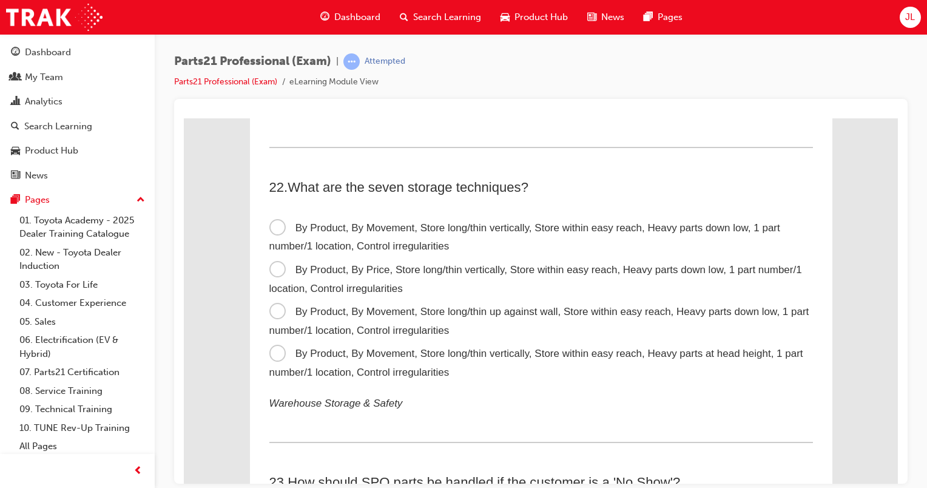
click at [277, 319] on span "By Product, By Movement, Store long/thin up against wall, Store within easy rea…" at bounding box center [539, 320] width 540 height 30
click at [184, 118] on input "By Product, By Movement, Store long/thin up against wall, Store within easy rea…" at bounding box center [184, 118] width 0 height 0
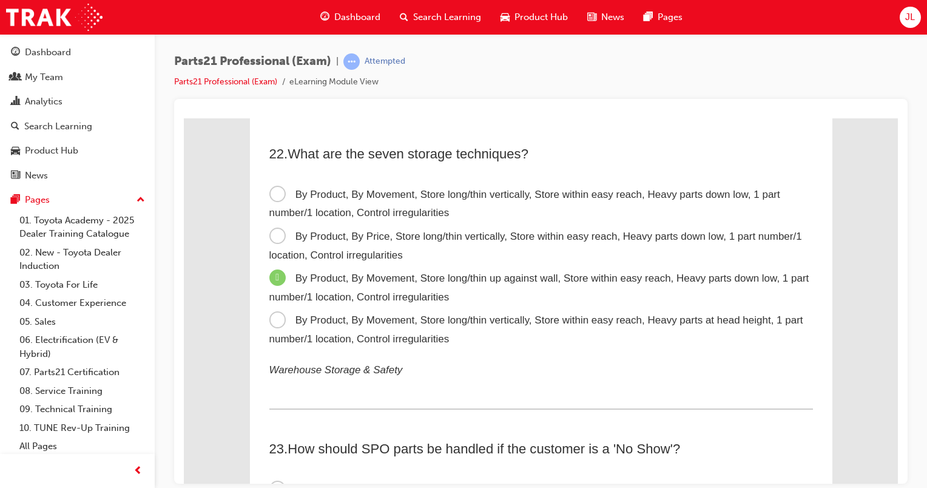
scroll to position [5155, 0]
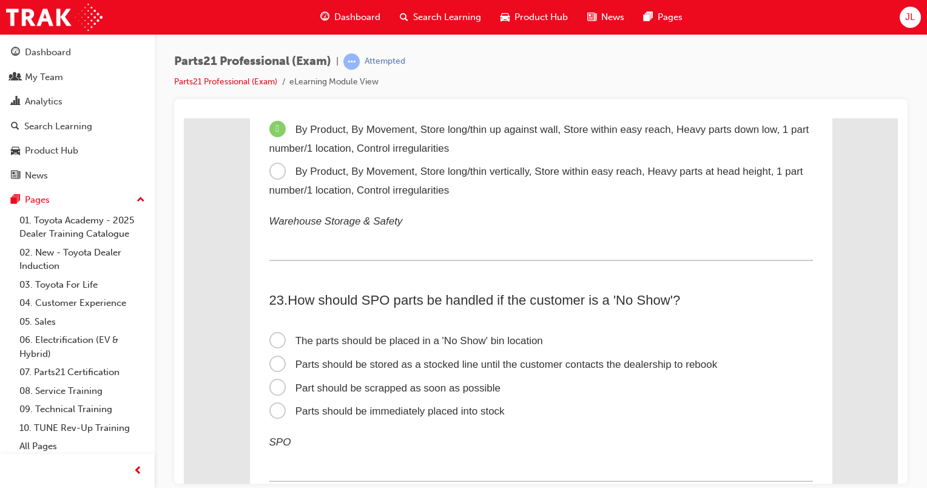
click at [273, 346] on span "The parts should be placed in a 'No Show' bin location" at bounding box center [405, 340] width 273 height 12
click at [184, 118] on input "The parts should be placed in a 'No Show' bin location" at bounding box center [184, 118] width 0 height 0
click at [271, 369] on span "Parts should be stored as a stocked line until the customer contacts the dealer…" at bounding box center [493, 364] width 448 height 12
click at [184, 118] on input "Parts should be stored as a stocked line until the customer contacts the dealer…" at bounding box center [184, 118] width 0 height 0
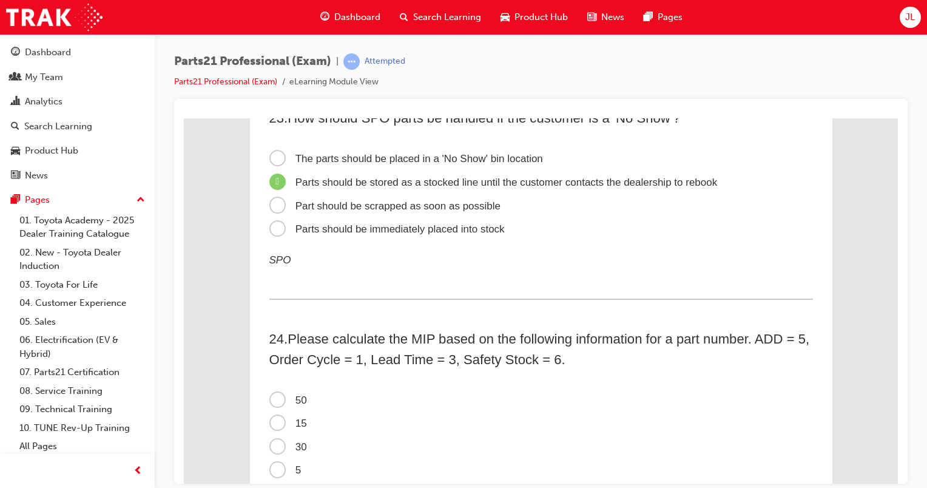
scroll to position [5397, 0]
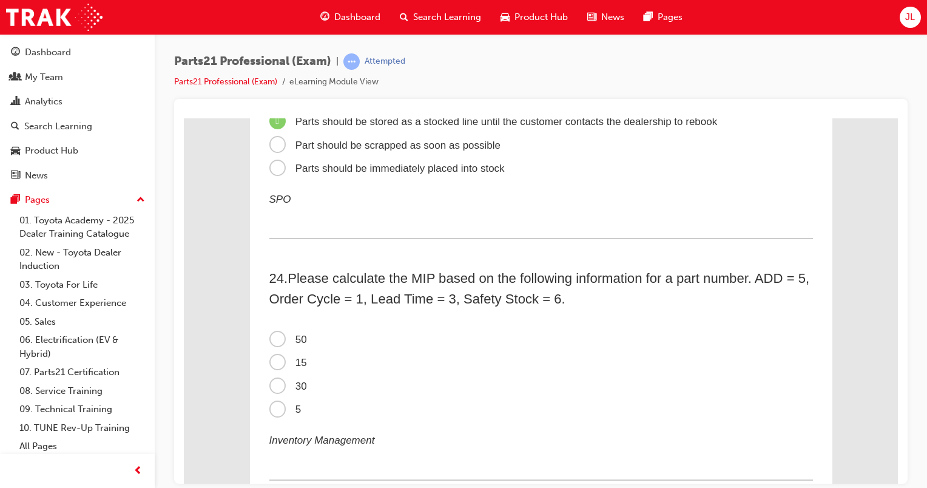
click at [281, 414] on span "5" at bounding box center [285, 409] width 32 height 12
click at [184, 118] on input "5" at bounding box center [184, 118] width 0 height 0
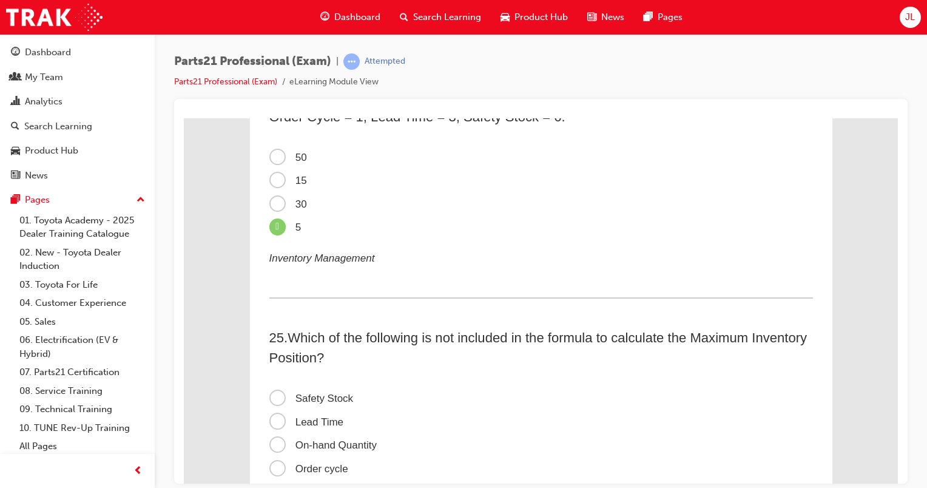
scroll to position [5640, 0]
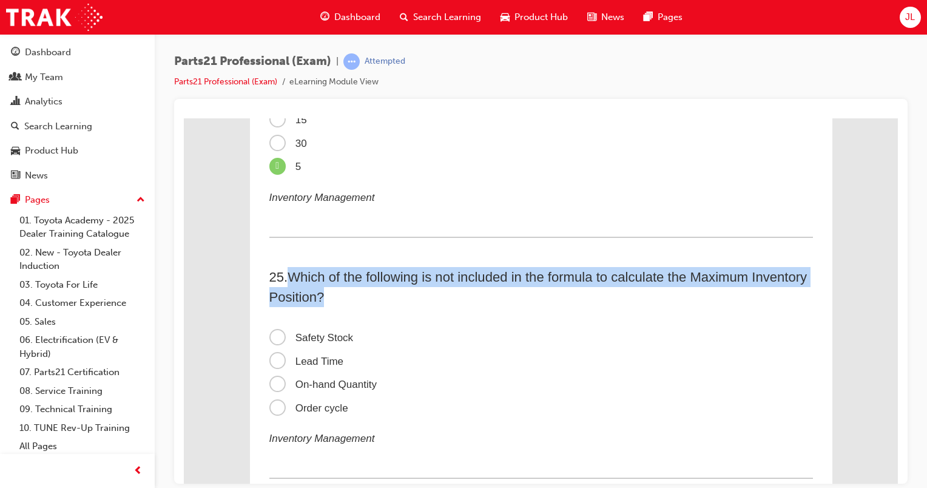
drag, startPoint x: 289, startPoint y: 289, endPoint x: 803, endPoint y: 314, distance: 515.5
click at [803, 306] on h2 "25 . Which of the following is not included in the formula to calculate the Max…" at bounding box center [540, 286] width 543 height 40
copy span "Which of the following is not included in the formula to calculate the Maximum …"
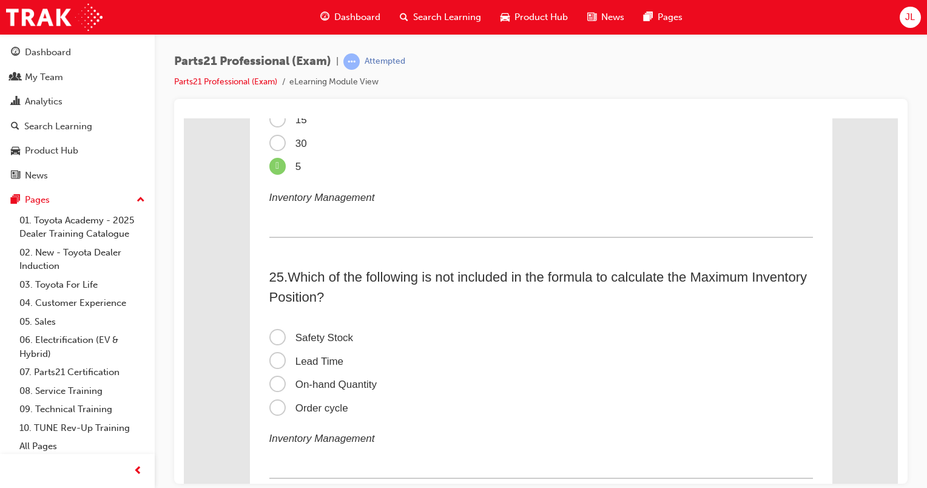
click at [320, 413] on span "Order cycle" at bounding box center [308, 407] width 79 height 12
click at [184, 118] on input "Order cycle" at bounding box center [184, 118] width 0 height 0
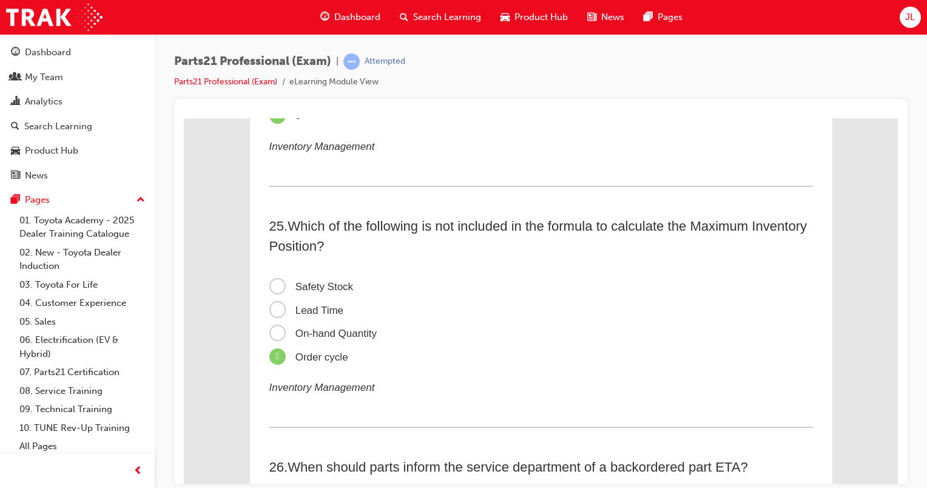
scroll to position [5882, 0]
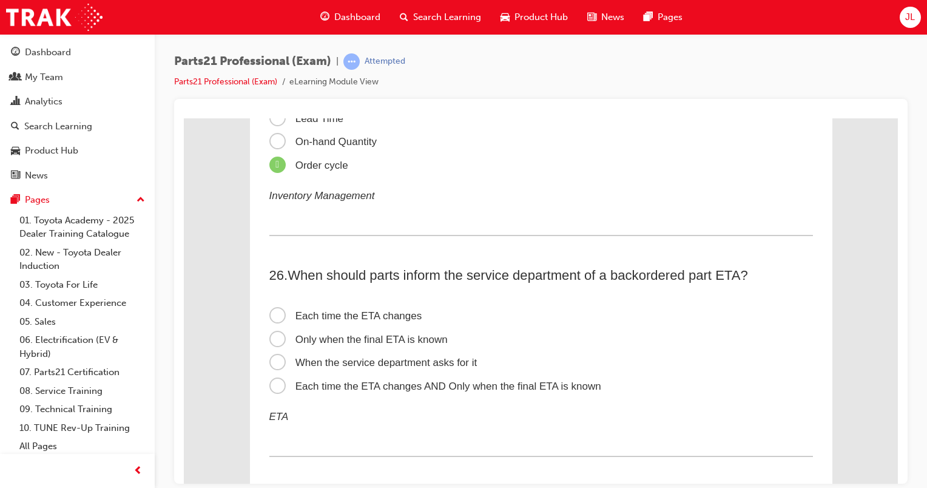
click at [364, 391] on span "Each time the ETA changes AND Only when the final ETA is known" at bounding box center [435, 386] width 332 height 12
click at [184, 118] on input "Each time the ETA changes AND Only when the final ETA is known" at bounding box center [184, 118] width 0 height 0
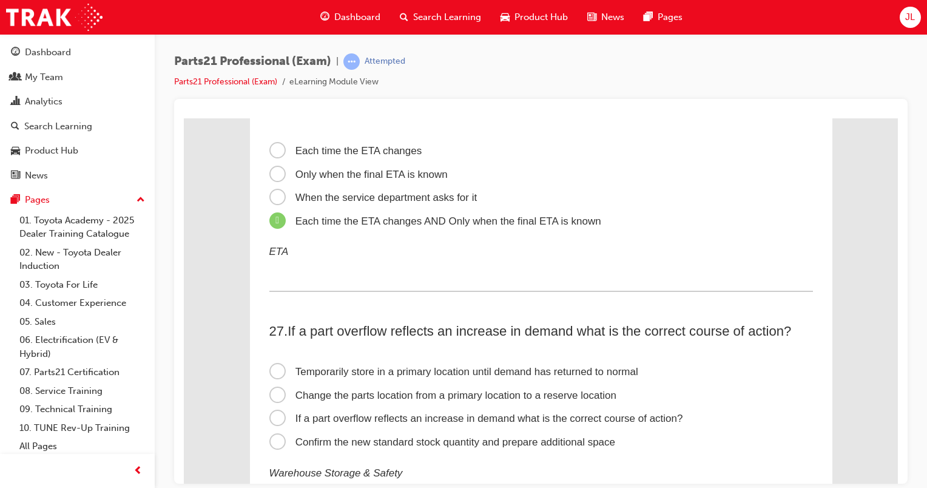
scroll to position [6125, 0]
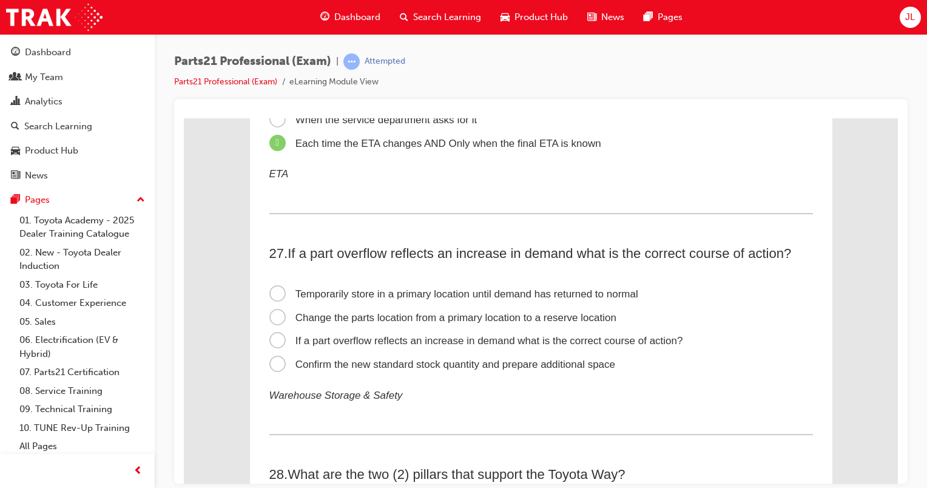
click at [402, 299] on span "Temporarily store in a primary location until demand has returned to normal" at bounding box center [453, 293] width 369 height 12
click at [184, 118] on input "Temporarily store in a primary location until demand has returned to normal" at bounding box center [184, 118] width 0 height 0
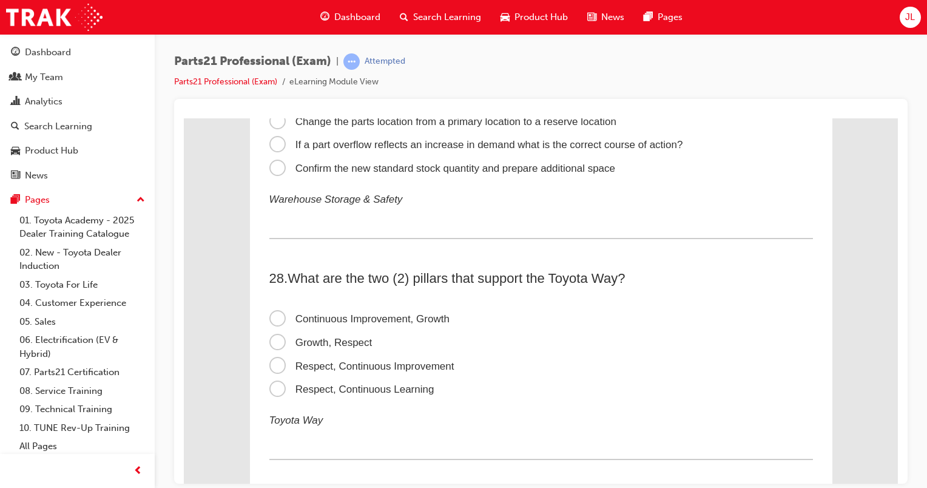
scroll to position [6367, 0]
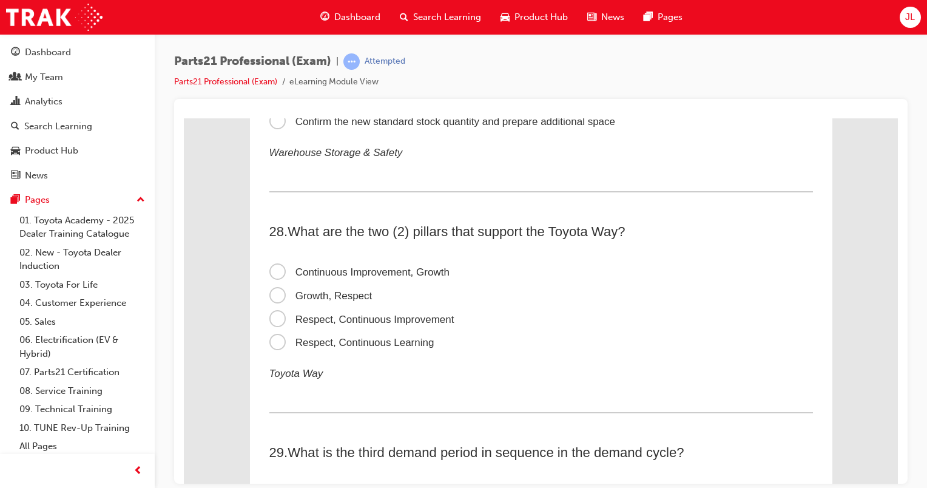
click at [376, 324] on span "Respect, Continuous Improvement" at bounding box center [361, 319] width 185 height 12
click at [184, 118] on input "Respect, Continuous Improvement" at bounding box center [184, 118] width 0 height 0
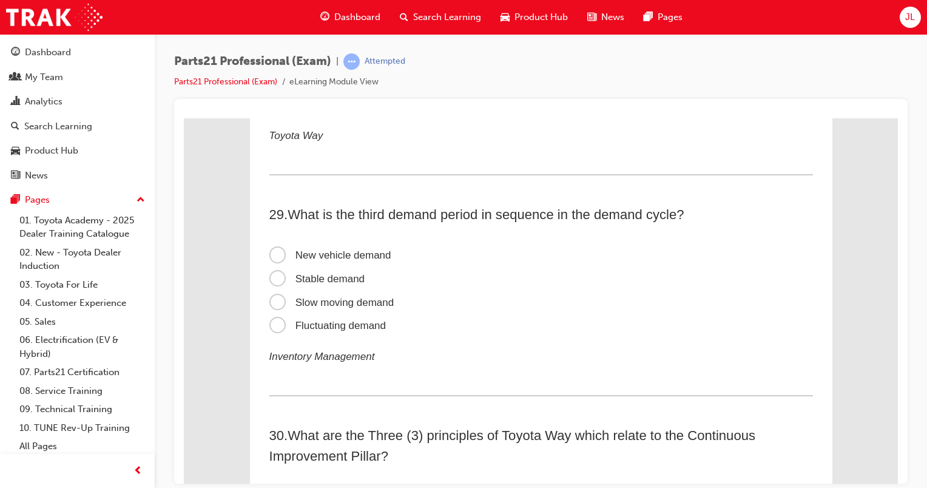
scroll to position [6610, 0]
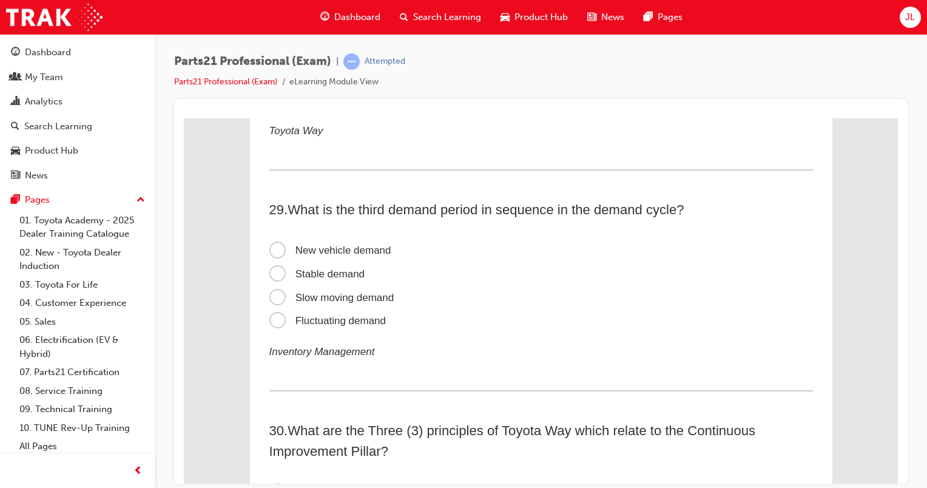
click at [320, 326] on span "Fluctuating demand" at bounding box center [327, 320] width 117 height 12
click at [184, 118] on input "Fluctuating demand" at bounding box center [184, 118] width 0 height 0
click at [277, 255] on span "New vehicle demand" at bounding box center [330, 250] width 122 height 12
click at [184, 118] on input "New vehicle demand" at bounding box center [184, 118] width 0 height 0
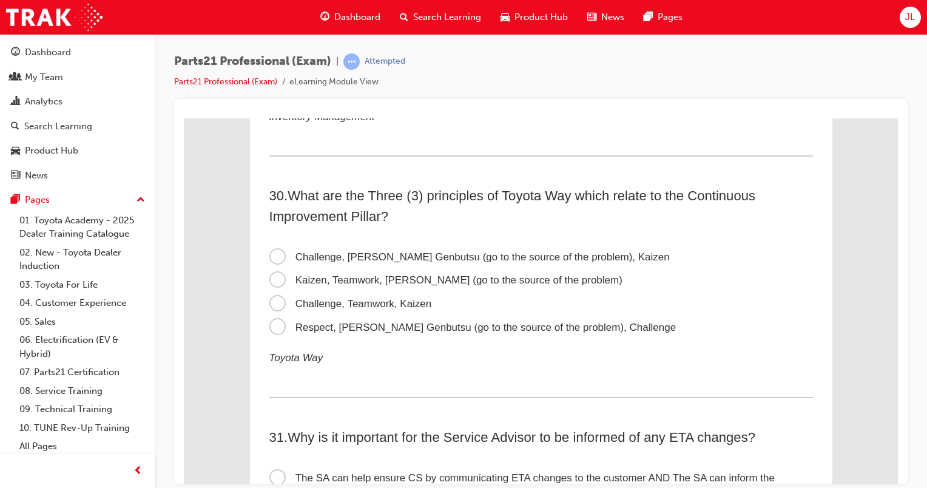
scroll to position [6852, 0]
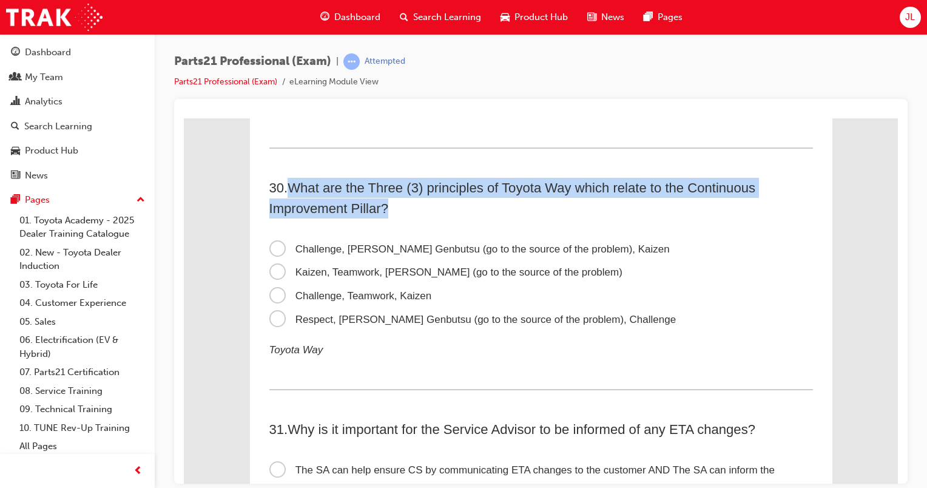
drag, startPoint x: 290, startPoint y: 200, endPoint x: 773, endPoint y: 223, distance: 483.3
click at [773, 217] on h2 "30 . What are the Three (3) principles of Toyota Way which relate to the Contin…" at bounding box center [540, 197] width 543 height 40
drag, startPoint x: 773, startPoint y: 223, endPoint x: 716, endPoint y: 208, distance: 59.0
copy span "What are the Three (3) principles of Toyota Way which relate to the Continuous …"
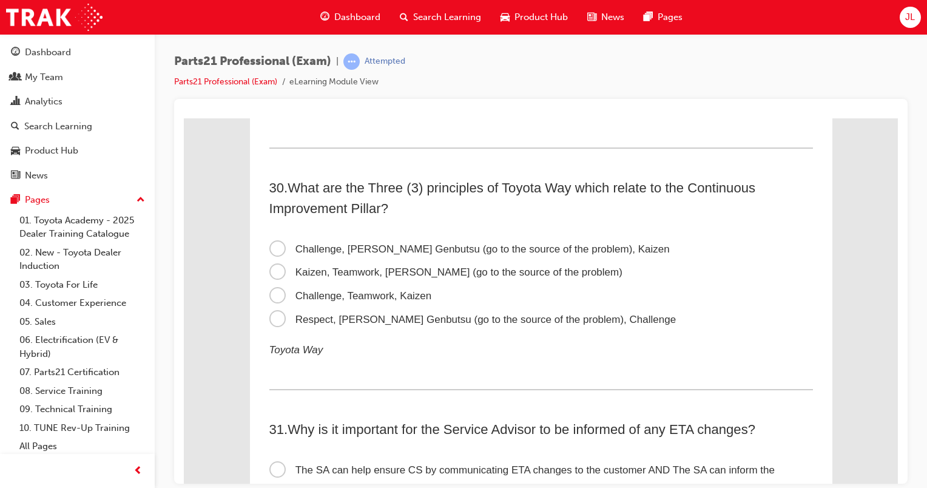
click at [354, 254] on span "Challenge, Genchi Genbutsu (go to the source of the problem), Kaizen" at bounding box center [469, 249] width 400 height 12
click at [184, 118] on input "Challenge, Genchi Genbutsu (go to the source of the problem), Kaizen" at bounding box center [184, 118] width 0 height 0
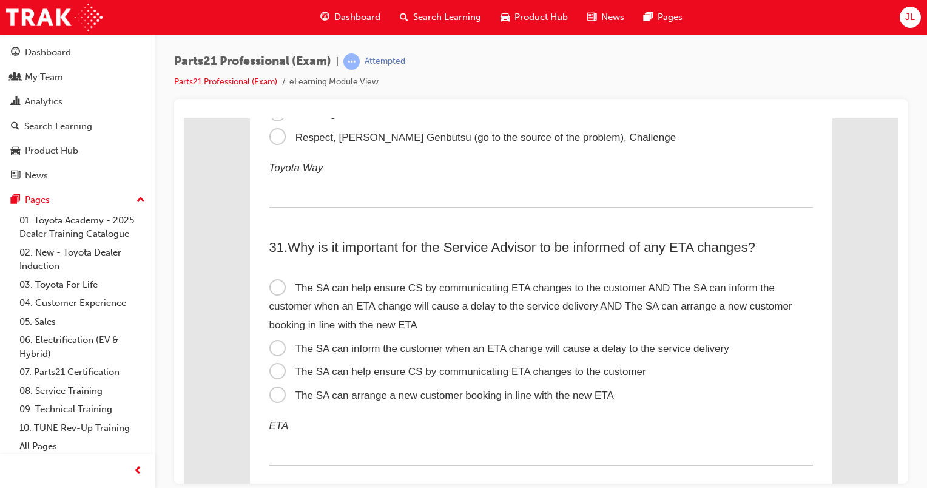
scroll to position [7095, 0]
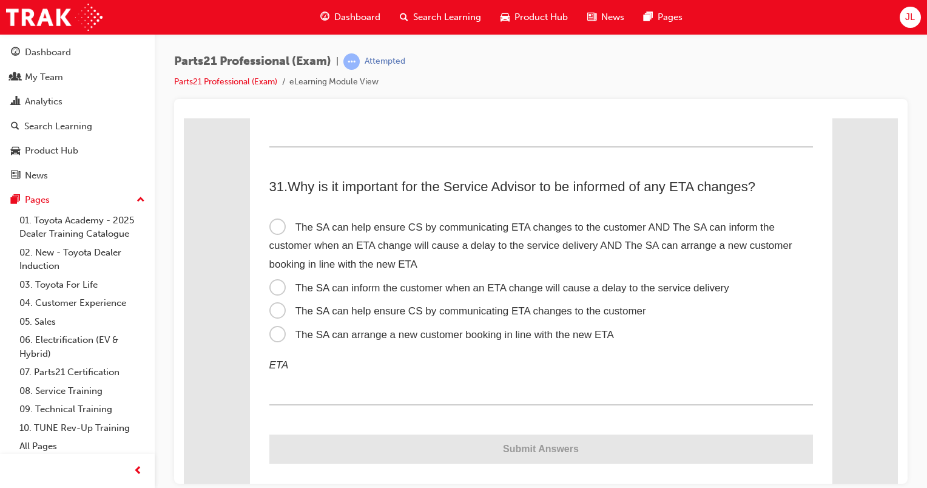
click at [448, 293] on span "The SA can inform the customer when an ETA change will cause a delay to the ser…" at bounding box center [499, 287] width 460 height 12
click at [184, 118] on input "The SA can inform the customer when an ETA change will cause a delay to the ser…" at bounding box center [184, 118] width 0 height 0
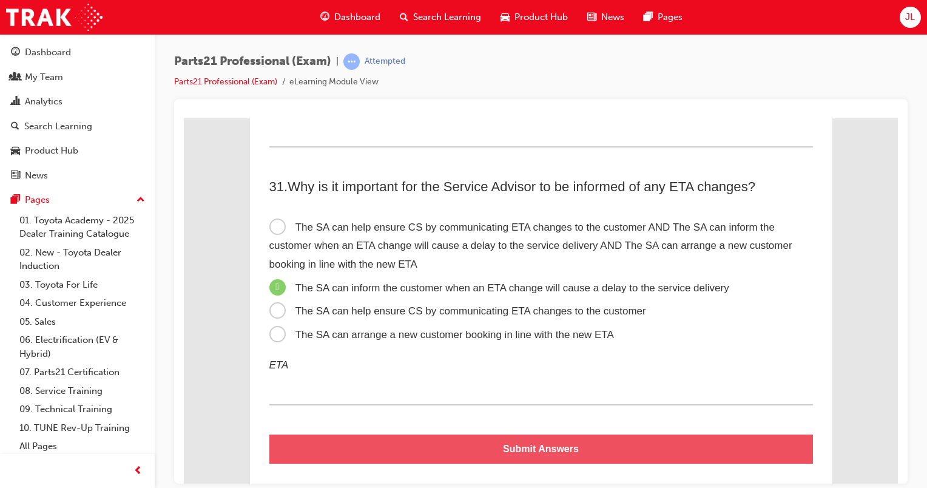
click at [577, 463] on button "Submit Answers" at bounding box center [540, 448] width 543 height 29
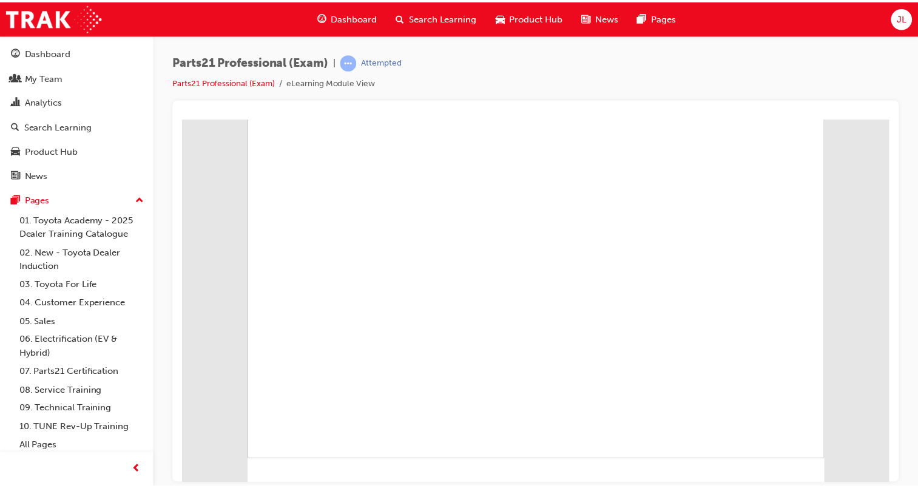
scroll to position [0, 0]
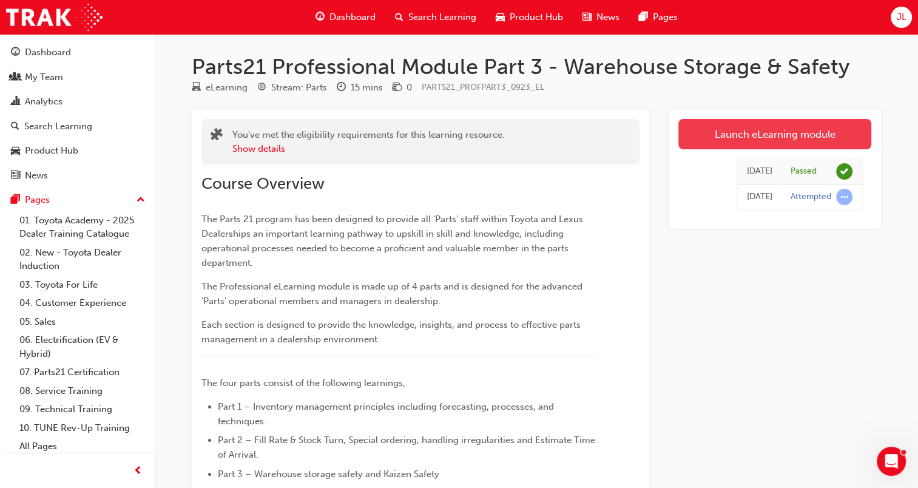
click at [749, 139] on link "Launch eLearning module" at bounding box center [774, 134] width 193 height 30
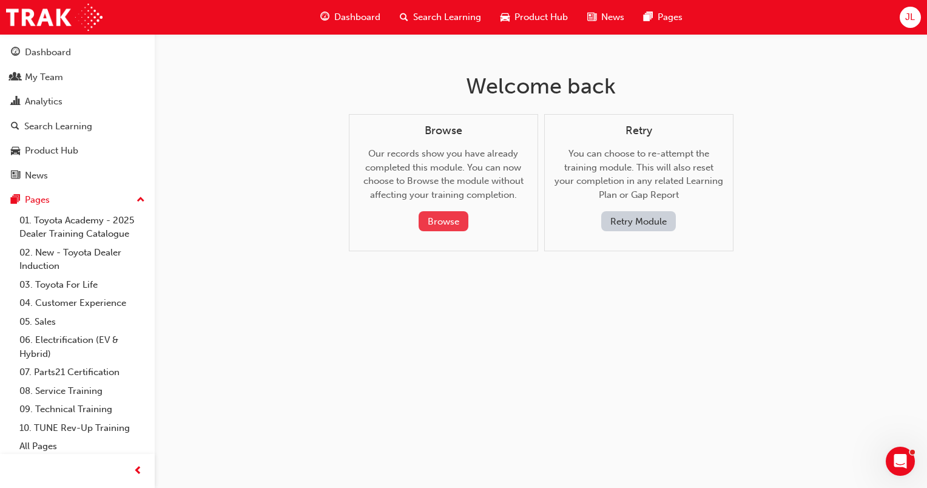
click at [437, 221] on button "Browse" at bounding box center [443, 221] width 50 height 20
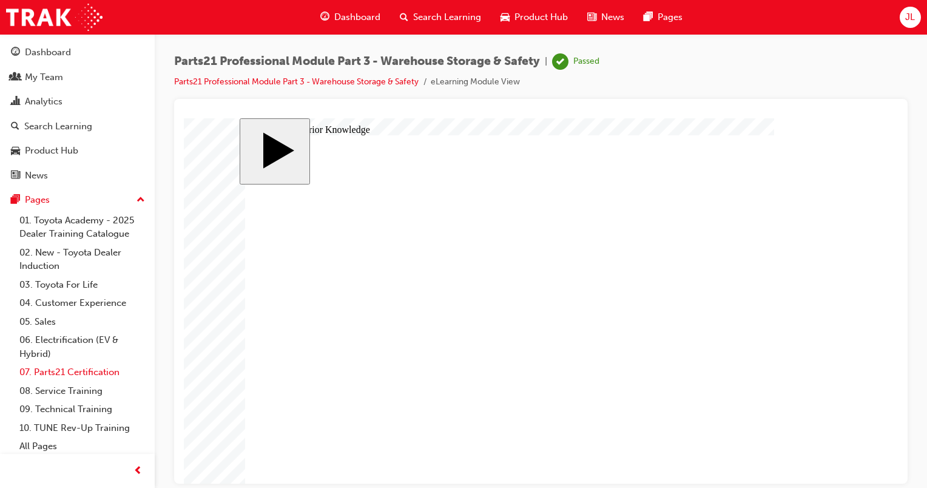
click at [81, 378] on link "07. Parts21 Certification" at bounding box center [82, 372] width 135 height 19
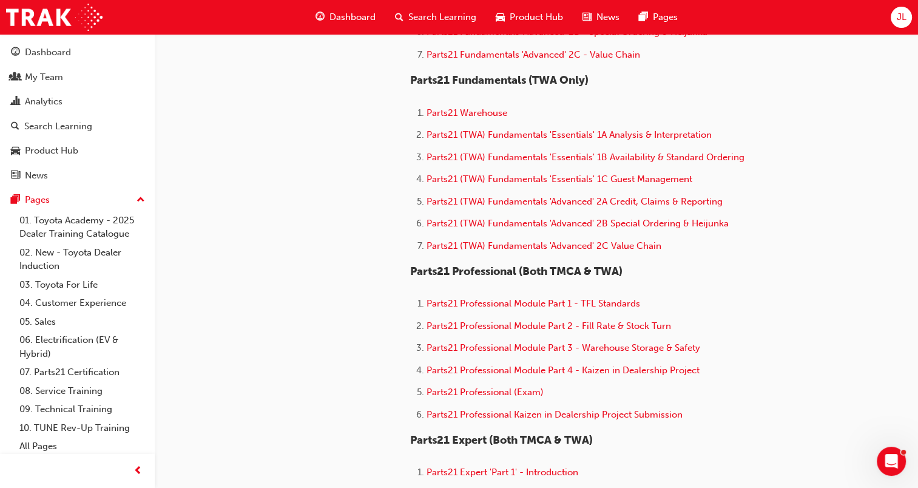
scroll to position [611, 0]
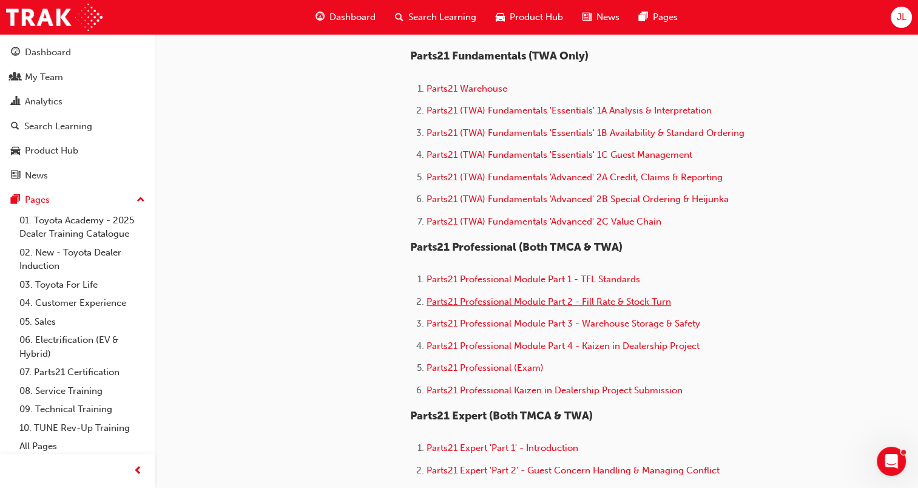
click at [585, 298] on span "Parts21 Professional Module Part 2 - Fill Rate & Stock Turn" at bounding box center [548, 301] width 244 height 11
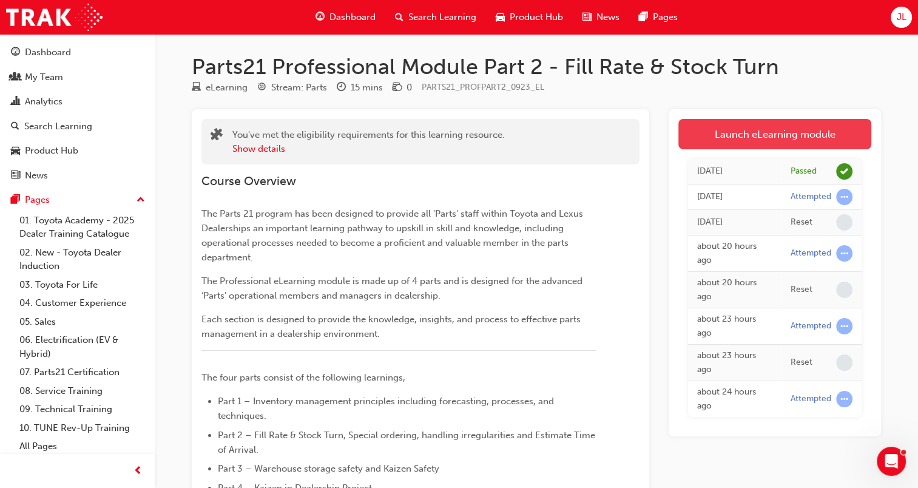
click at [748, 137] on link "Launch eLearning module" at bounding box center [774, 134] width 193 height 30
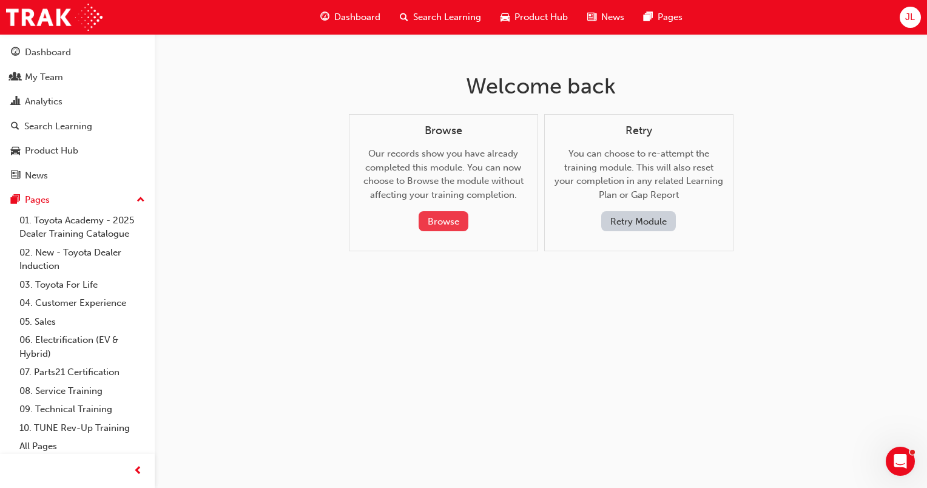
click at [453, 228] on button "Browse" at bounding box center [443, 221] width 50 height 20
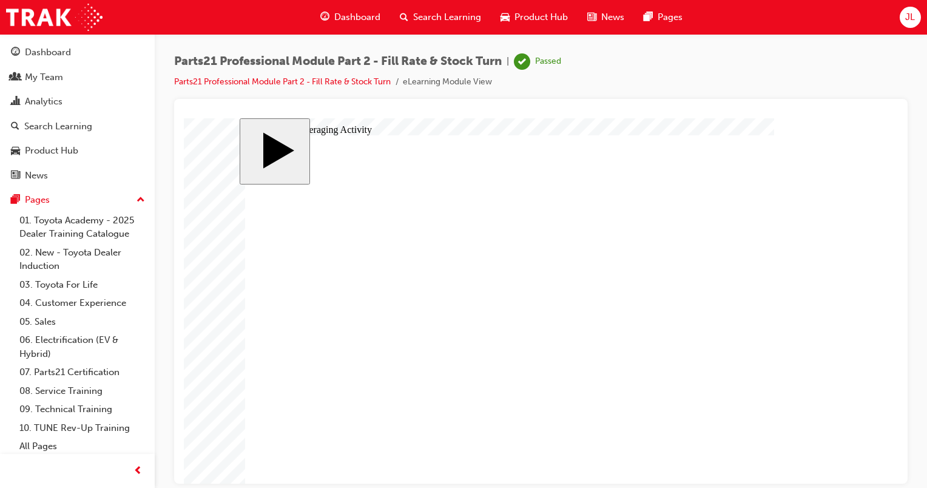
checkbox input "true"
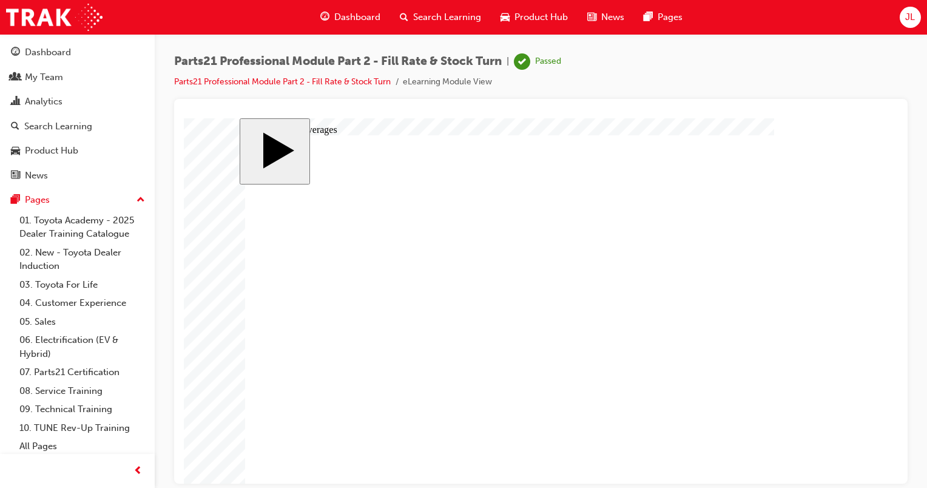
checkbox input "true"
click at [95, 373] on link "07. Parts21 Certification" at bounding box center [82, 372] width 135 height 19
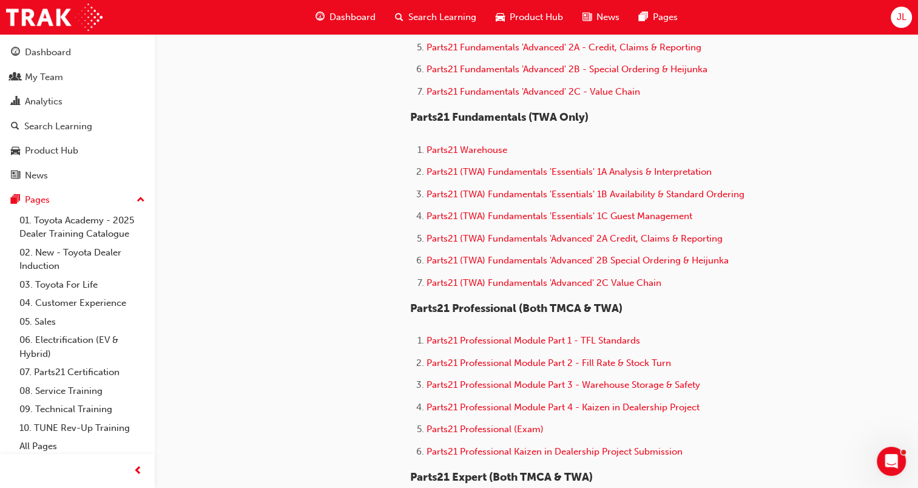
scroll to position [582, 0]
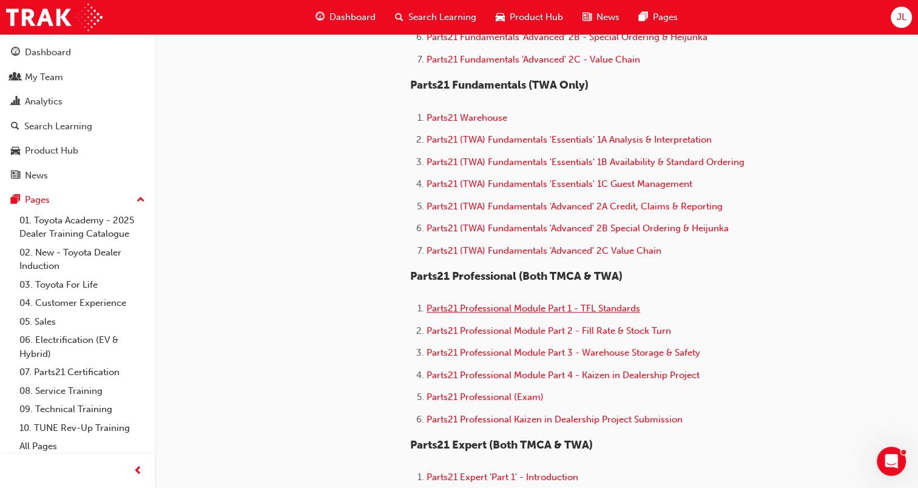
click at [616, 305] on span "Parts21 Professional Module Part 1 - TFL Standards" at bounding box center [532, 308] width 213 height 11
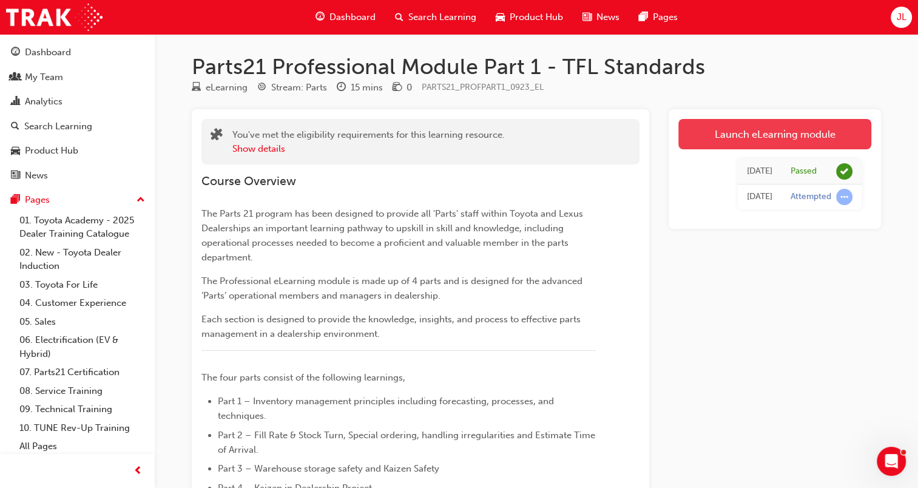
click at [777, 141] on link "Launch eLearning module" at bounding box center [774, 134] width 193 height 30
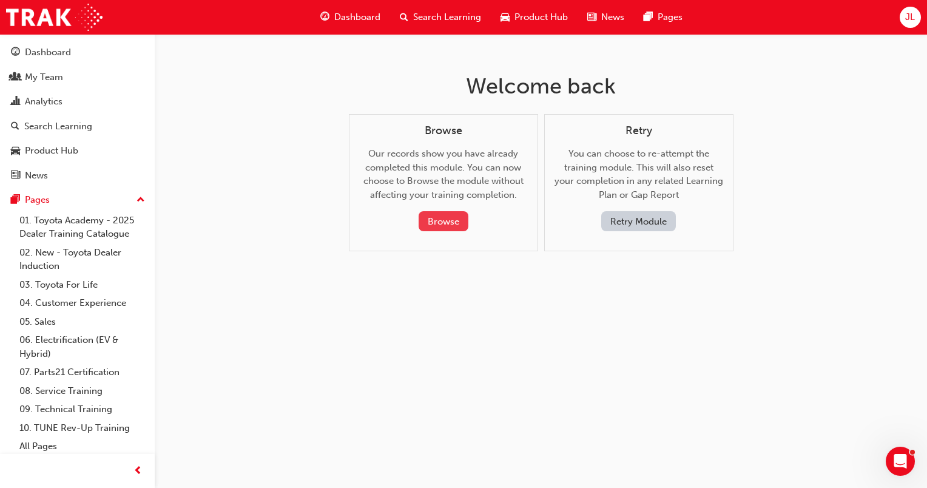
click at [443, 222] on button "Browse" at bounding box center [443, 221] width 50 height 20
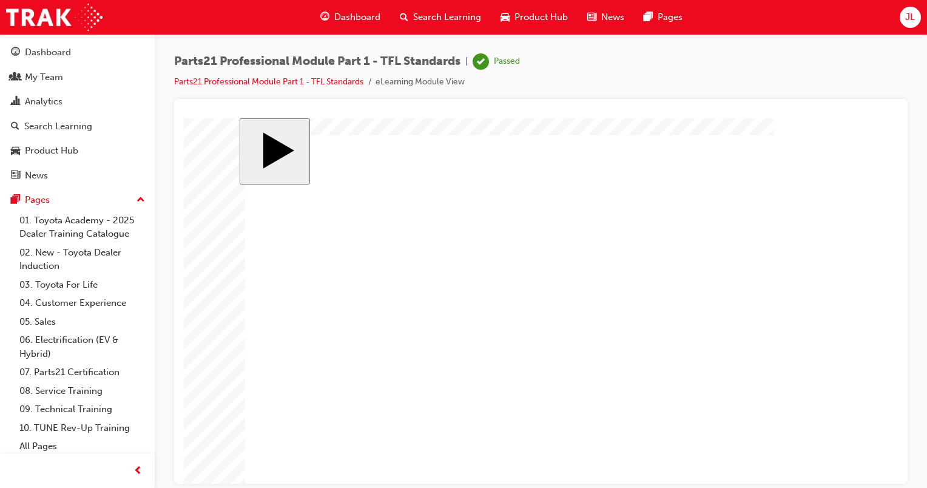
click at [84, 374] on link "07. Parts21 Certification" at bounding box center [82, 372] width 135 height 19
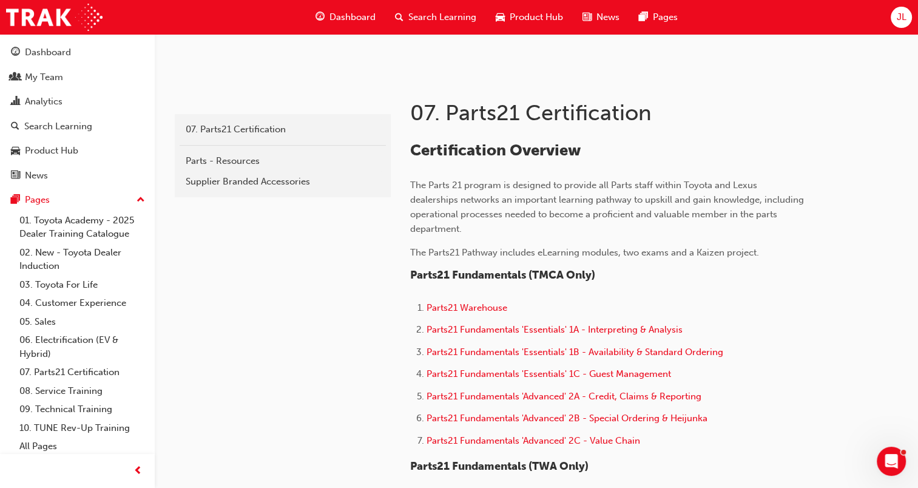
scroll to position [233, 0]
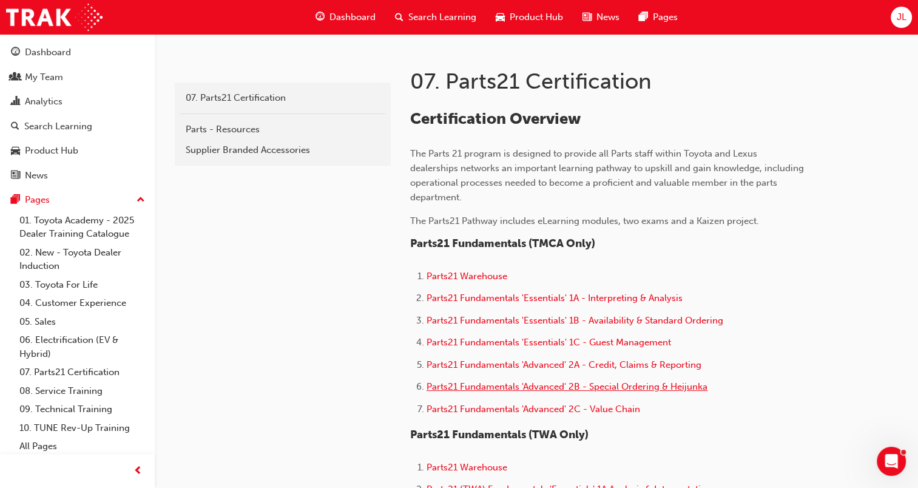
click at [600, 382] on span "Parts21 Fundamentals 'Advanced' 2B - Special Ordering & Heijunka" at bounding box center [566, 386] width 281 height 11
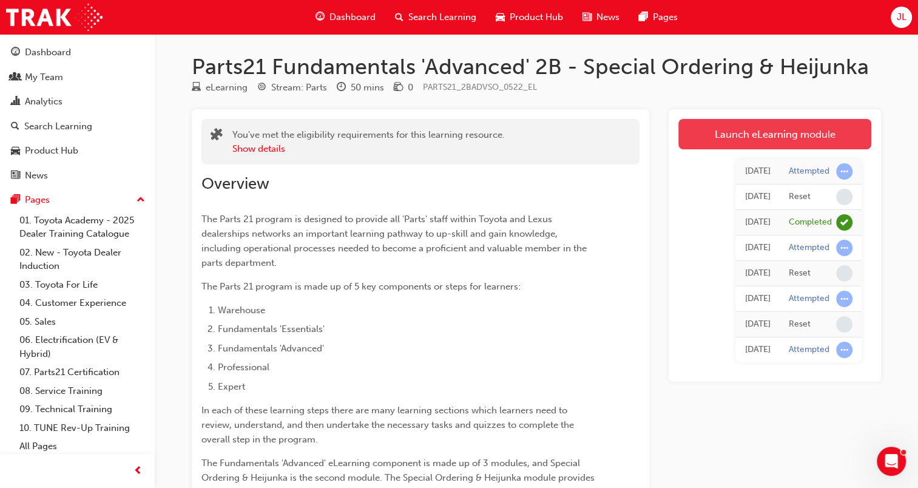
click at [775, 129] on link "Launch eLearning module" at bounding box center [774, 134] width 193 height 30
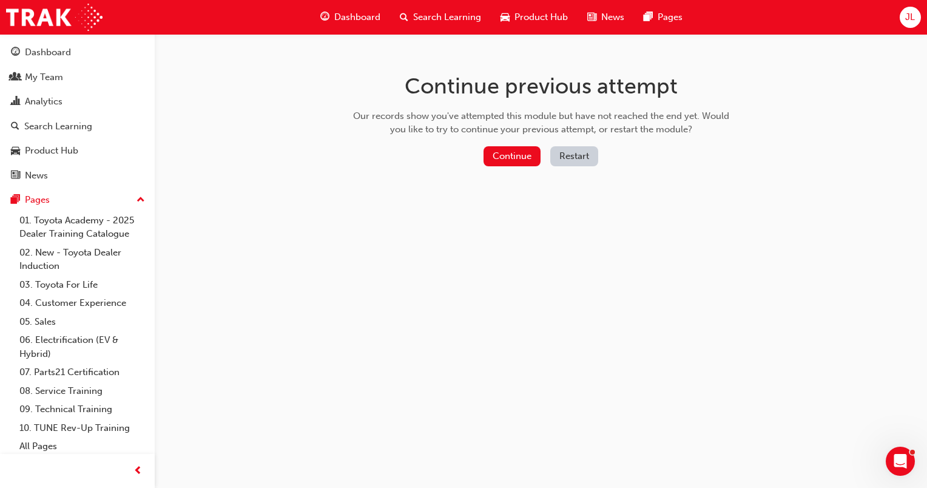
click at [573, 155] on button "Restart" at bounding box center [574, 156] width 48 height 20
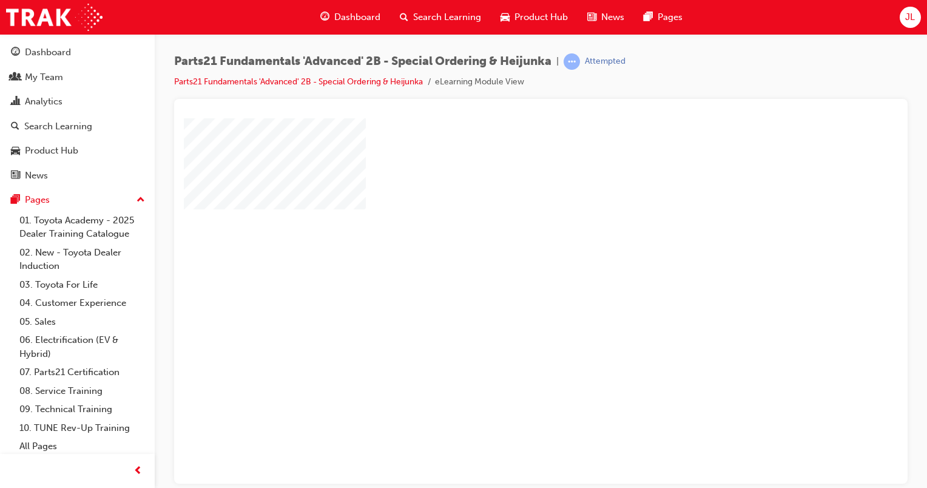
click at [506, 265] on div "play" at bounding box center [506, 265] width 0 height 0
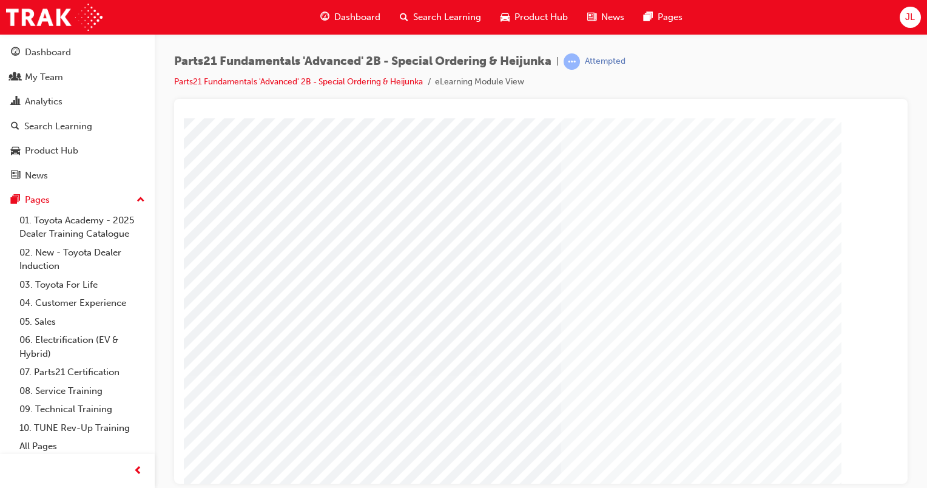
scroll to position [0, 120]
drag, startPoint x: 753, startPoint y: 474, endPoint x: 1100, endPoint y: 581, distance: 363.5
click at [899, 340] on div at bounding box center [540, 291] width 733 height 384
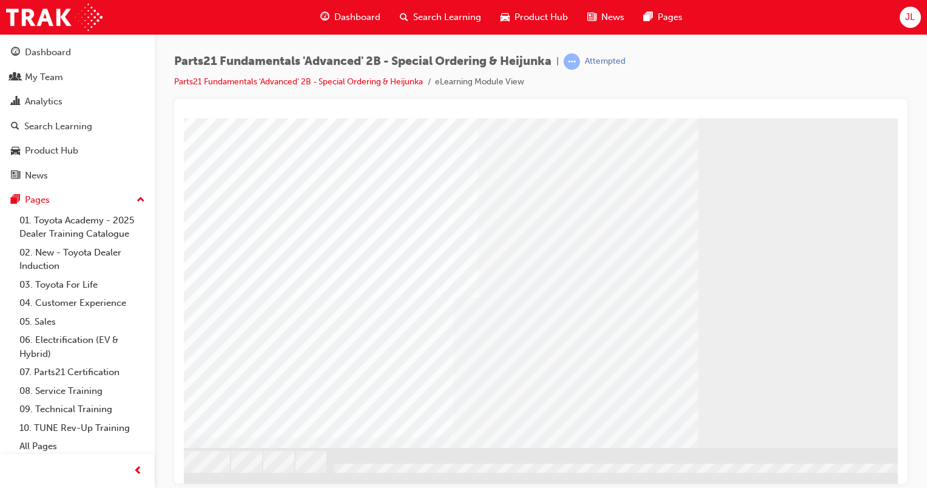
scroll to position [107, 120]
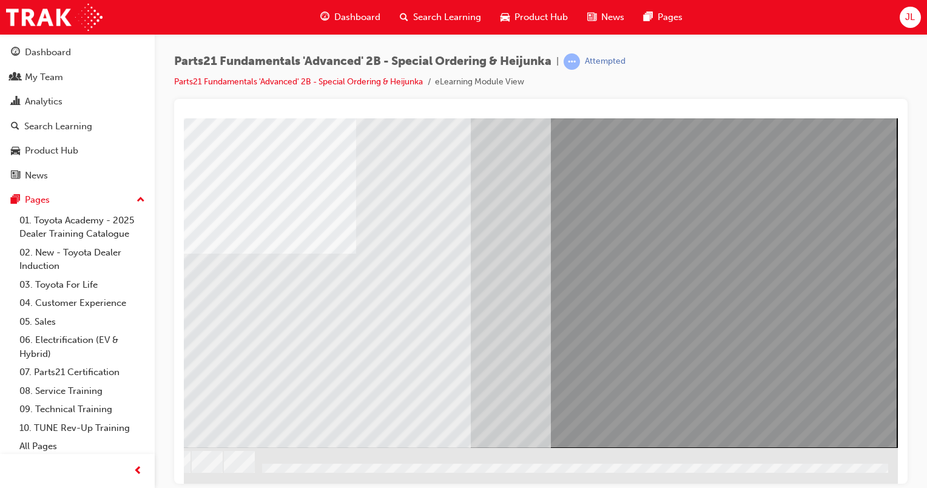
scroll to position [0, 0]
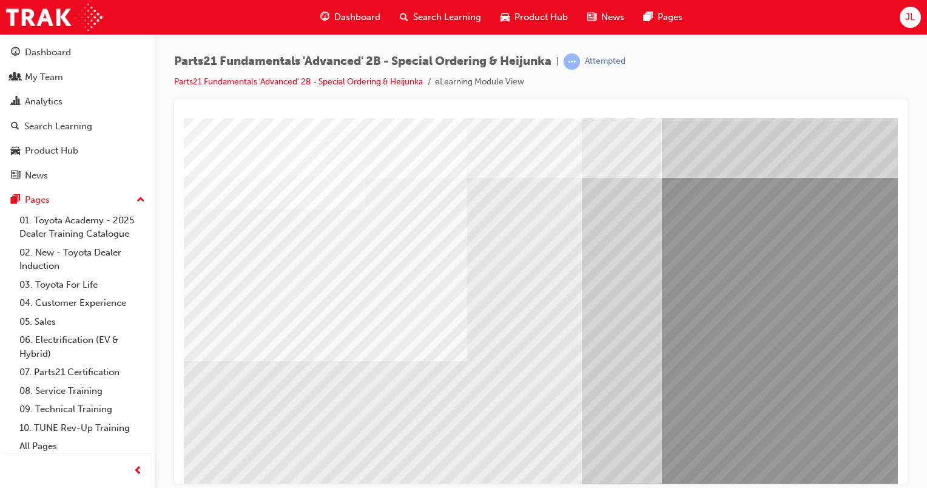
drag, startPoint x: 888, startPoint y: 331, endPoint x: 901, endPoint y: 379, distance: 49.7
click at [897, 122] on html "Loading..." at bounding box center [541, 120] width 714 height 5
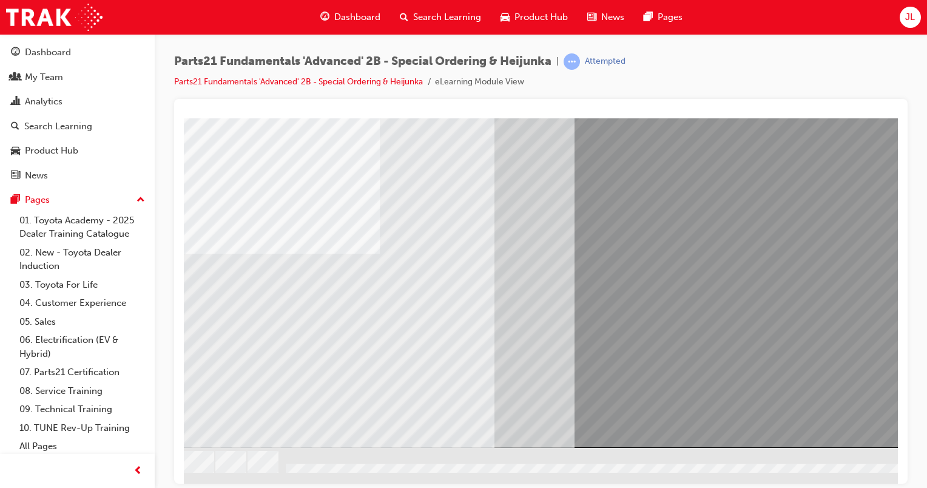
scroll to position [107, 120]
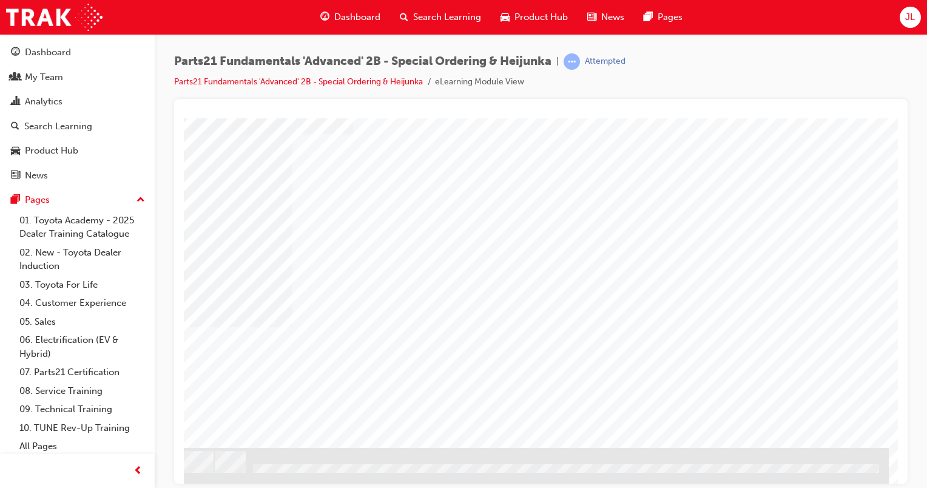
scroll to position [0, 0]
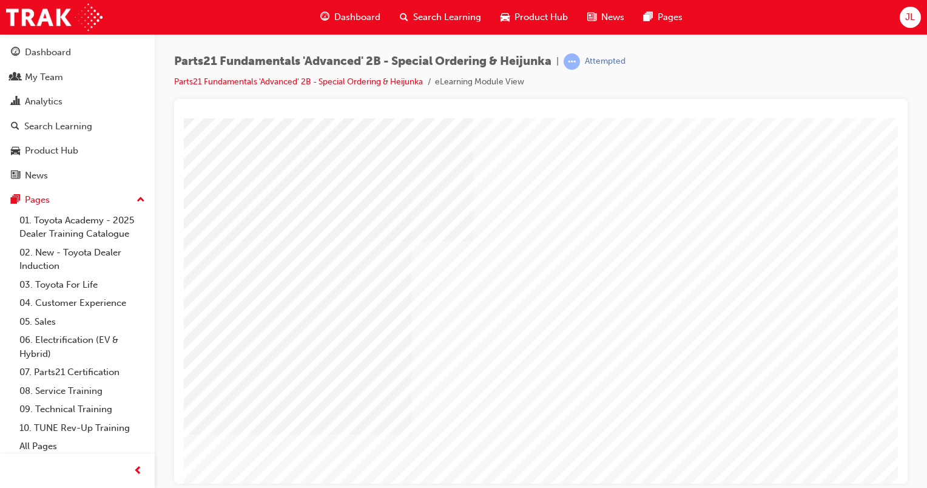
type input "jules"
drag, startPoint x: 676, startPoint y: 477, endPoint x: 1110, endPoint y: 582, distance: 446.1
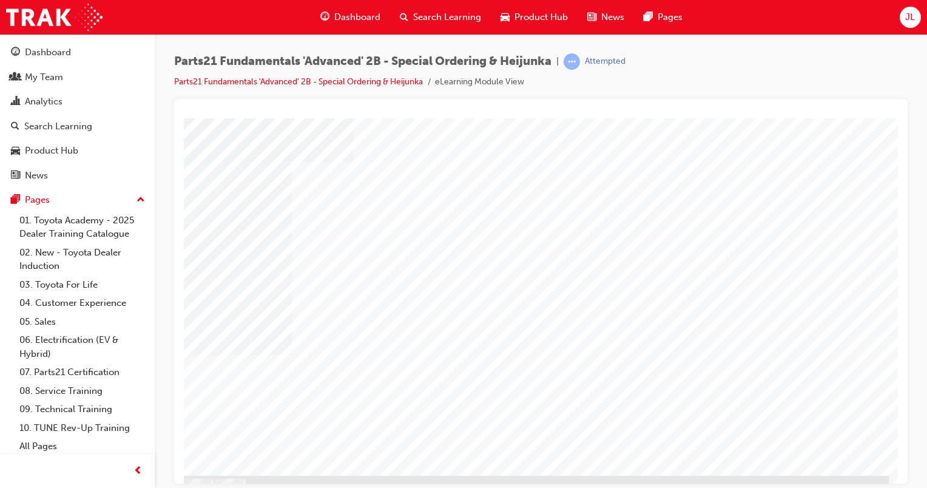
scroll to position [107, 120]
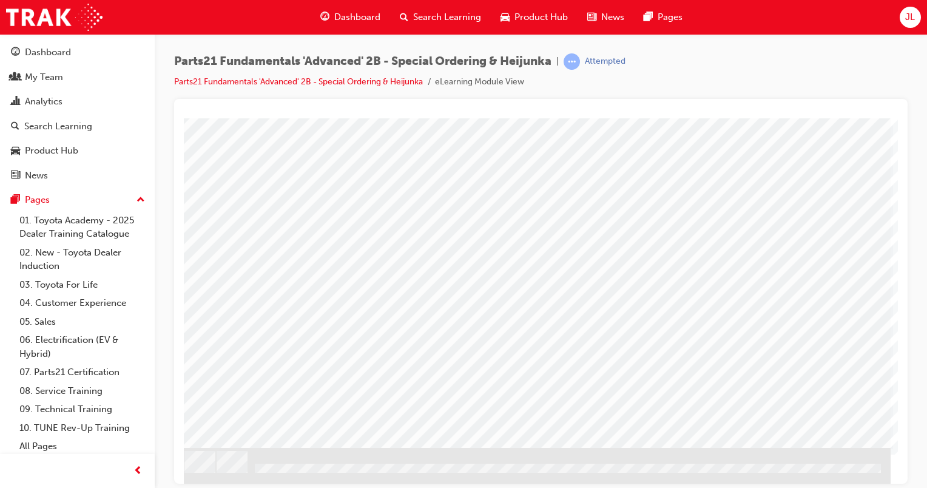
scroll to position [0, 0]
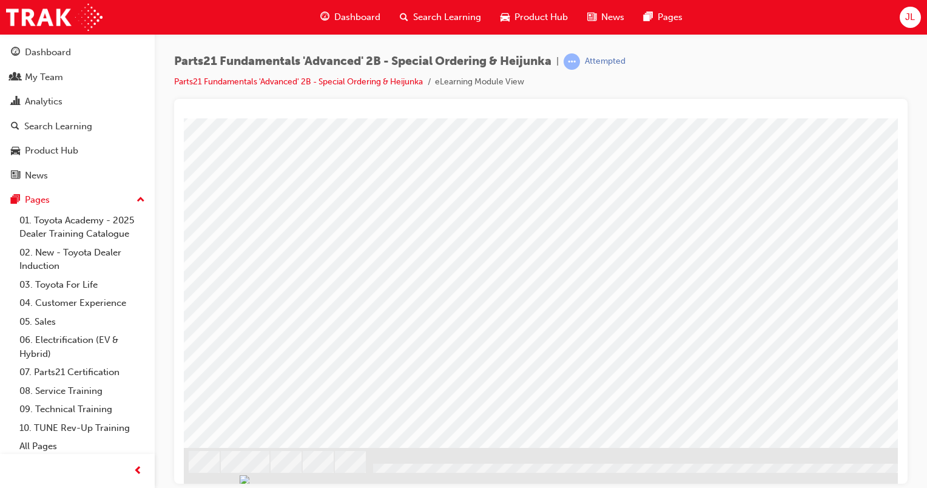
scroll to position [107, 120]
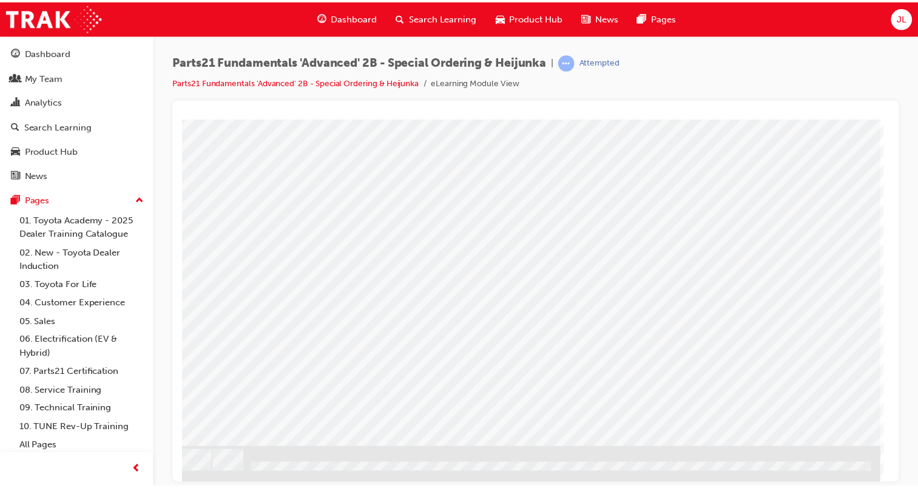
scroll to position [0, 0]
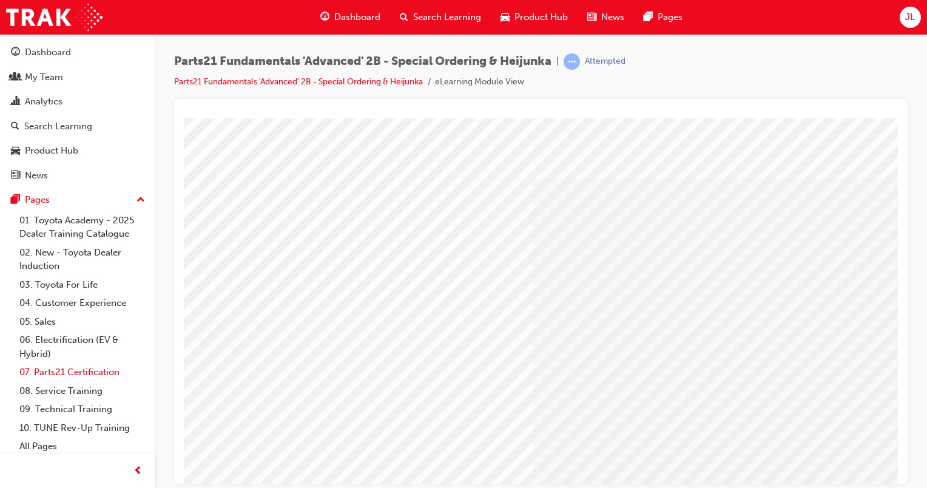
click at [81, 377] on link "07. Parts21 Certification" at bounding box center [82, 372] width 135 height 19
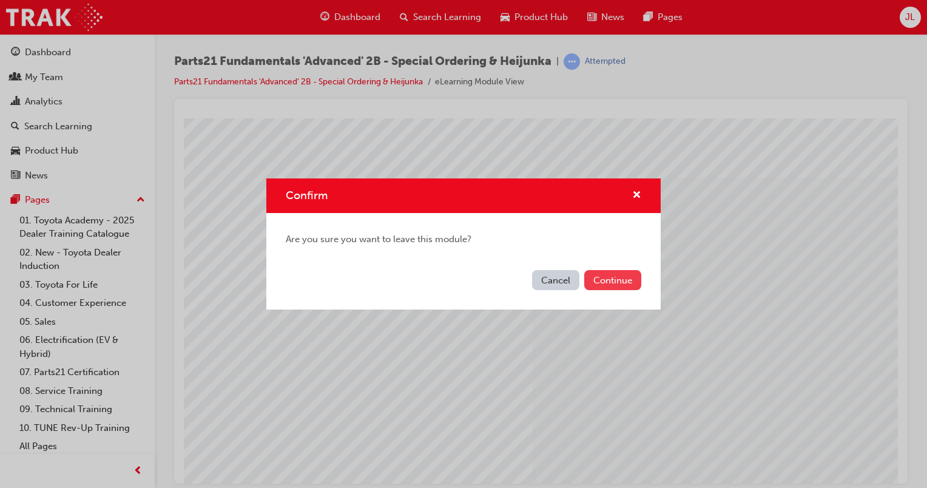
click at [616, 281] on button "Continue" at bounding box center [612, 280] width 57 height 20
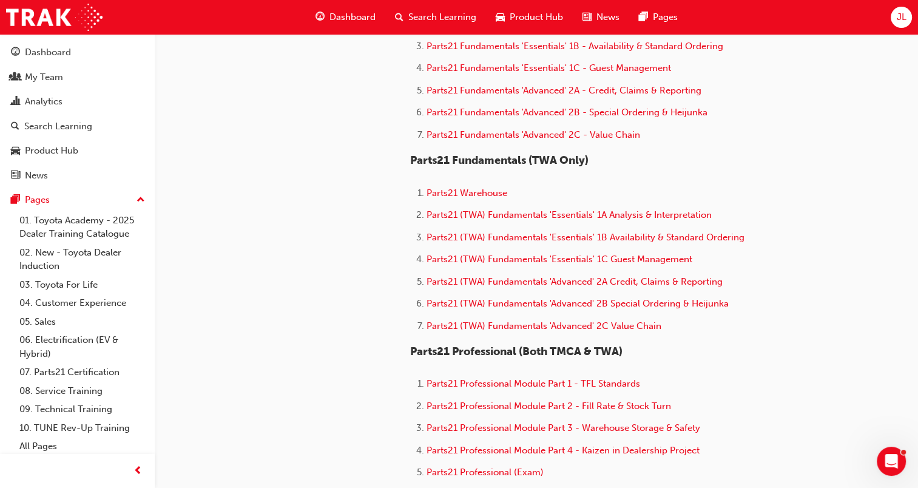
scroll to position [546, 0]
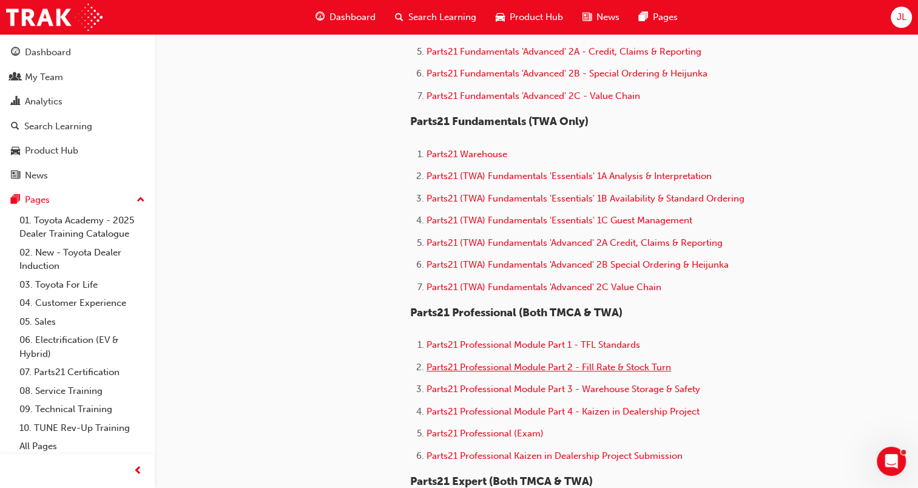
click at [608, 367] on span "Parts21 Professional Module Part 2 - Fill Rate & Stock Turn" at bounding box center [548, 366] width 244 height 11
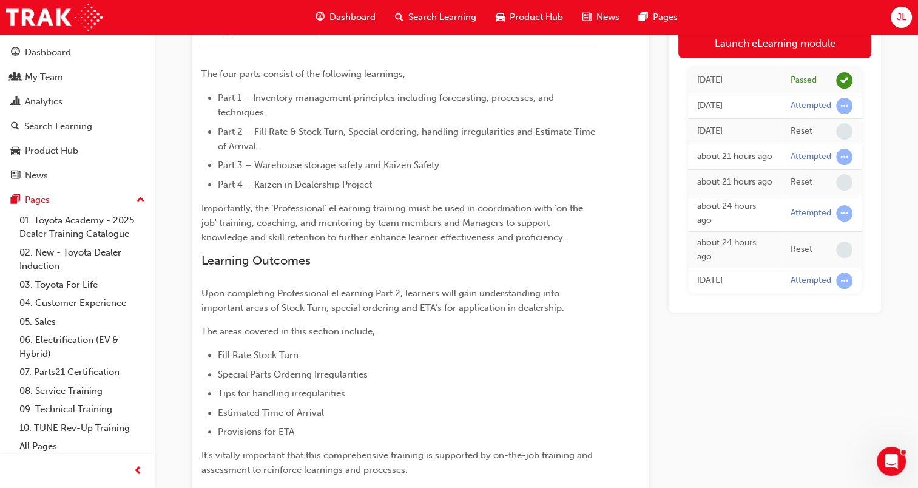
scroll to position [364, 0]
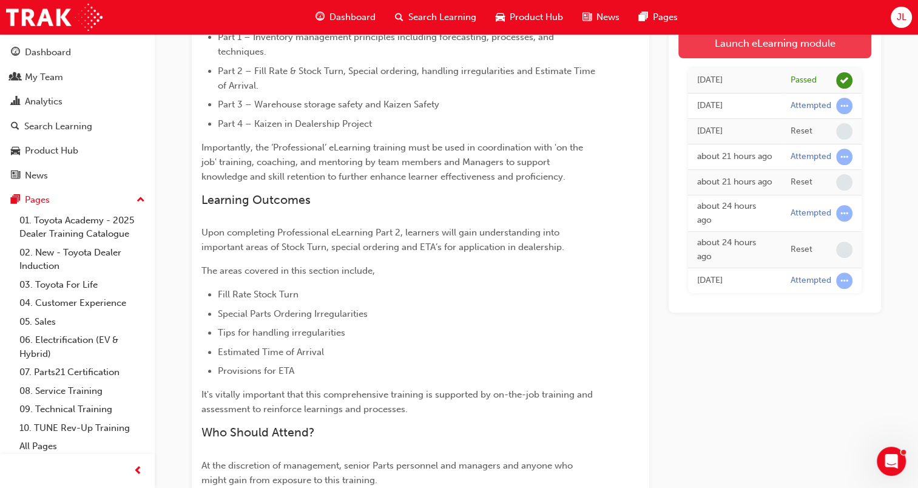
click at [748, 45] on link "Launch eLearning module" at bounding box center [774, 43] width 193 height 30
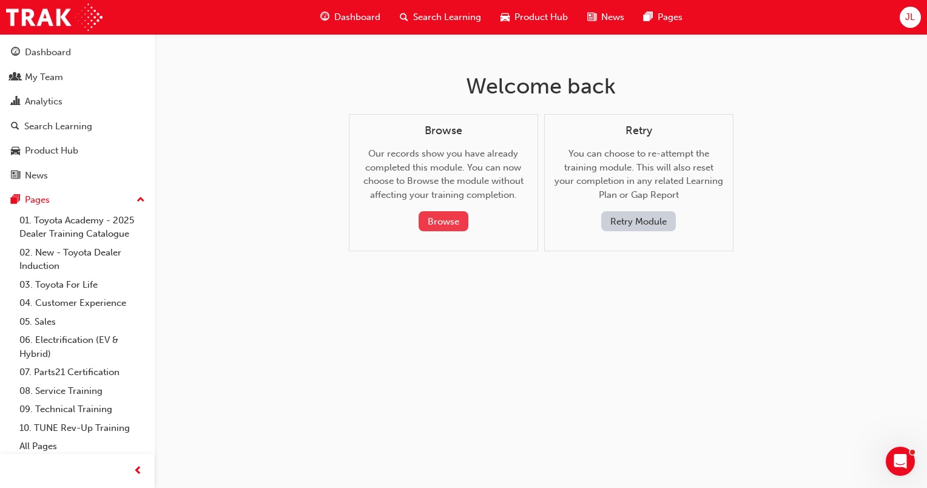
click at [437, 220] on button "Browse" at bounding box center [443, 221] width 50 height 20
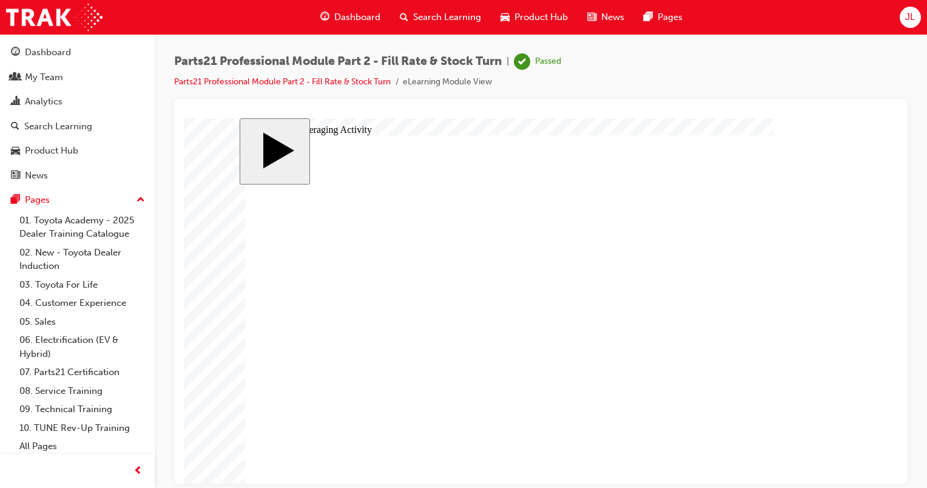
checkbox input "true"
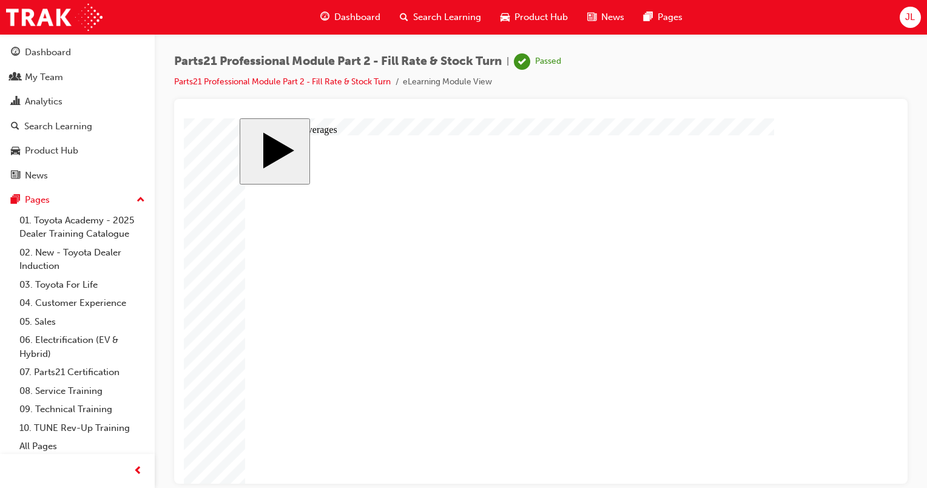
checkbox input "true"
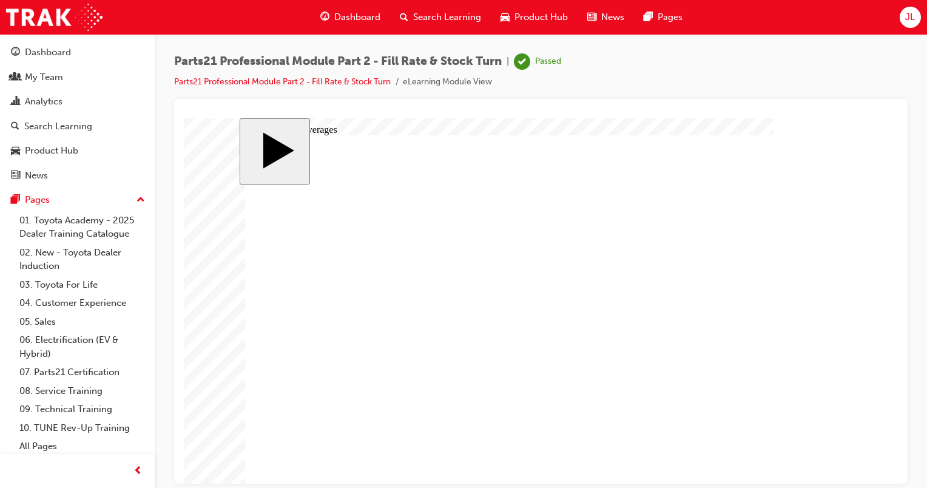
checkbox input "true"
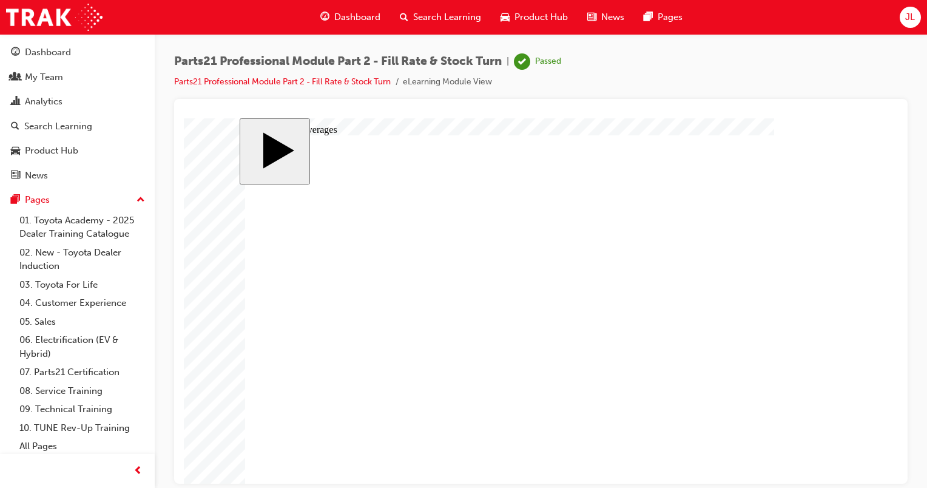
checkbox input "true"
